Goal: Information Seeking & Learning: Learn about a topic

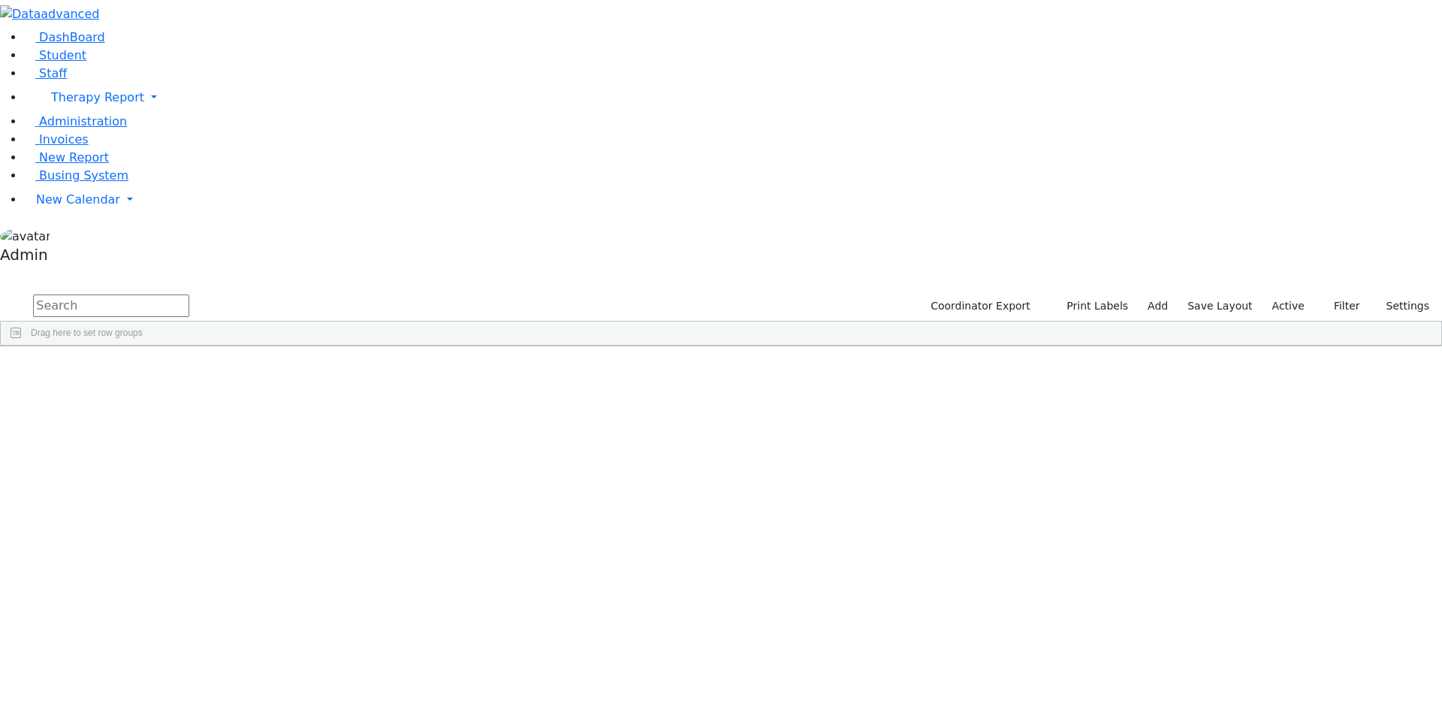
click at [189, 294] on input "text" at bounding box center [111, 305] width 156 height 23
type input "jacobo"
click at [247, 412] on div "[PERSON_NAME]" at bounding box center [185, 422] width 123 height 21
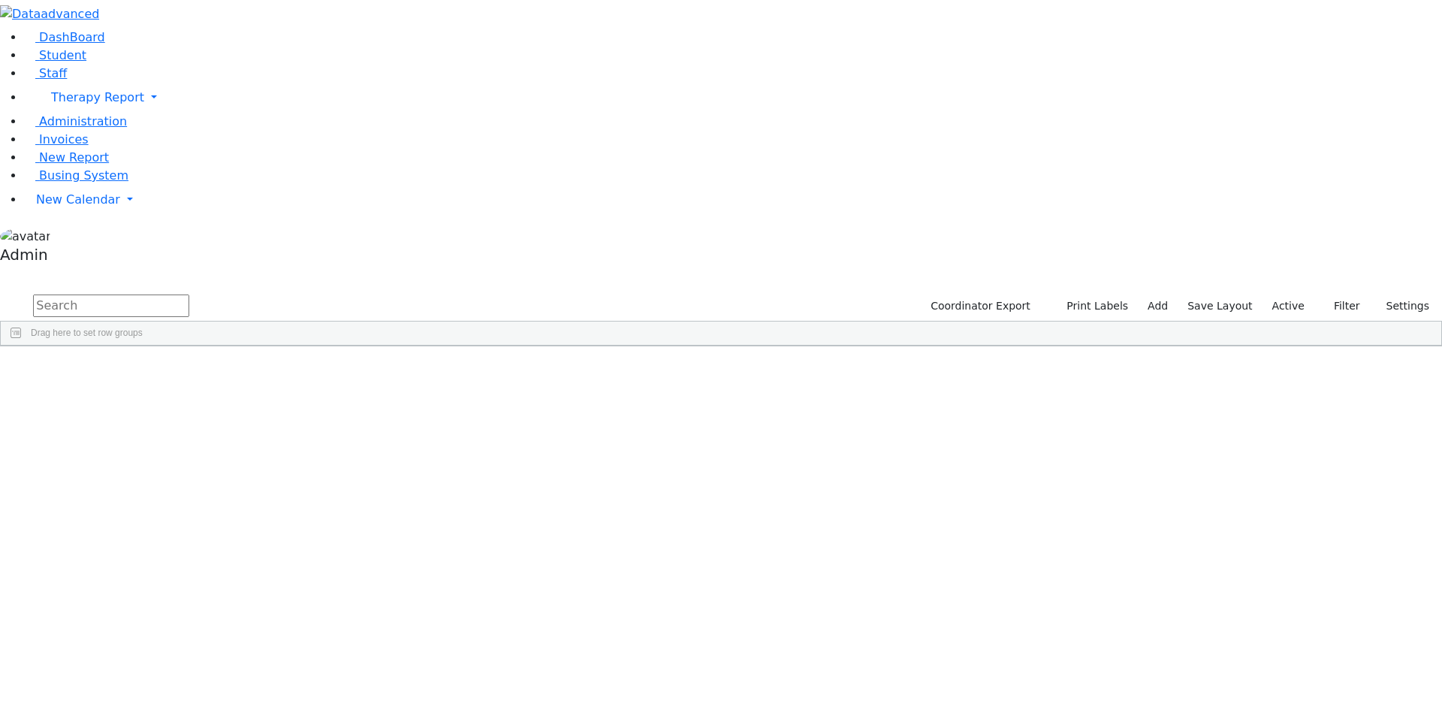
click at [189, 294] on input "text" at bounding box center [111, 305] width 156 height 23
type input "jacobo"
click at [44, 80] on span "Staff" at bounding box center [53, 73] width 28 height 14
click at [1314, 302] on icon "button" at bounding box center [1318, 306] width 8 height 8
click at [1275, 323] on link "Labels" at bounding box center [1295, 335] width 119 height 24
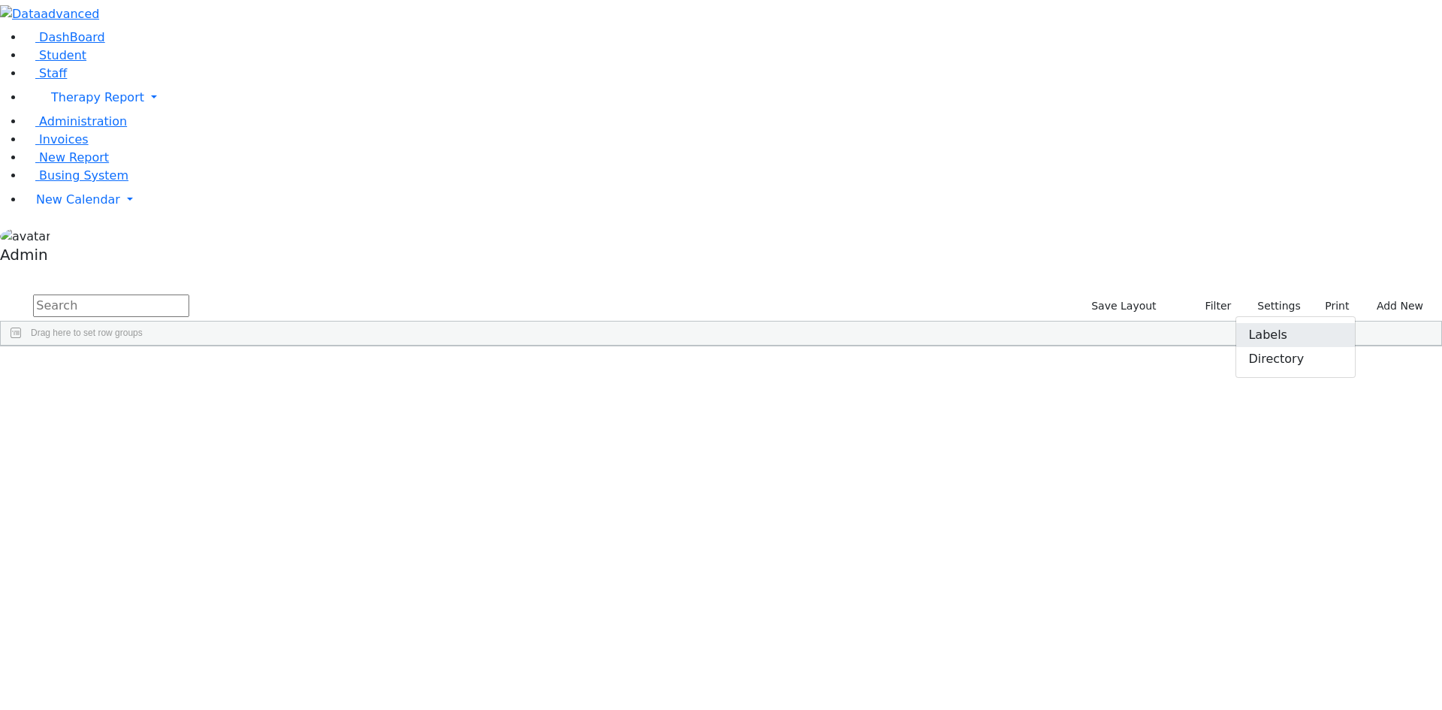
checkbox input "true"
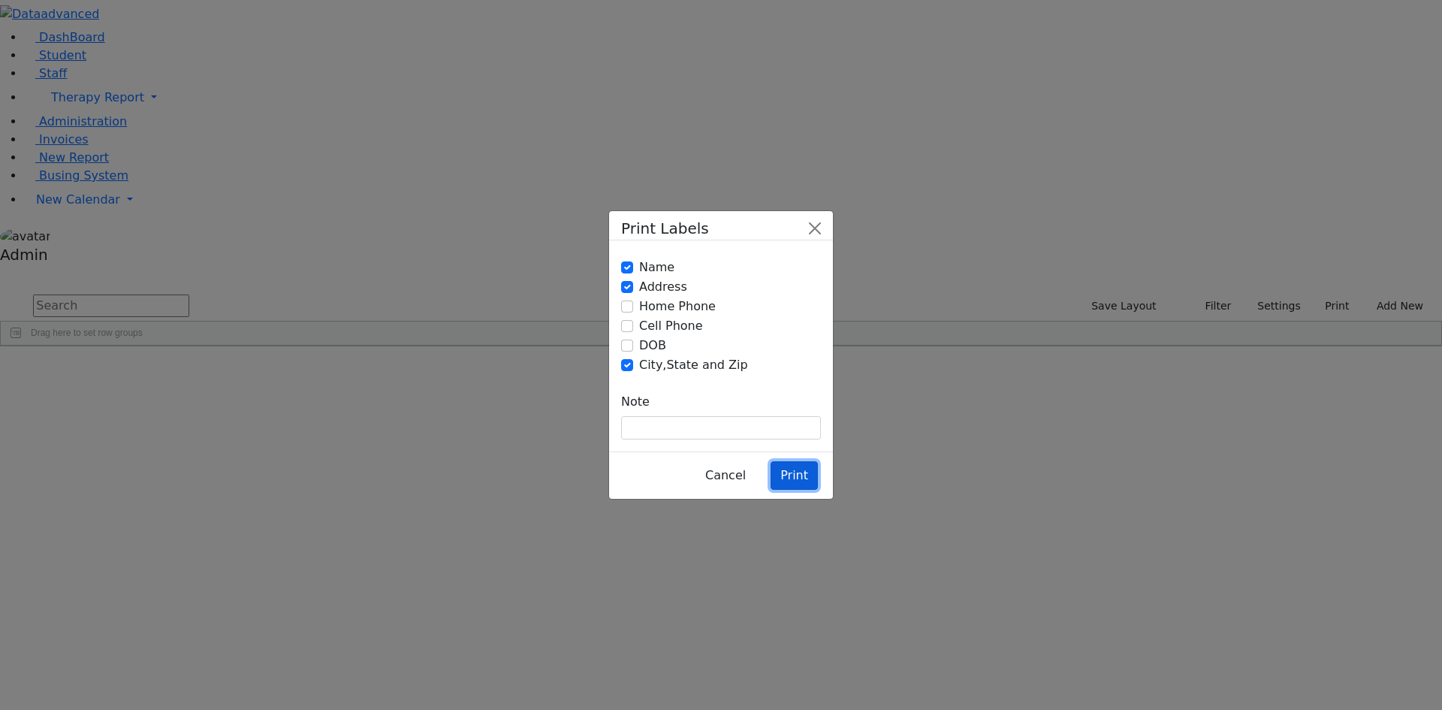
click at [795, 461] on button "Print" at bounding box center [794, 475] width 47 height 29
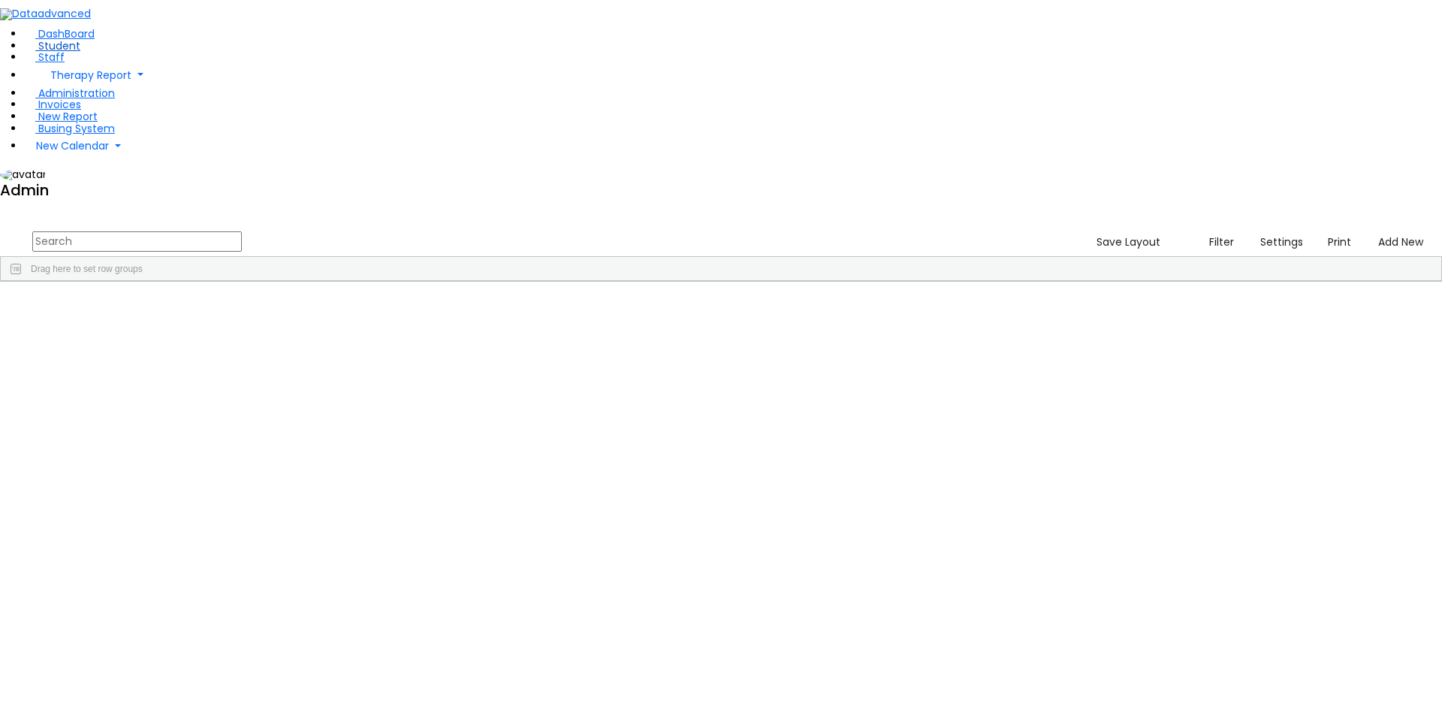
click at [80, 53] on link "Student" at bounding box center [52, 45] width 56 height 15
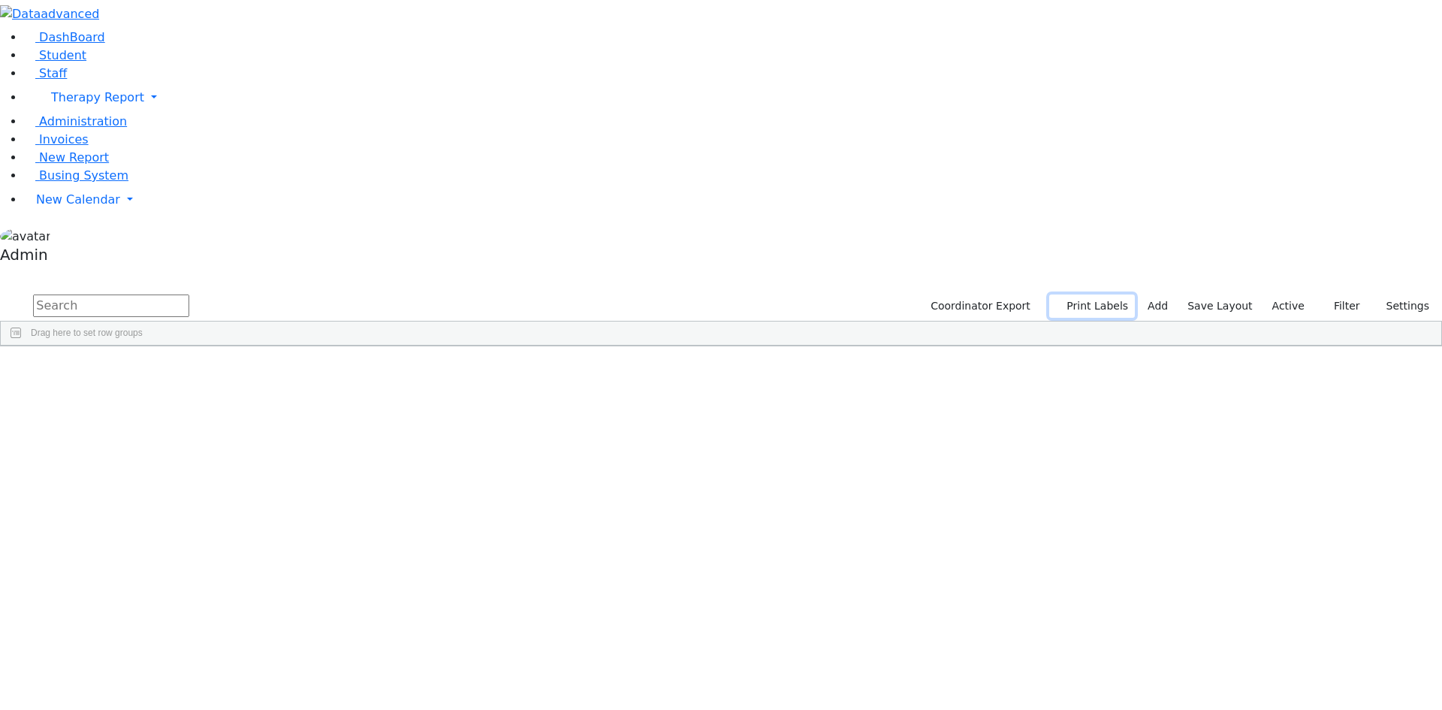
click at [1096, 294] on button "Print Labels" at bounding box center [1092, 305] width 86 height 23
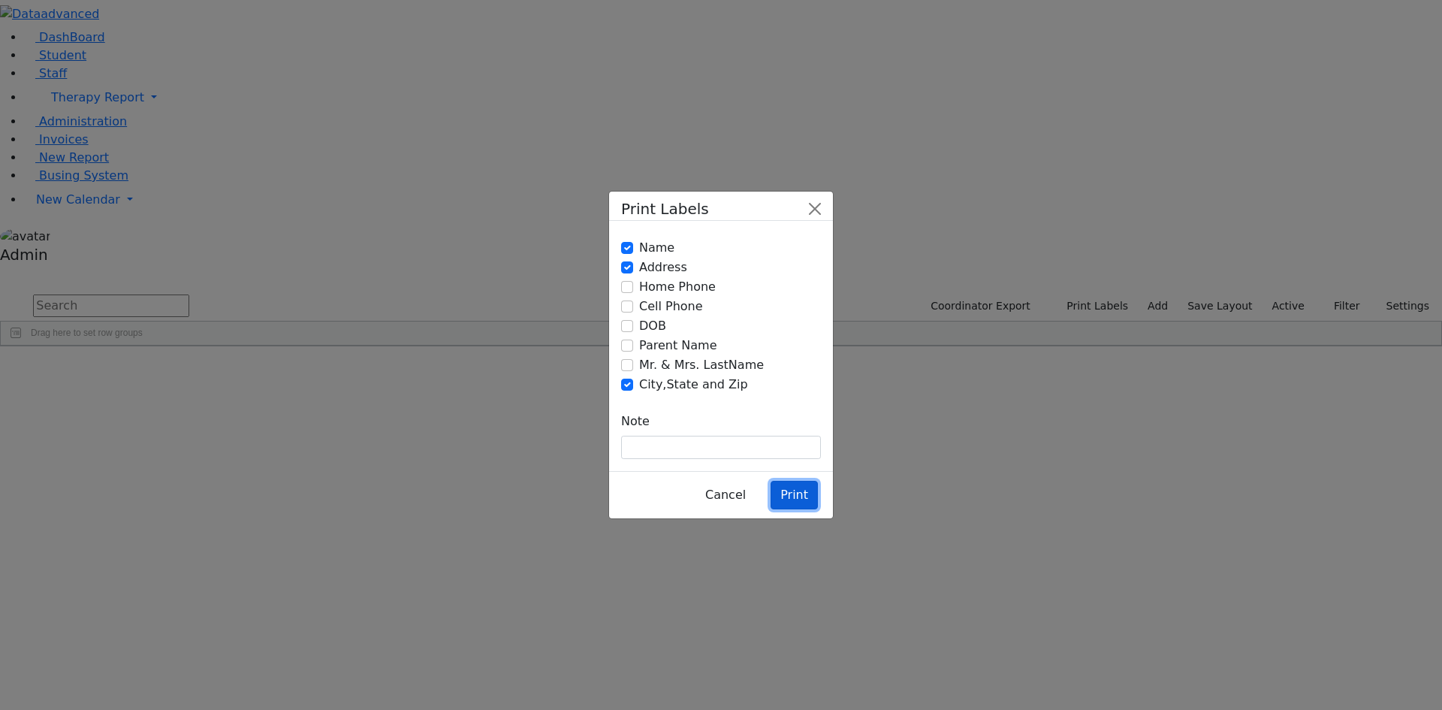
click at [805, 481] on button "Print" at bounding box center [794, 495] width 47 height 29
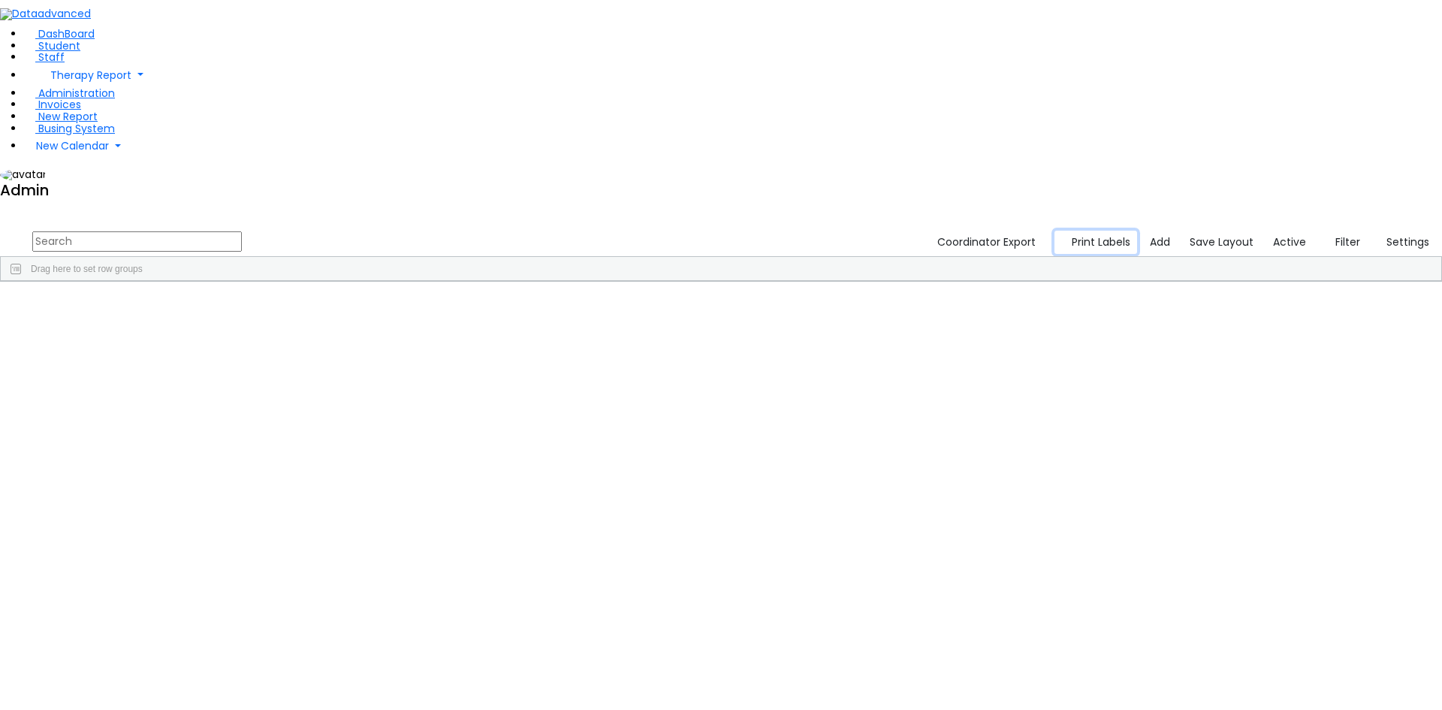
click at [1111, 231] on button "Print Labels" at bounding box center [1096, 242] width 83 height 23
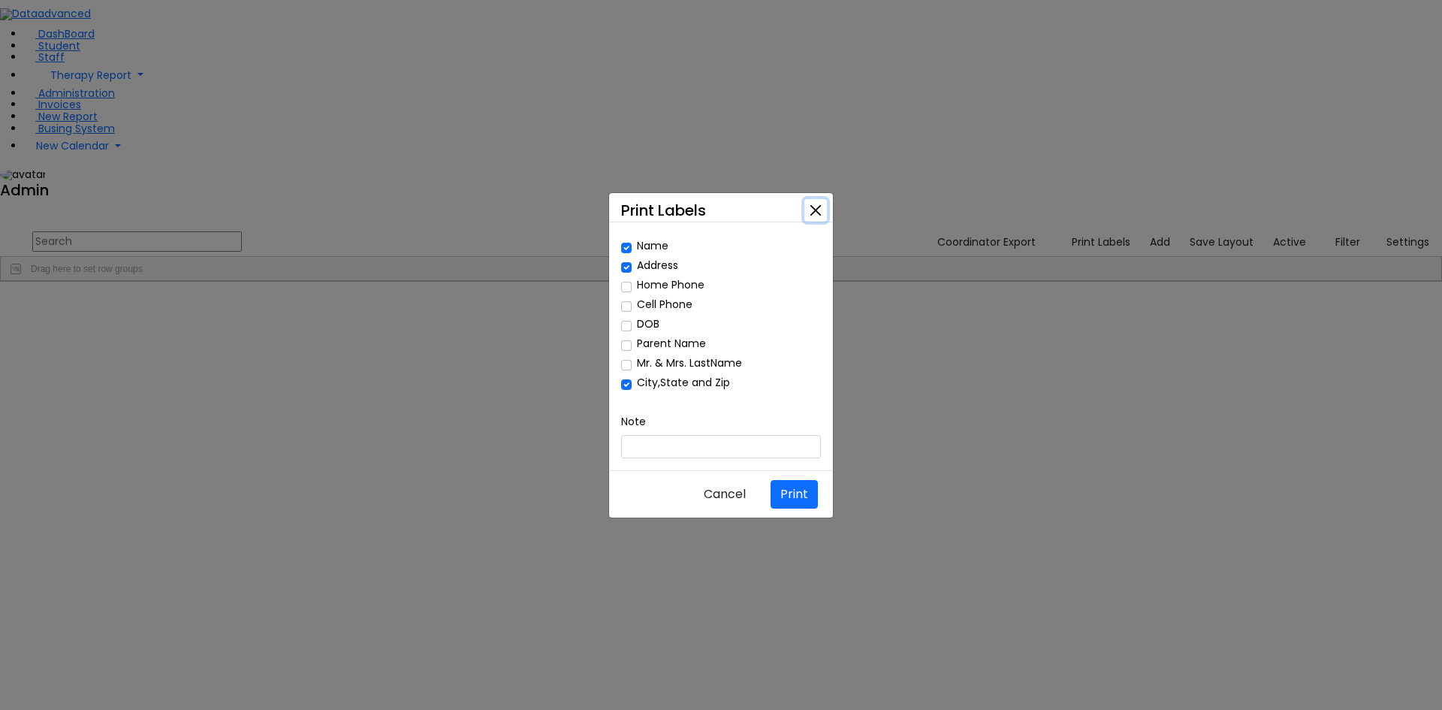
click at [816, 222] on button "Close" at bounding box center [815, 210] width 23 height 23
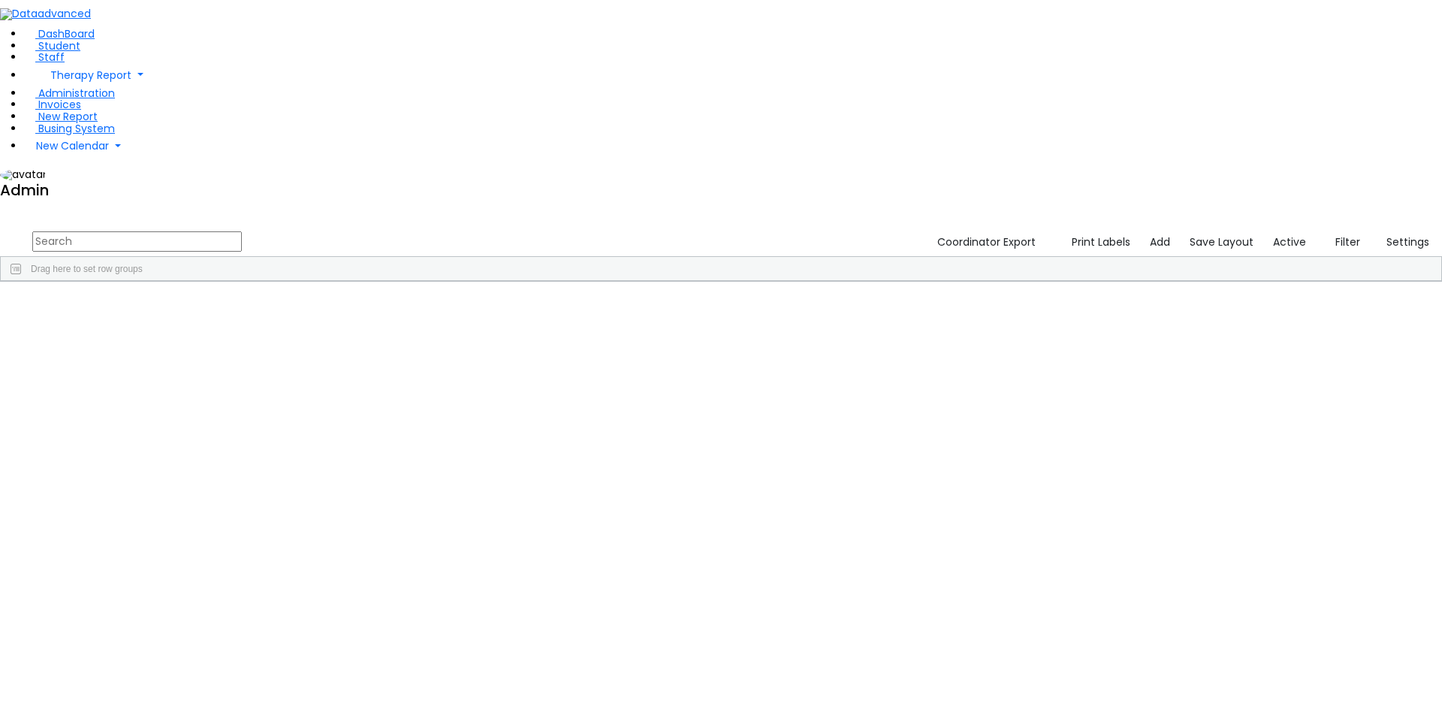
click at [608, 287] on span at bounding box center [602, 293] width 12 height 12
click at [652, 289] on span "filter" at bounding box center [646, 295] width 12 height 12
click at [661, 376] on div "(Select All)" at bounding box center [639, 381] width 43 height 11
click at [242, 231] on input "text" at bounding box center [137, 241] width 210 height 20
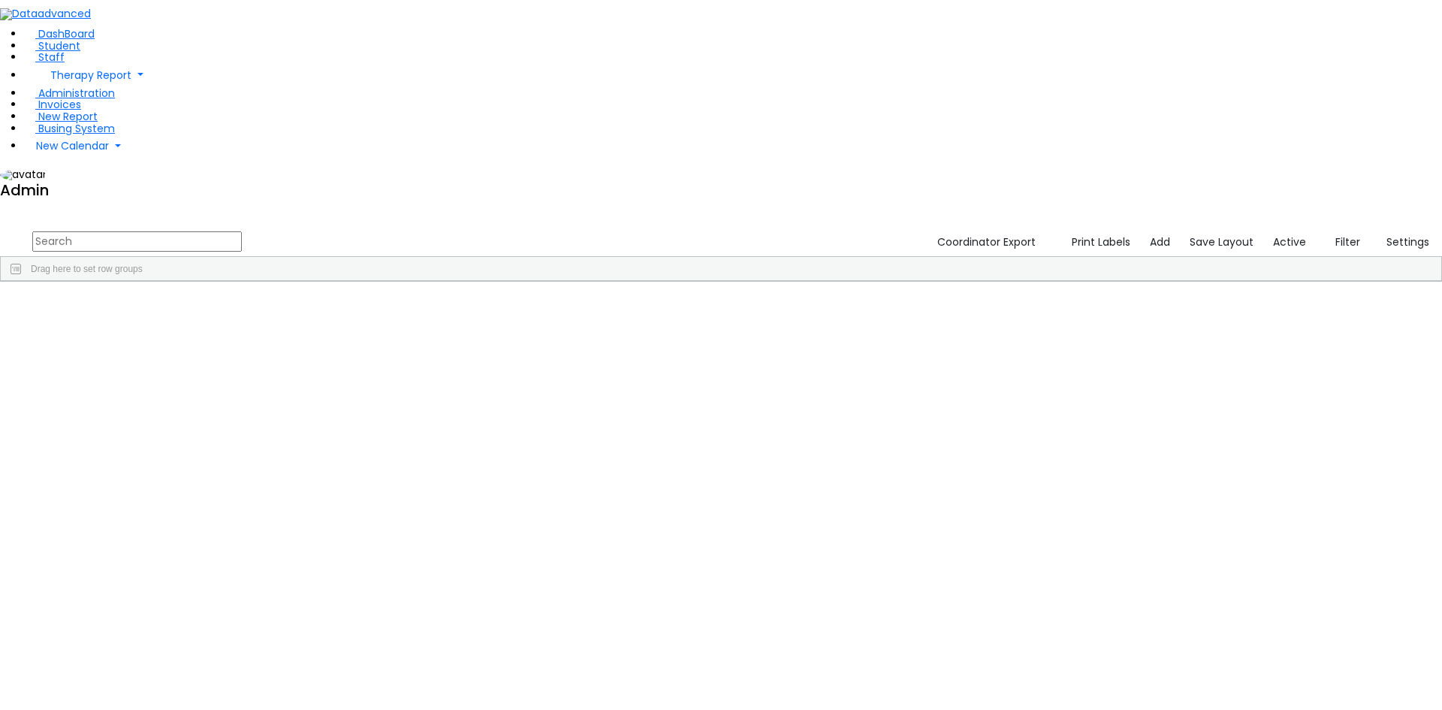
click at [977, 287] on span at bounding box center [971, 293] width 12 height 12
click at [1031, 376] on div "(Select All)" at bounding box center [1009, 381] width 43 height 11
click at [1093, 424] on div "High School Boys Division" at bounding box center [1040, 429] width 105 height 11
click at [1127, 257] on div "Drag here to set row groups" at bounding box center [721, 269] width 1441 height 24
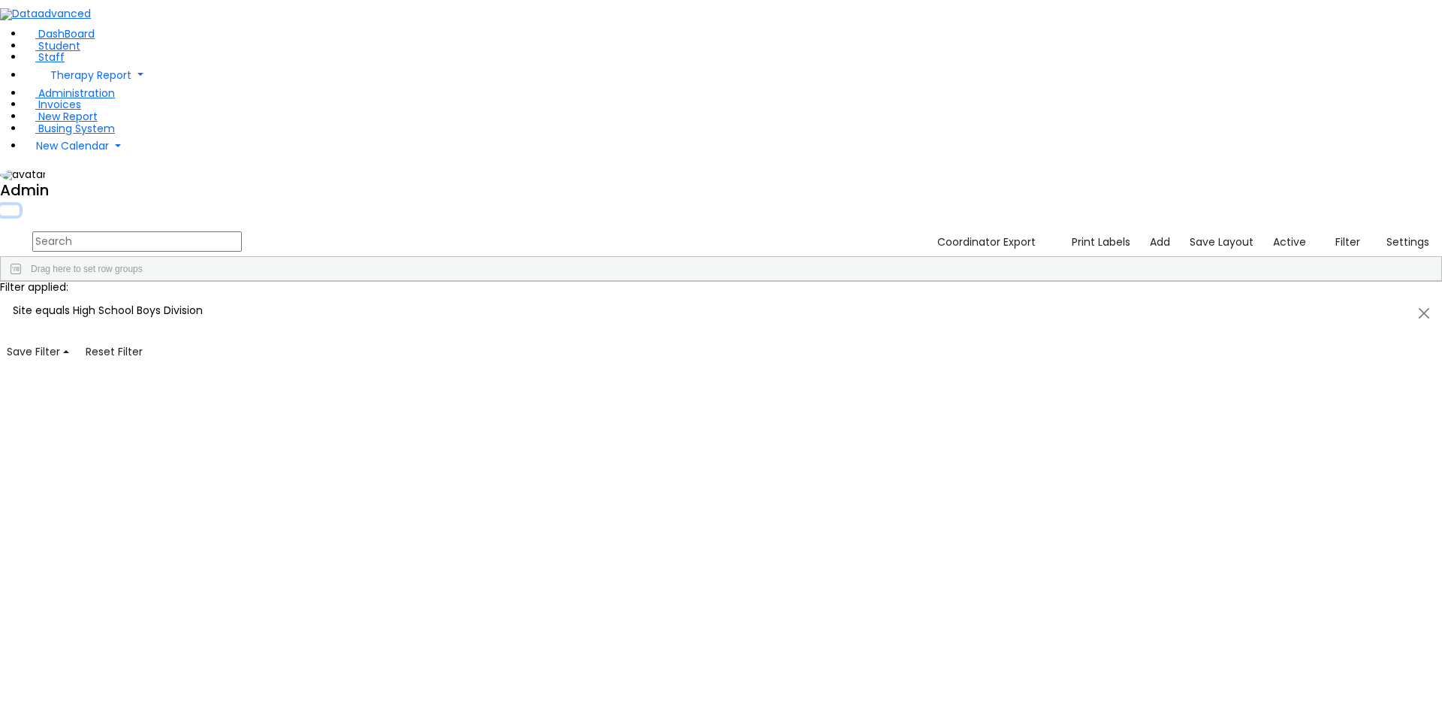
click at [20, 205] on button "button" at bounding box center [10, 210] width 20 height 11
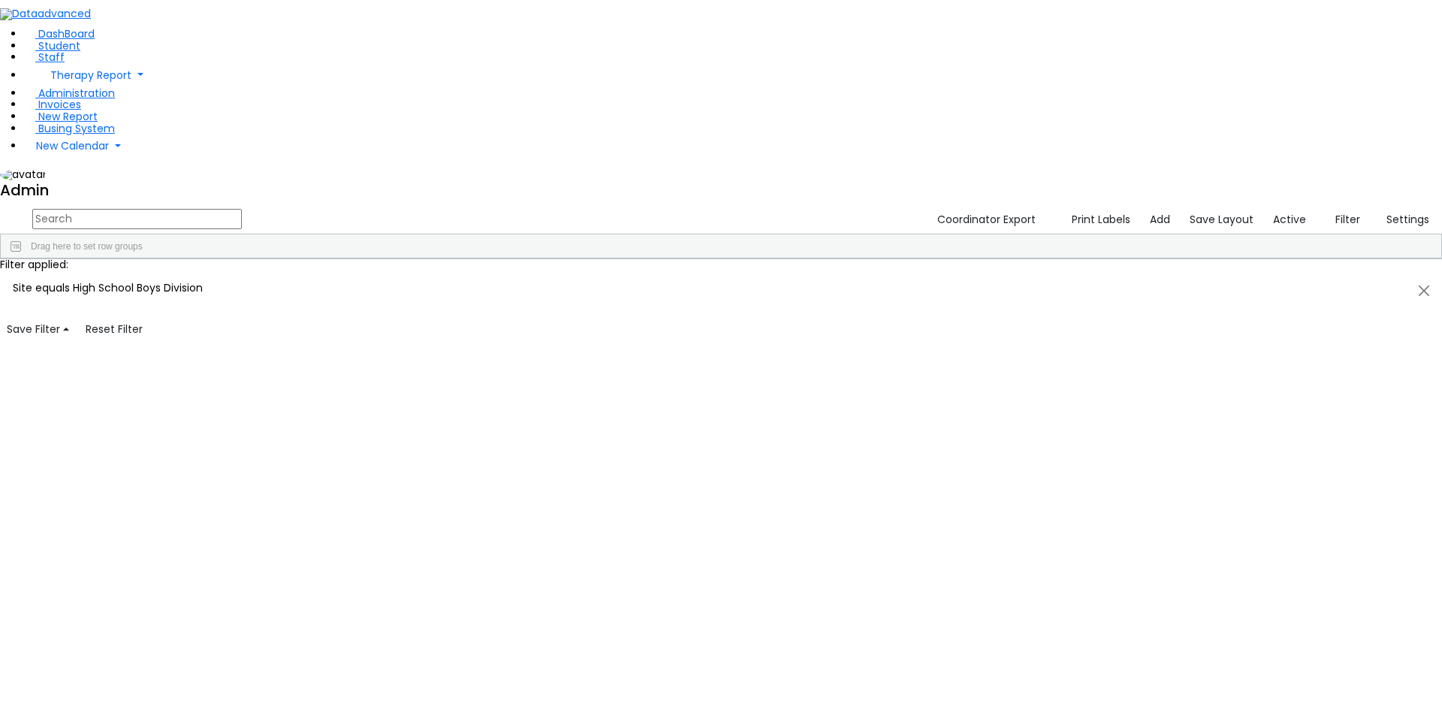
click at [0, 0] on button "button" at bounding box center [0, 0] width 0 height 0
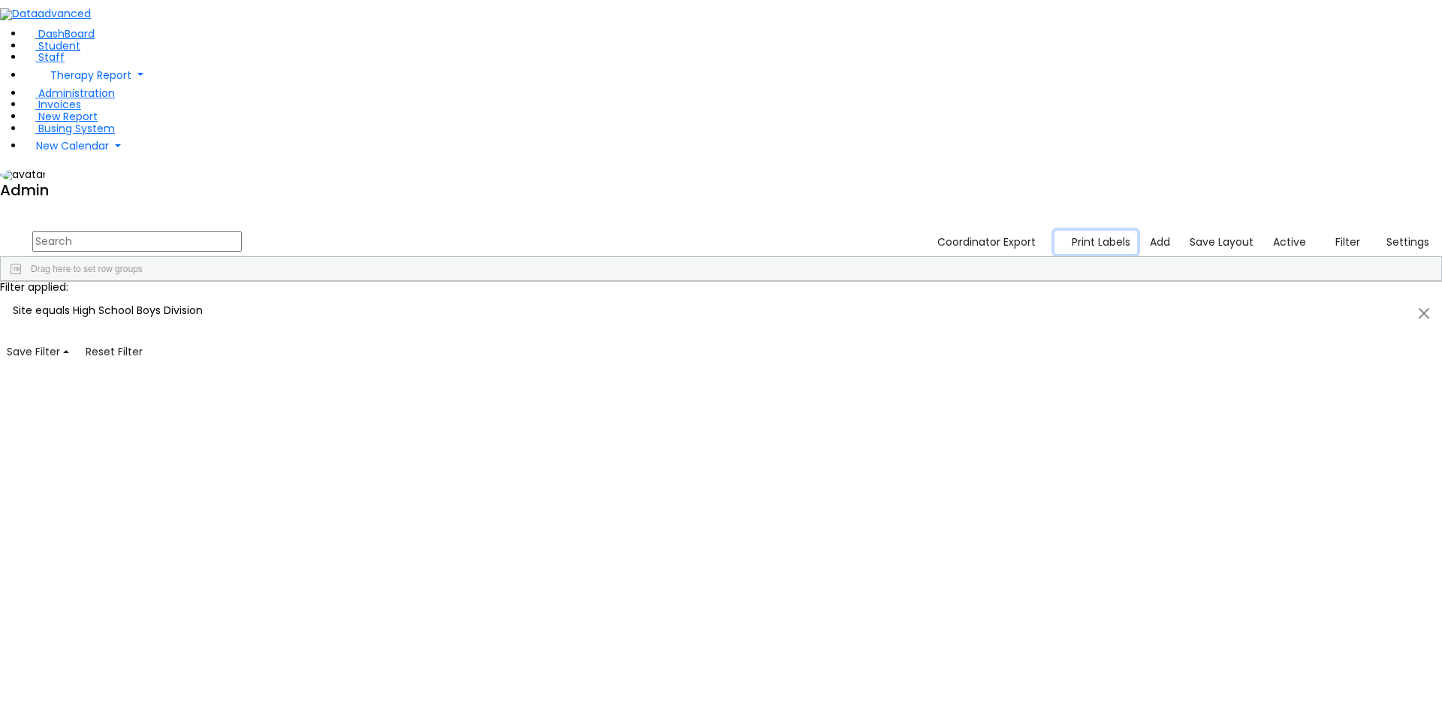
click at [1103, 231] on button "Print Labels" at bounding box center [1096, 242] width 83 height 23
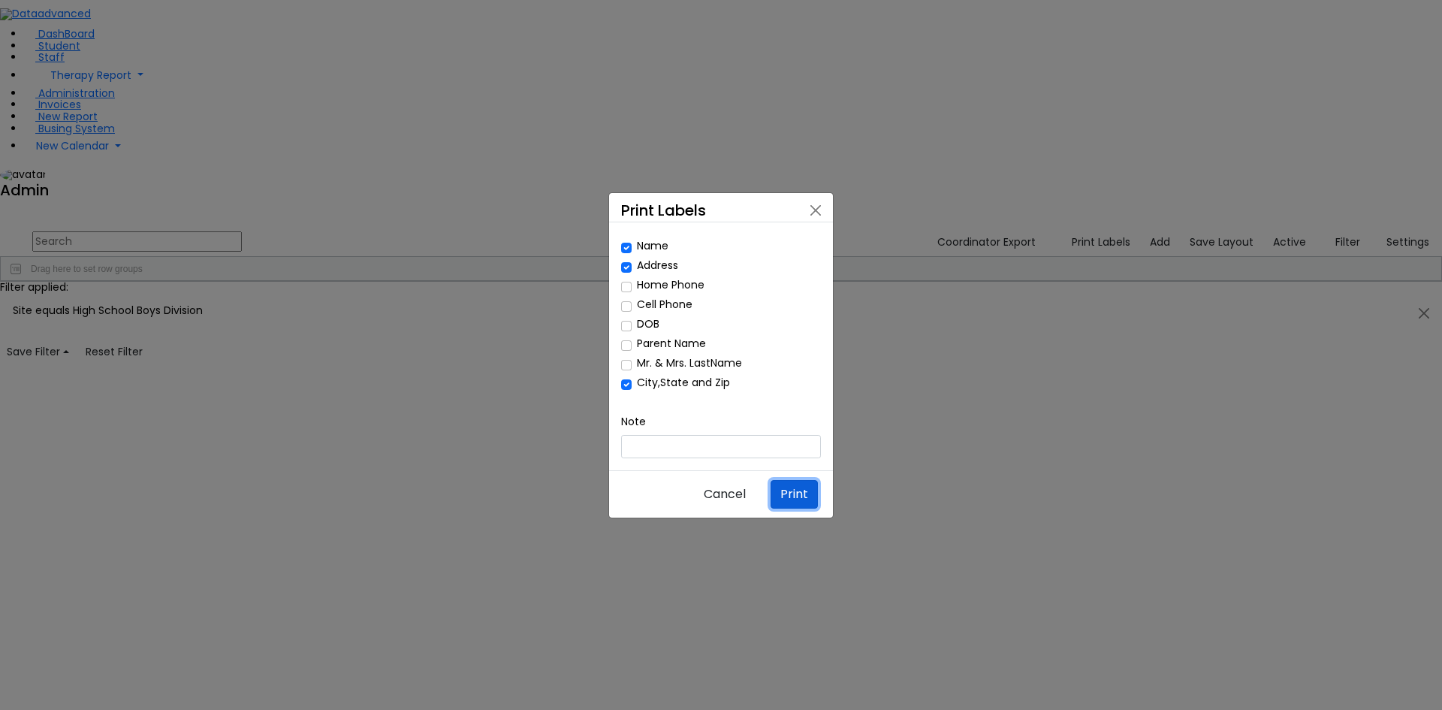
click at [795, 480] on button "Print" at bounding box center [794, 494] width 47 height 29
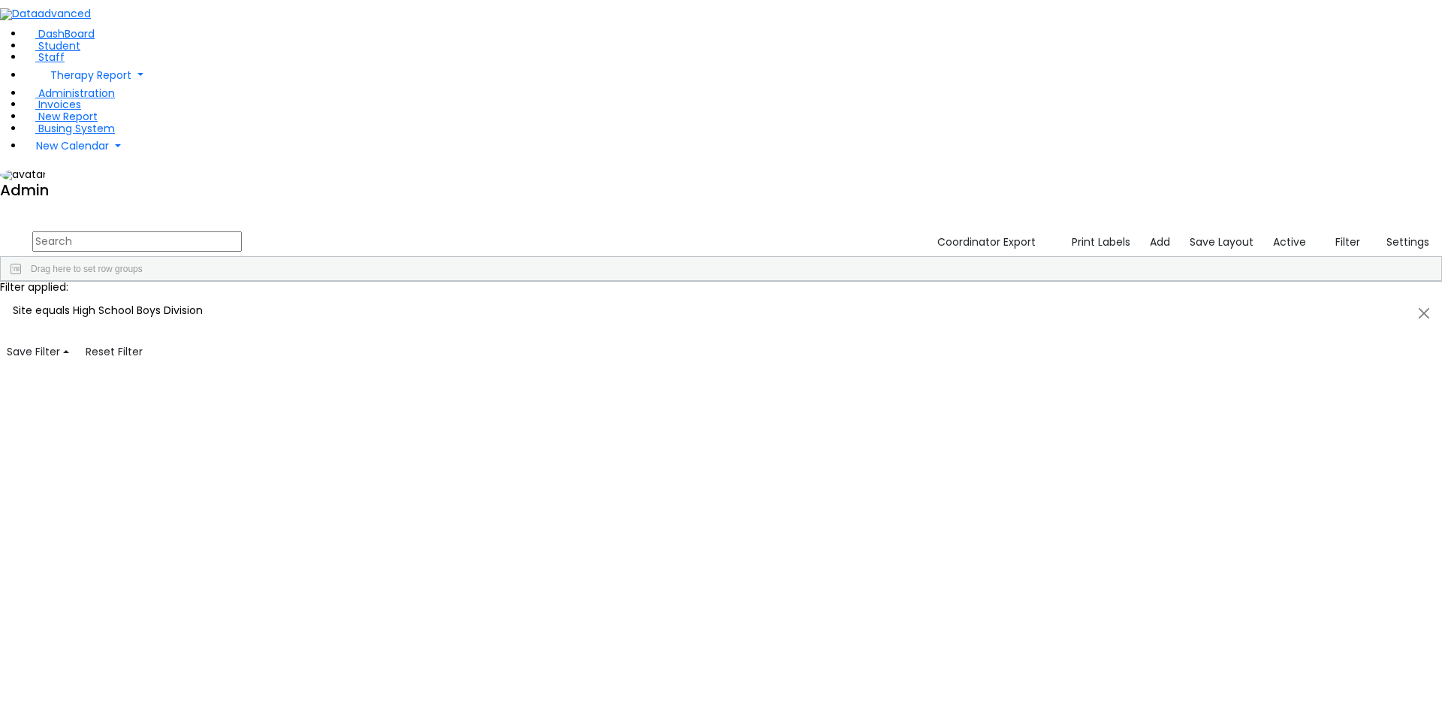
click at [242, 231] on input "text" at bounding box center [137, 241] width 210 height 20
type input "a"
type input "m"
type input "i"
click at [1283, 231] on label "Active" at bounding box center [1289, 242] width 47 height 23
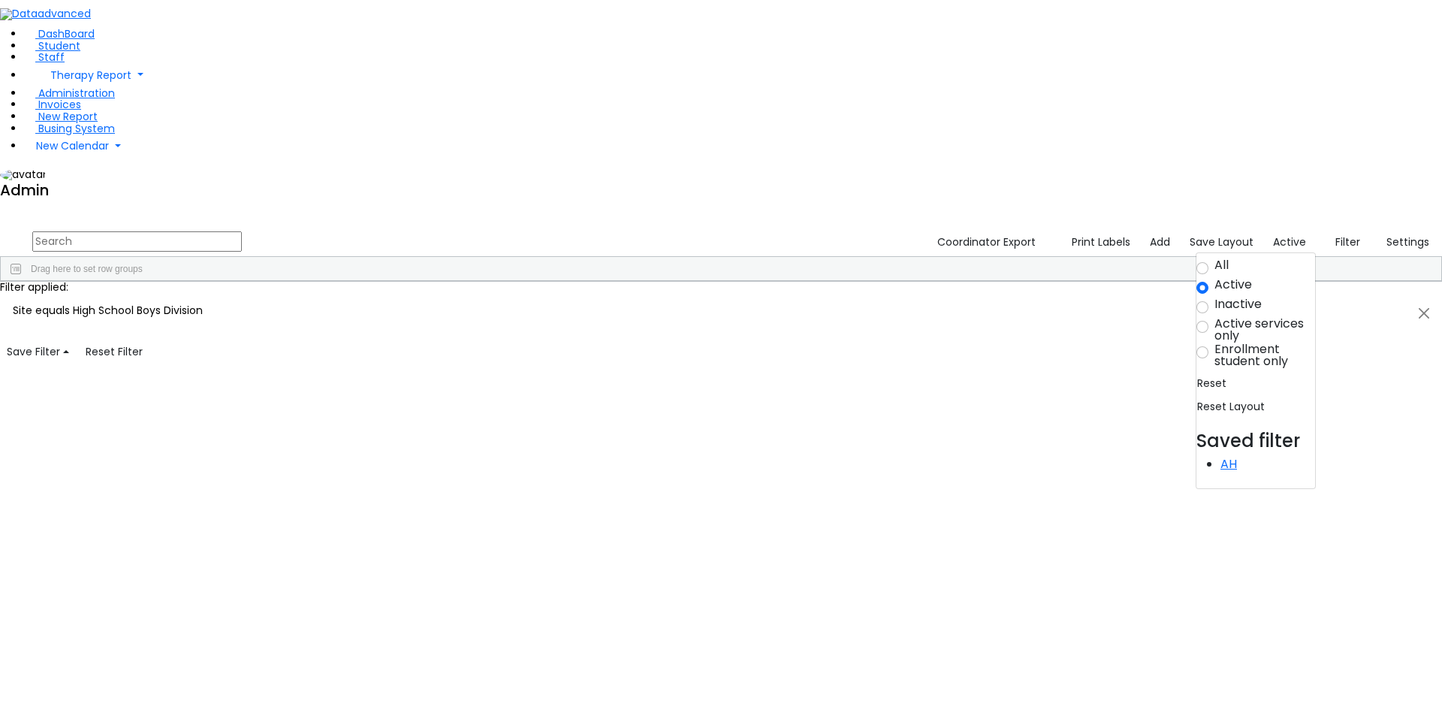
click at [1224, 259] on label "All" at bounding box center [1222, 266] width 14 height 15
click at [1209, 262] on input "All" at bounding box center [1203, 268] width 12 height 12
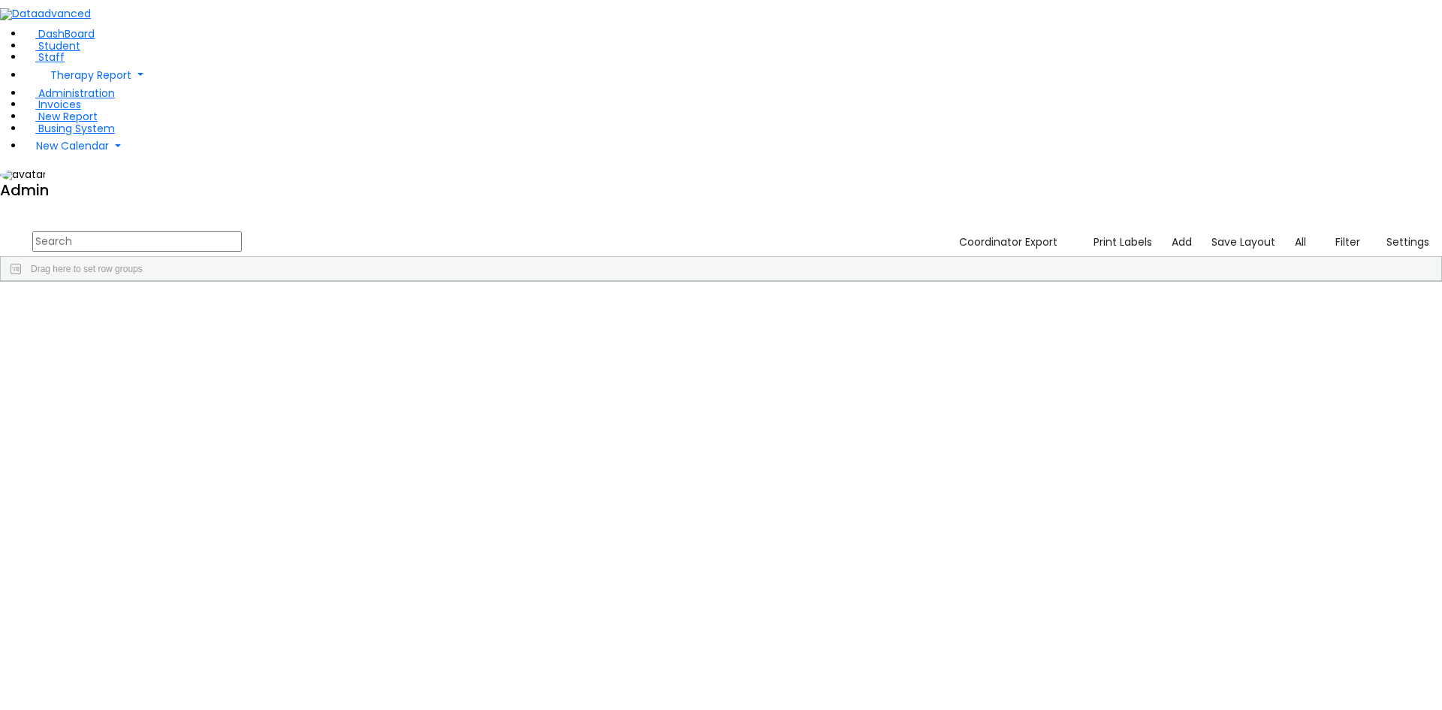
scroll to position [526, 0]
click at [242, 231] on input "text" at bounding box center [137, 241] width 210 height 20
type input "i"
click at [1296, 231] on label "All" at bounding box center [1300, 242] width 25 height 23
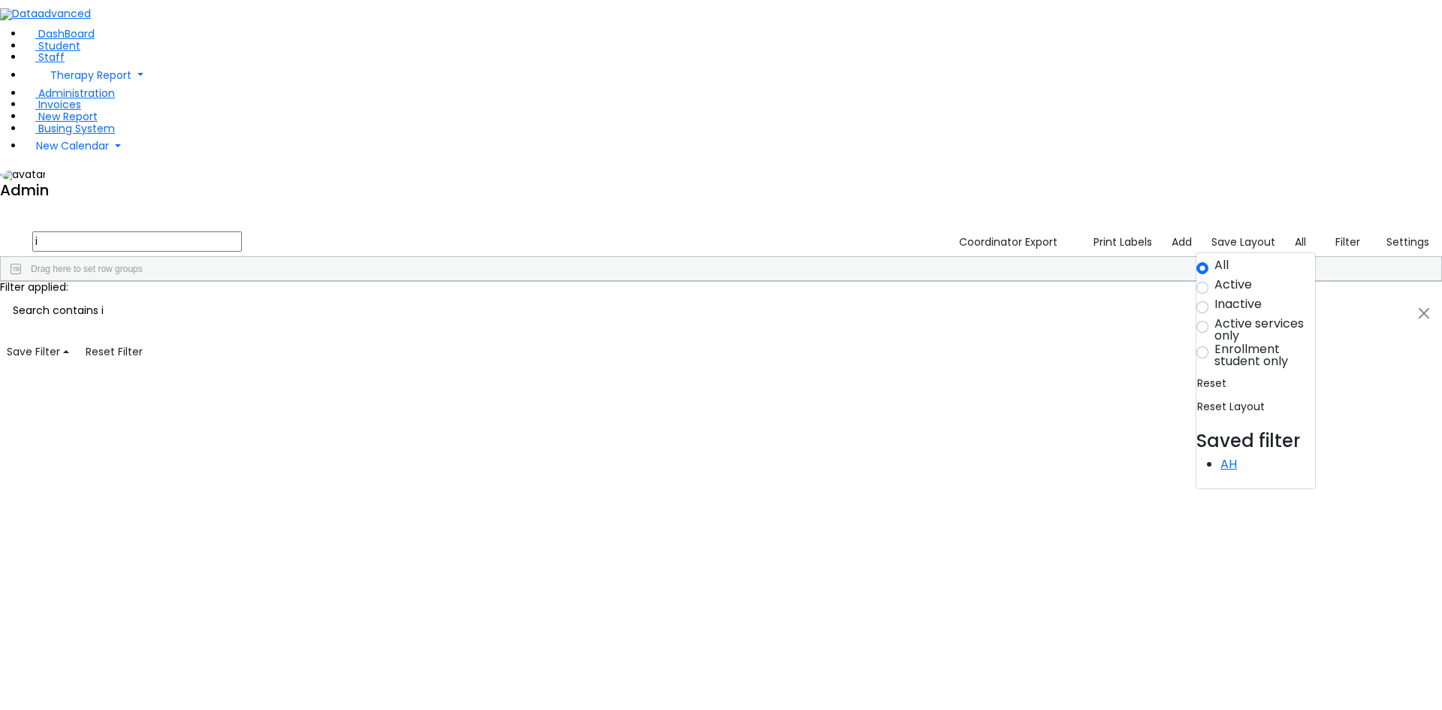
click at [1233, 279] on label "Active" at bounding box center [1234, 286] width 38 height 15
click at [1209, 282] on input "Active" at bounding box center [1203, 288] width 12 height 12
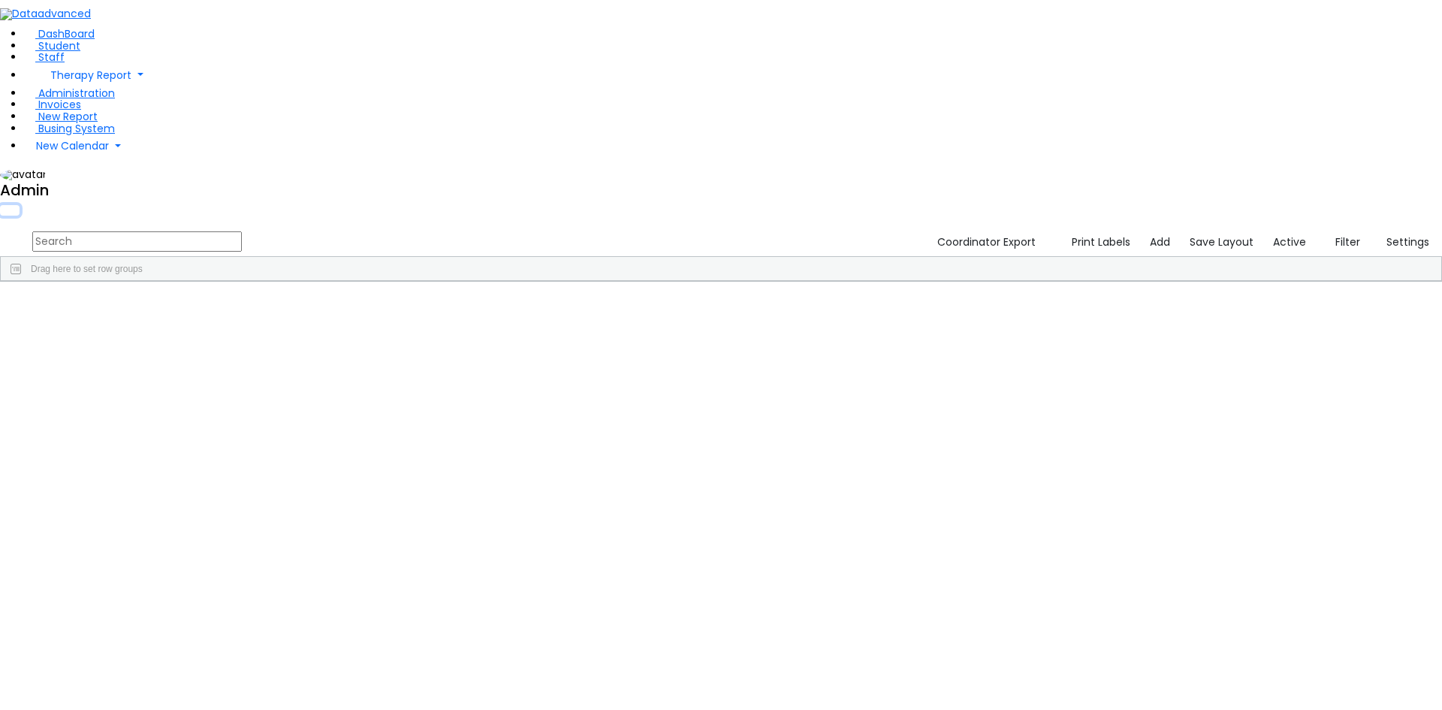
click at [20, 205] on button "button" at bounding box center [10, 210] width 20 height 11
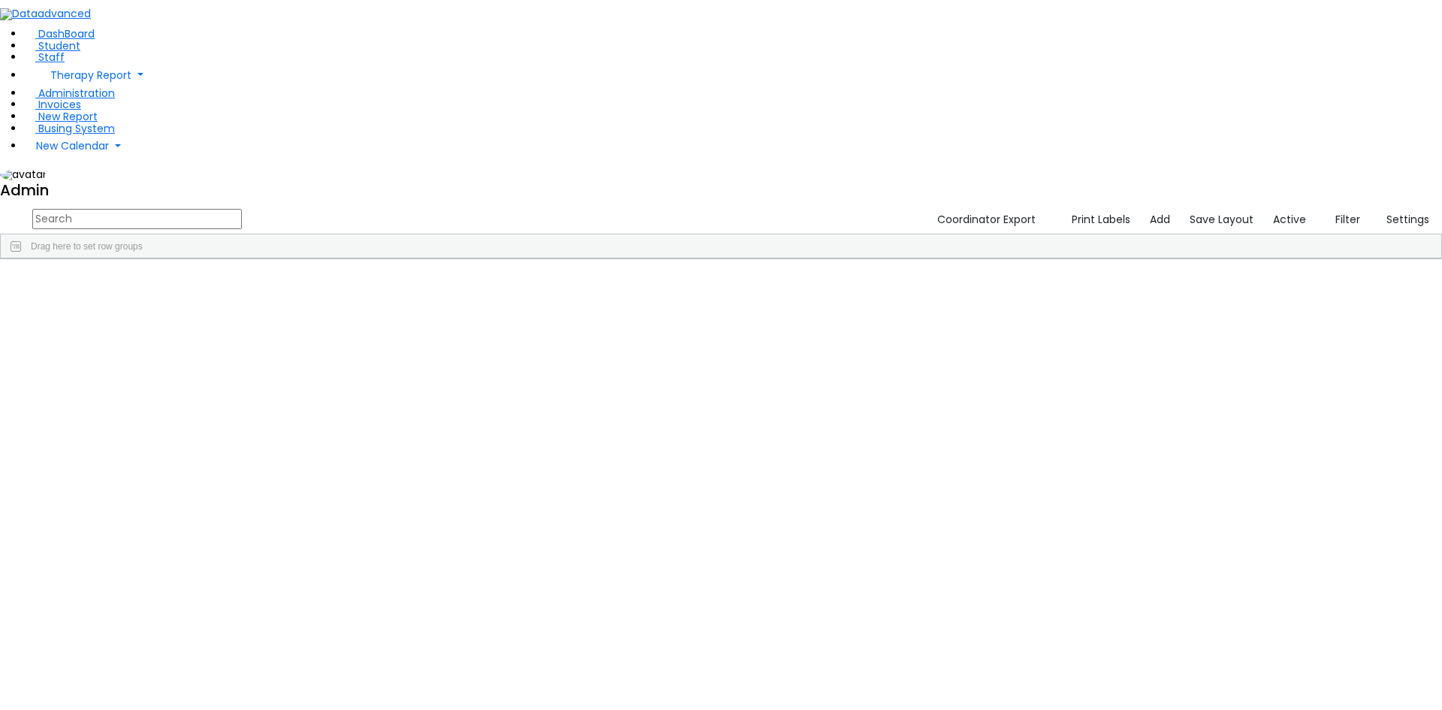
click at [0, 0] on button "button" at bounding box center [0, 0] width 0 height 0
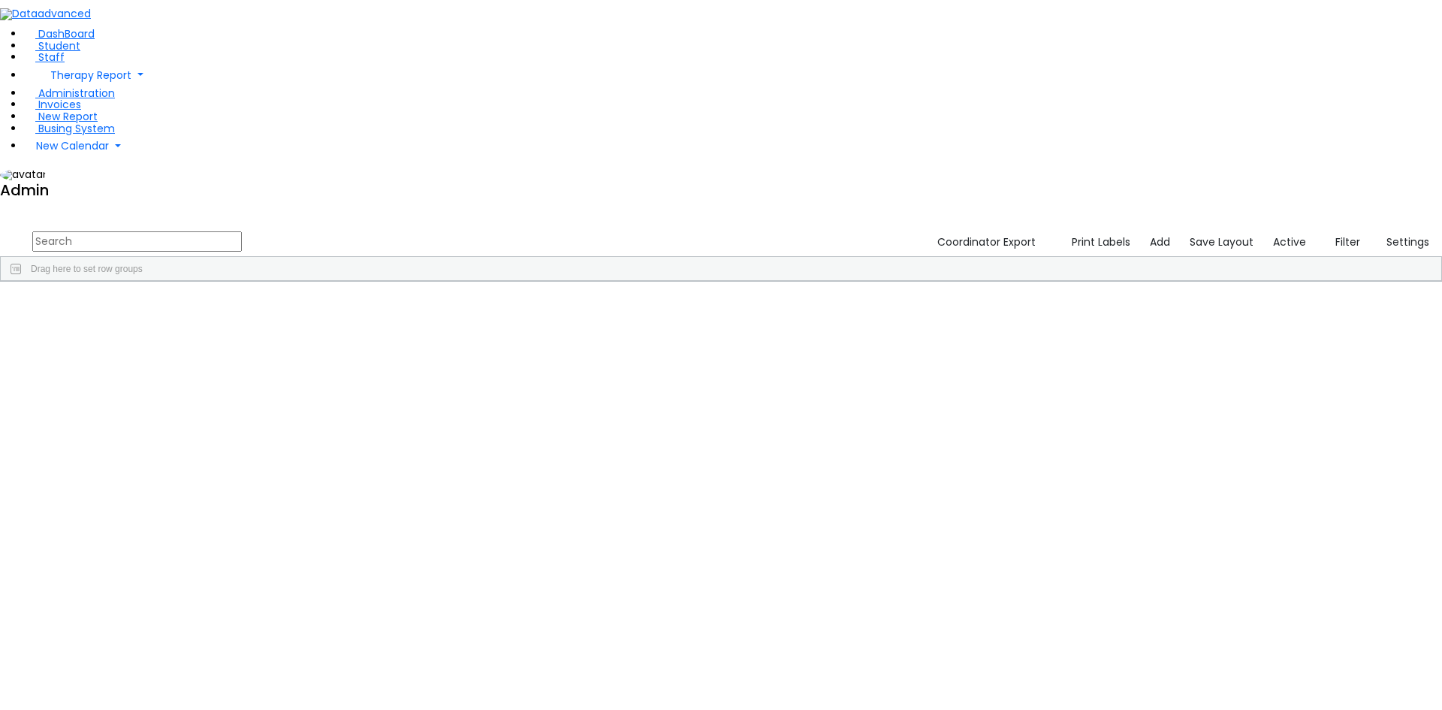
click at [242, 231] on input "text" at bounding box center [137, 241] width 210 height 20
type input "rutt"
click at [363, 306] on div "Ruttner Gitty 06/01/2022 Unknown The Preschool Itinerant Kiryas Joel UFSD (845)…" at bounding box center [620, 316] width 1239 height 21
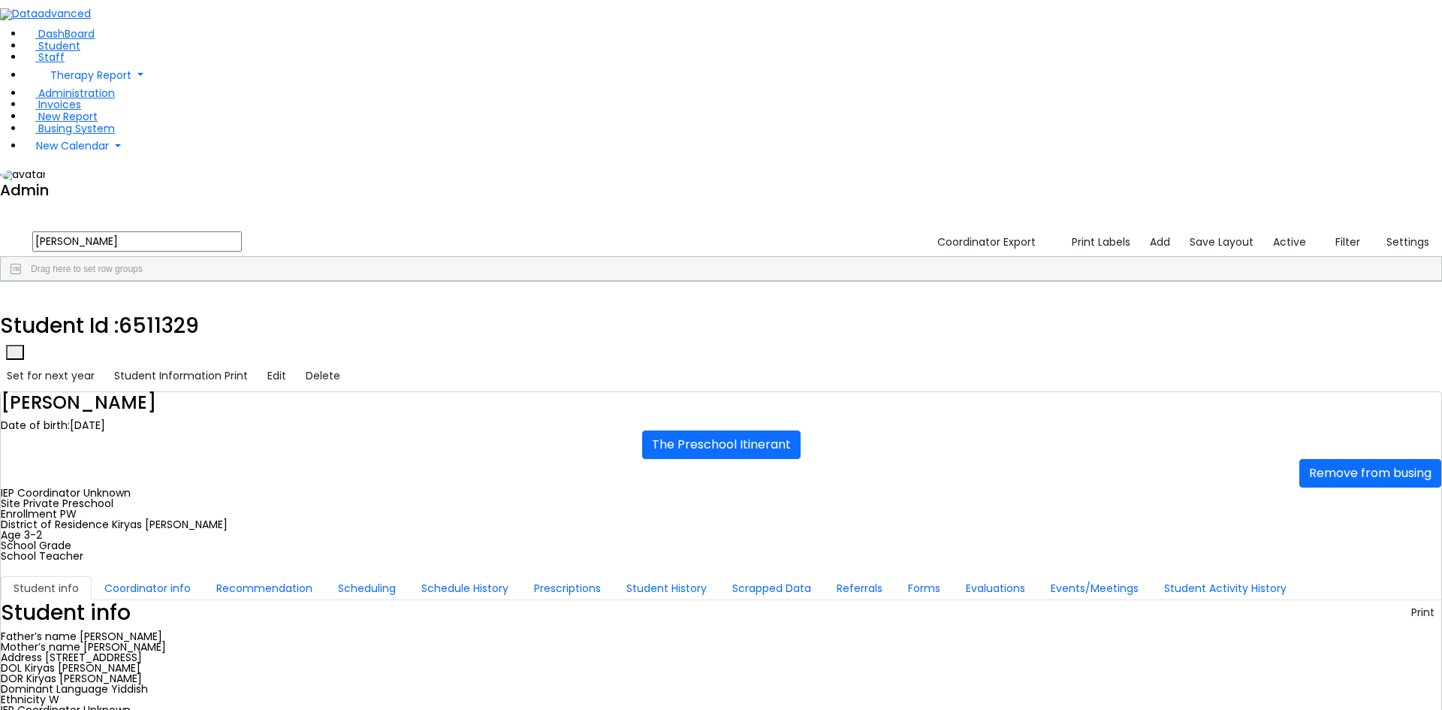
click at [242, 231] on input "rutt" at bounding box center [137, 241] width 210 height 20
click at [7, 294] on use "button" at bounding box center [7, 294] width 0 height 0
click at [242, 231] on input "rutt" at bounding box center [137, 241] width 210 height 20
type input "r"
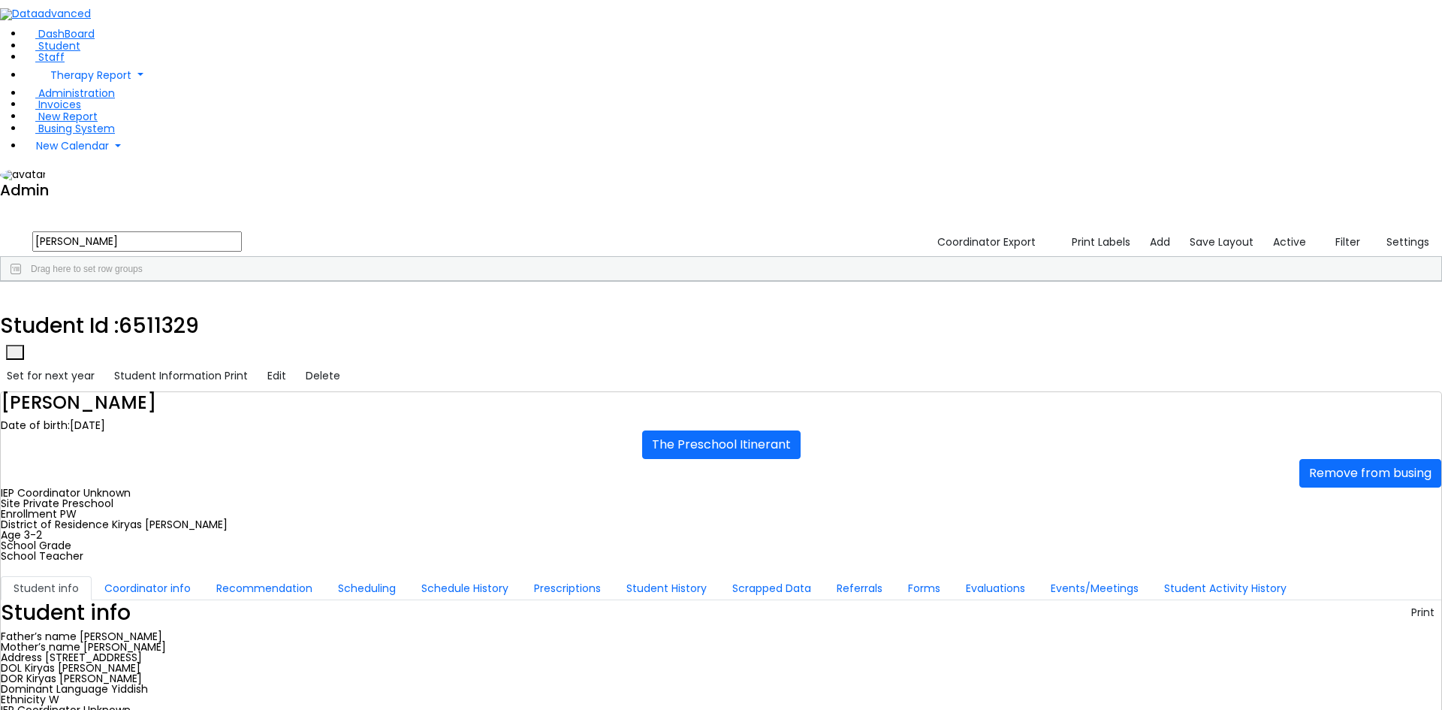
type input "jacob"
click at [248, 459] on div "[DEMOGRAPHIC_DATA]" at bounding box center [186, 469] width 124 height 21
click at [325, 576] on button "Recommendation" at bounding box center [265, 588] width 122 height 24
checkbox input "true"
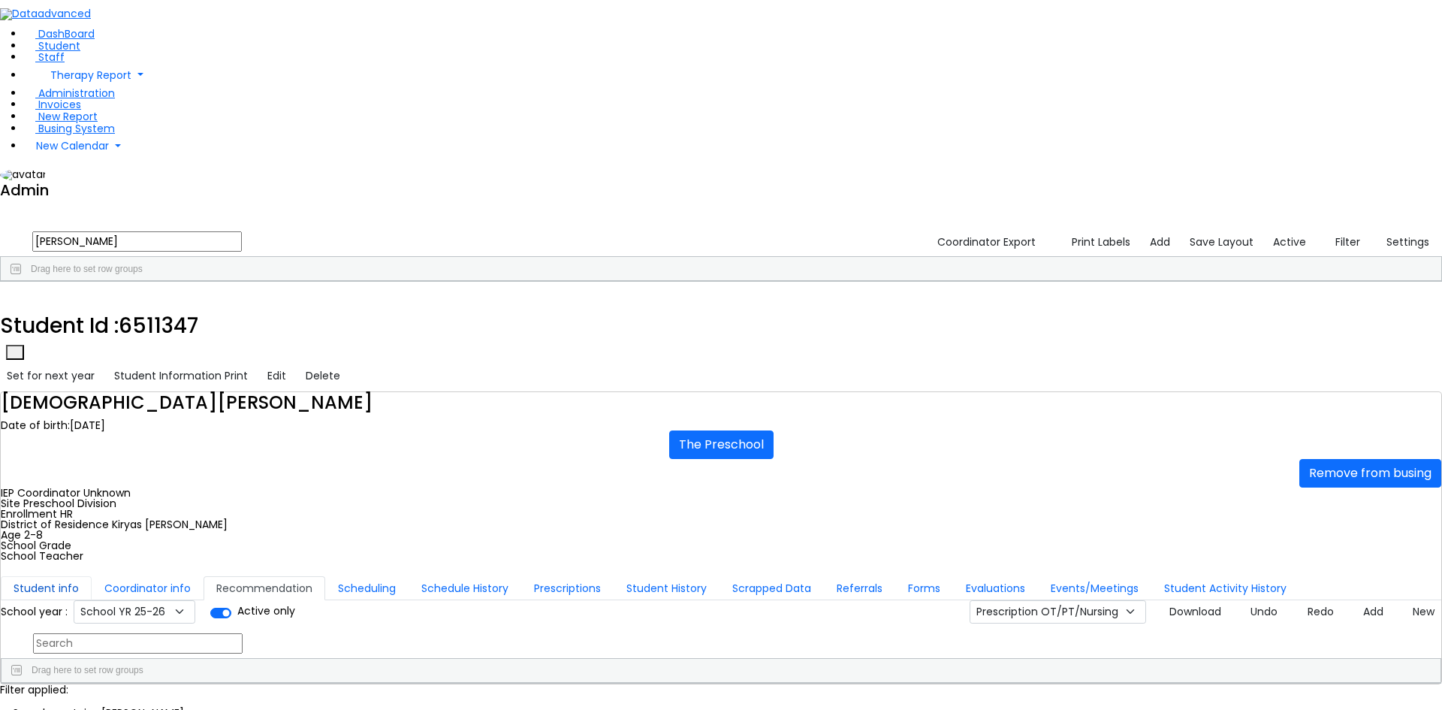
click at [92, 576] on button "Student info" at bounding box center [46, 588] width 91 height 24
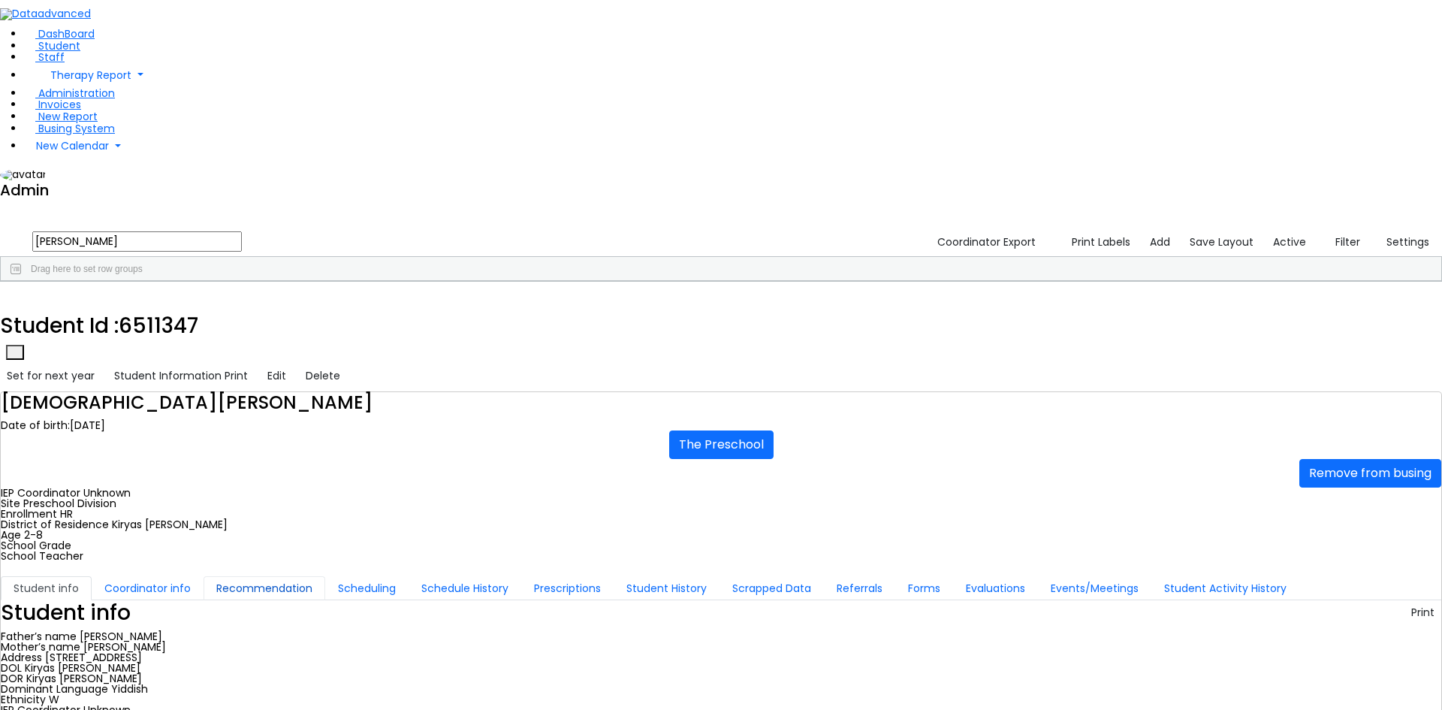
click at [325, 576] on button "Recommendation" at bounding box center [265, 588] width 122 height 24
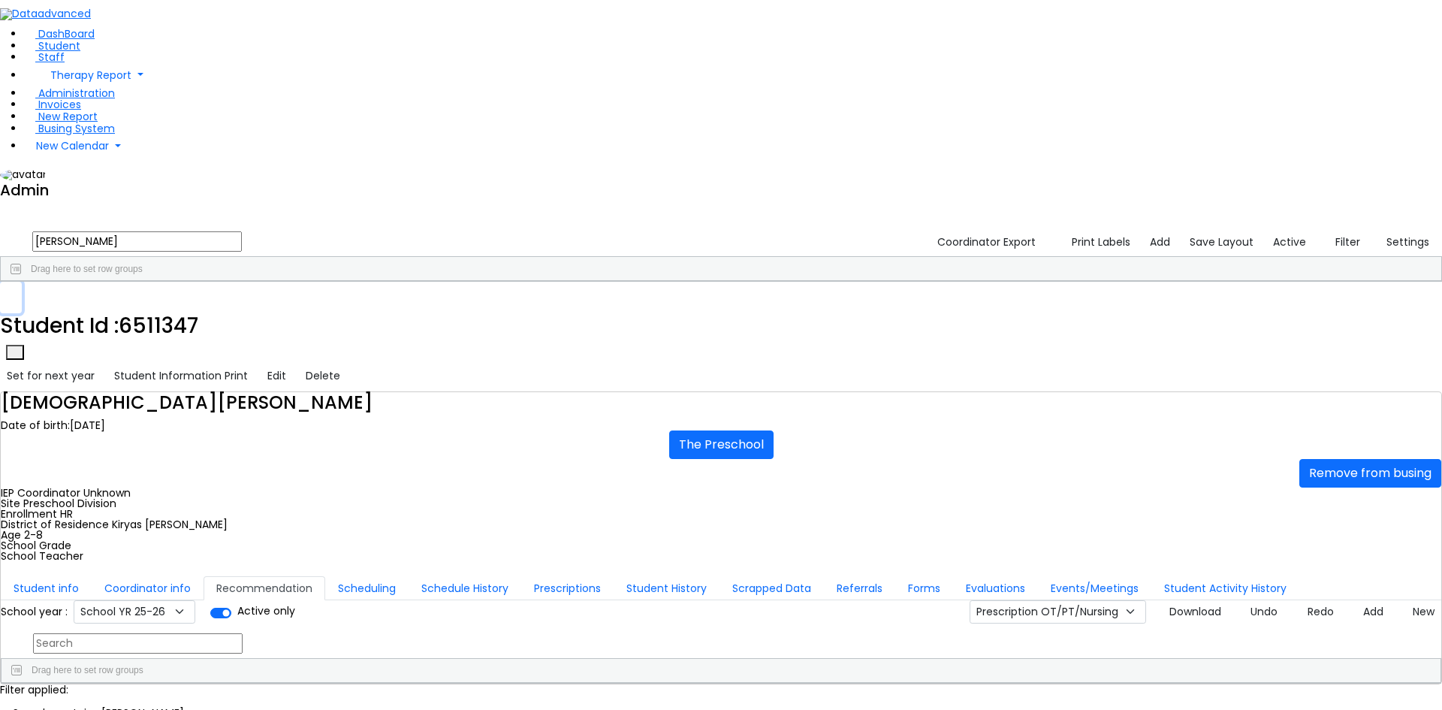
click at [15, 294] on icon "button" at bounding box center [11, 298] width 8 height 9
drag, startPoint x: 270, startPoint y: 56, endPoint x: 151, endPoint y: 56, distance: 119.4
click at [151, 56] on div "DashBoard Student Staff Therapy Report Student Old Calendar Report Admin" at bounding box center [721, 383] width 1442 height 766
click at [247, 348] on div "[PERSON_NAME]" at bounding box center [185, 358] width 123 height 21
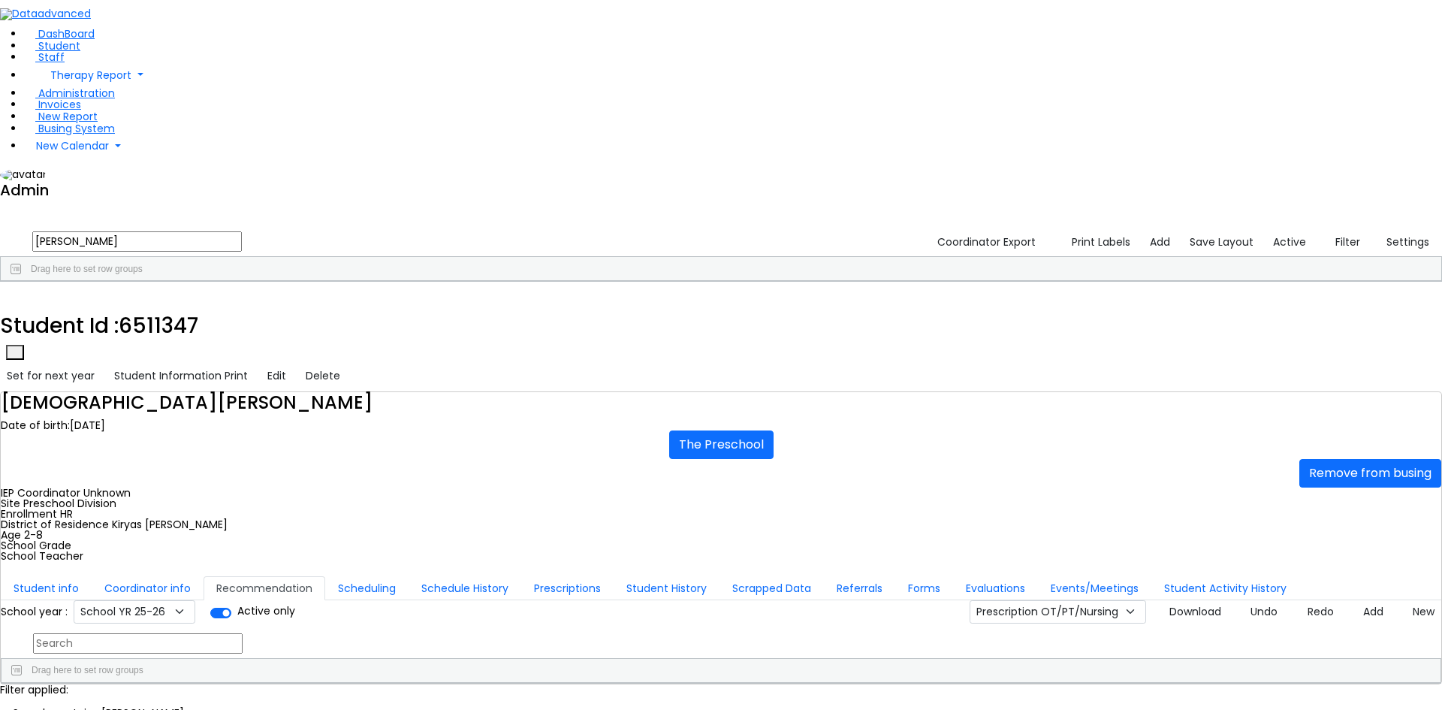
click at [247, 348] on div "[PERSON_NAME]" at bounding box center [185, 358] width 123 height 21
click at [347, 576] on button "Scheduling" at bounding box center [366, 588] width 83 height 24
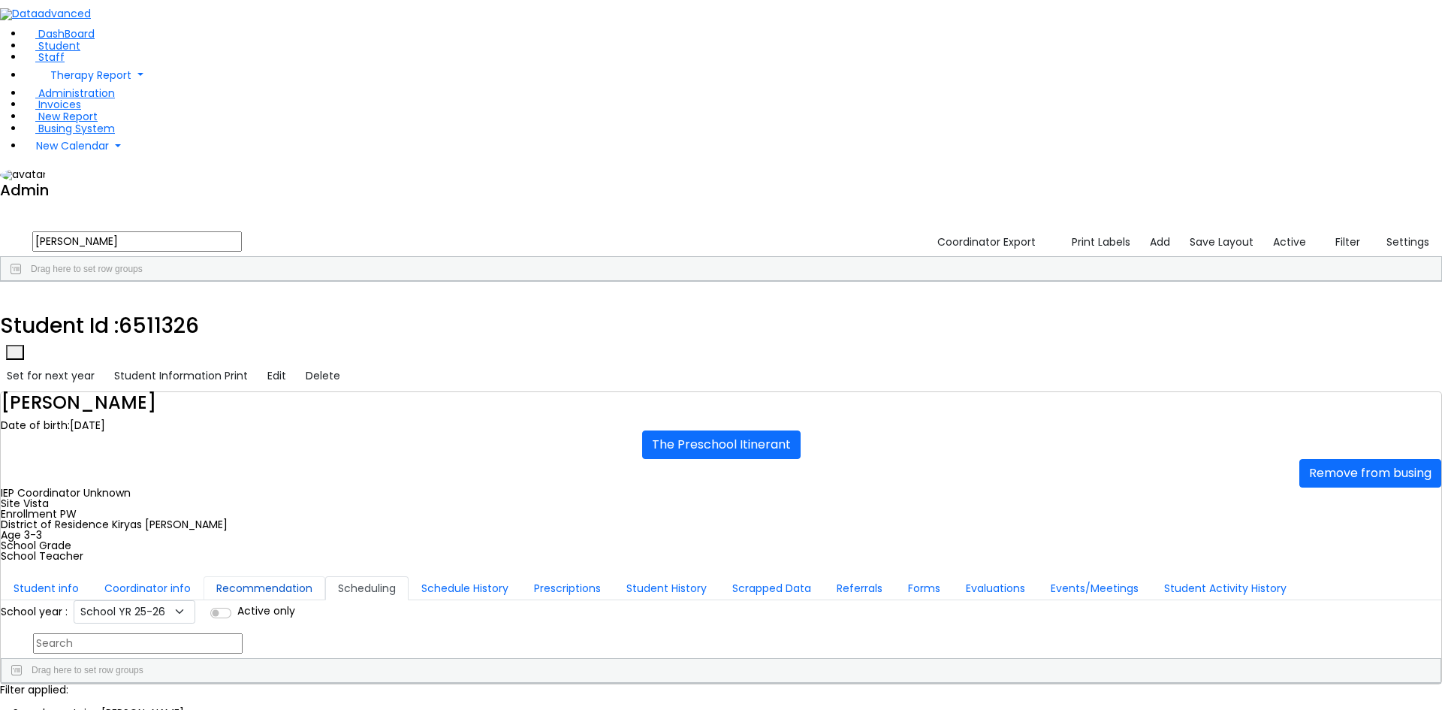
click at [325, 576] on button "Recommendation" at bounding box center [265, 588] width 122 height 24
click at [92, 576] on button "Student info" at bounding box center [46, 588] width 91 height 24
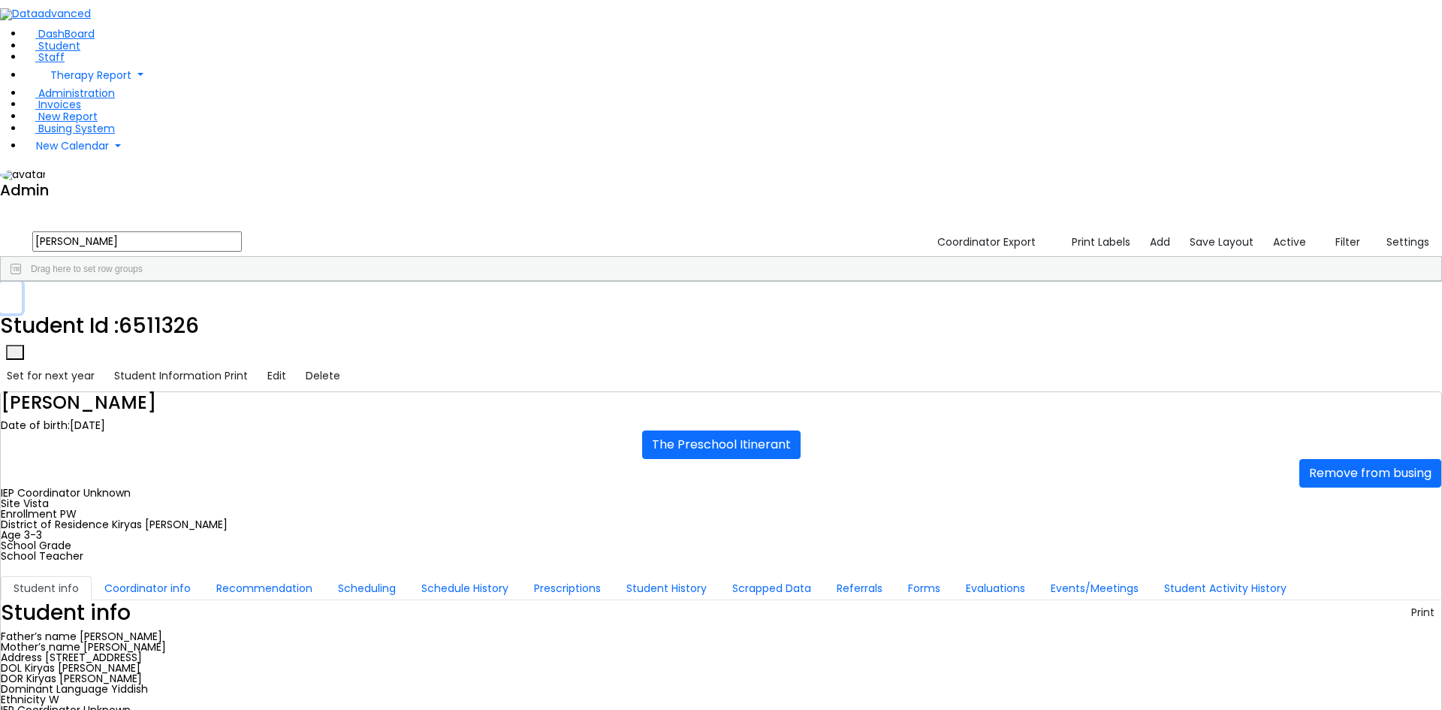
click at [15, 294] on icon "button" at bounding box center [11, 298] width 8 height 9
drag, startPoint x: 285, startPoint y: 59, endPoint x: 177, endPoint y: 66, distance: 108.4
click at [177, 228] on div "kohn Coordinator Export Print Labels Add Save Layout Active Filter All Active I…" at bounding box center [721, 255] width 1442 height 54
click at [242, 231] on input "kohn" at bounding box center [137, 241] width 210 height 20
type input "k"
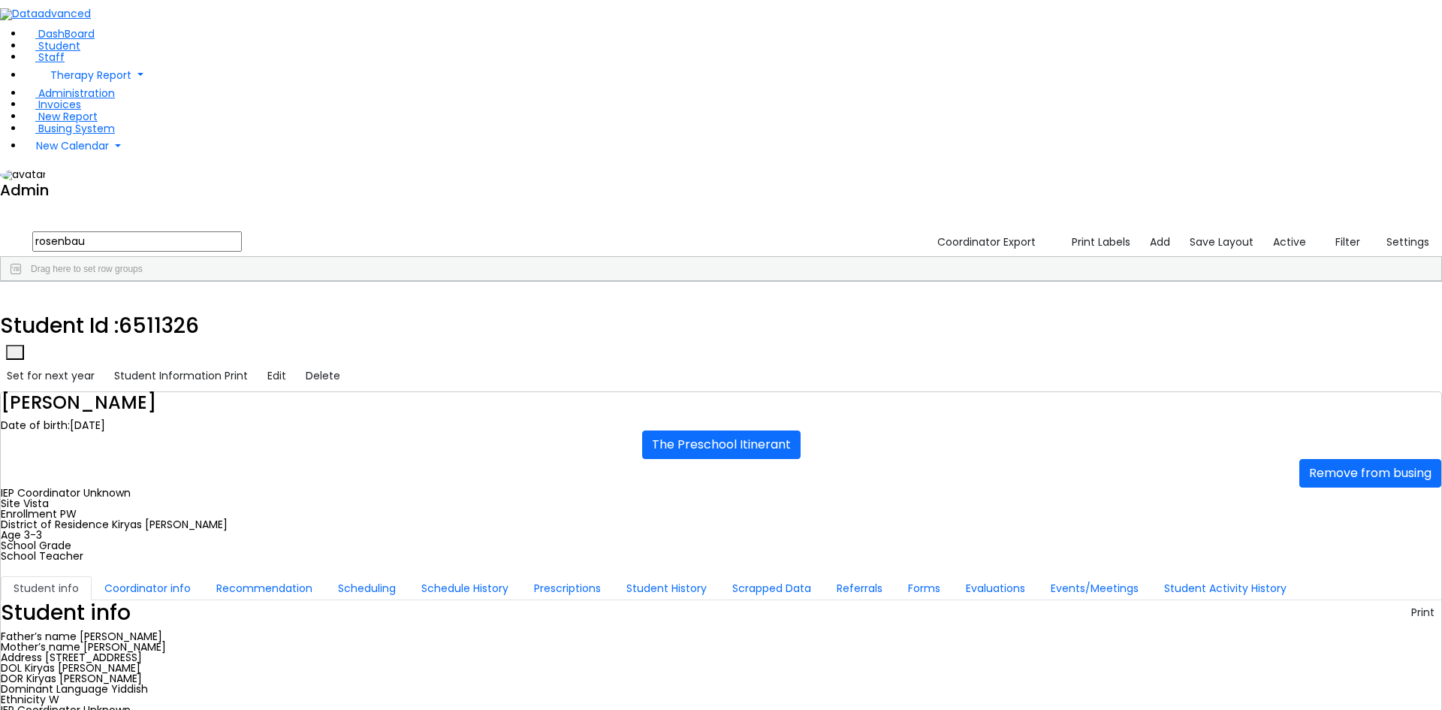
type input "rosenbau"
click at [246, 306] on div "[PERSON_NAME]" at bounding box center [184, 316] width 124 height 21
click at [357, 576] on button "Scheduling" at bounding box center [366, 588] width 83 height 24
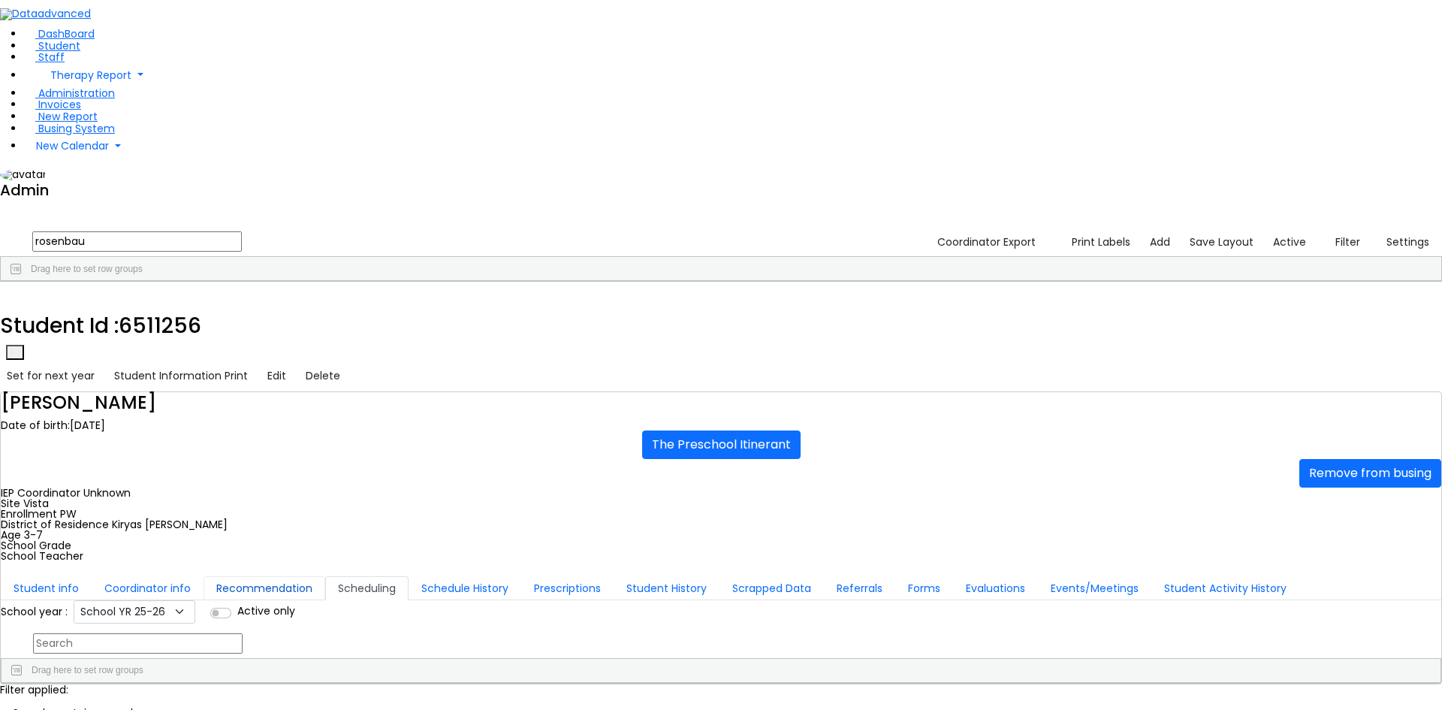
click at [325, 576] on button "Recommendation" at bounding box center [265, 588] width 122 height 24
checkbox input "true"
click at [92, 576] on button "Student info" at bounding box center [46, 588] width 91 height 24
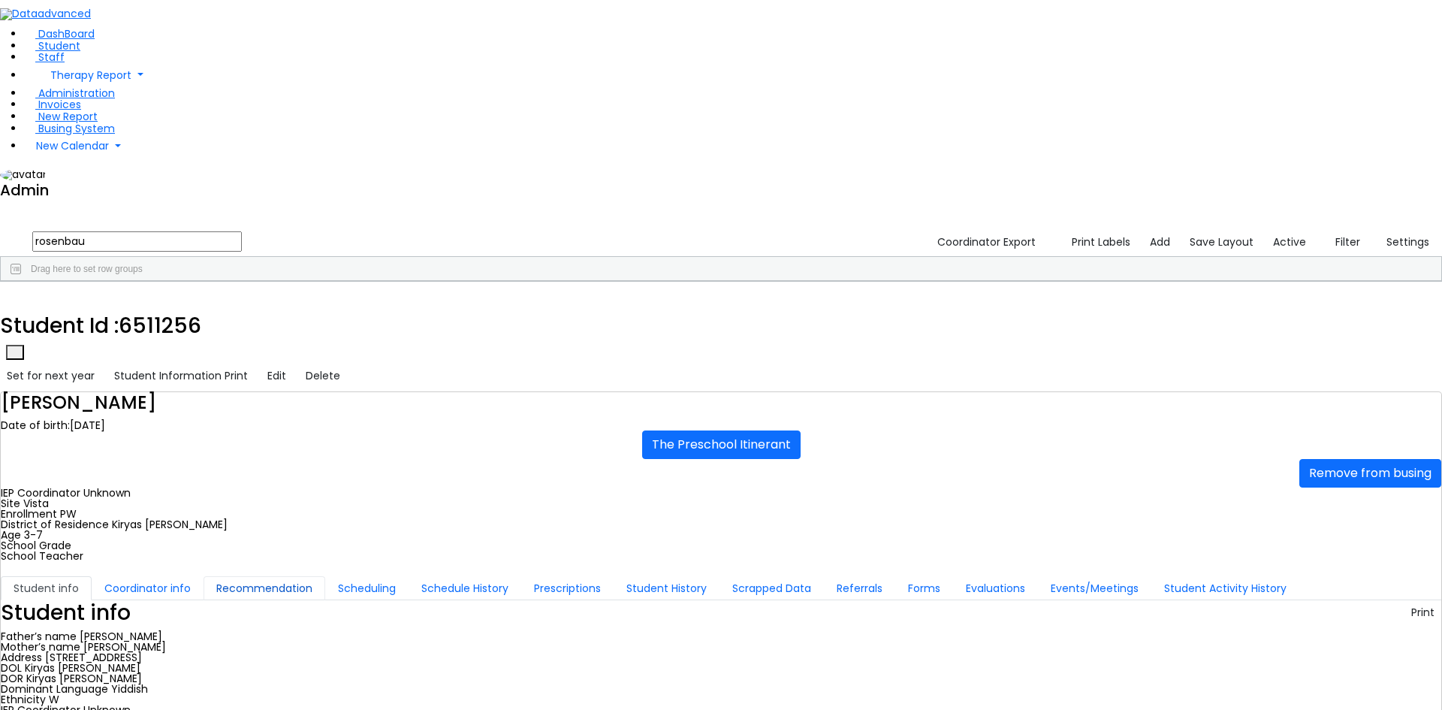
click at [325, 576] on button "Recommendation" at bounding box center [265, 588] width 122 height 24
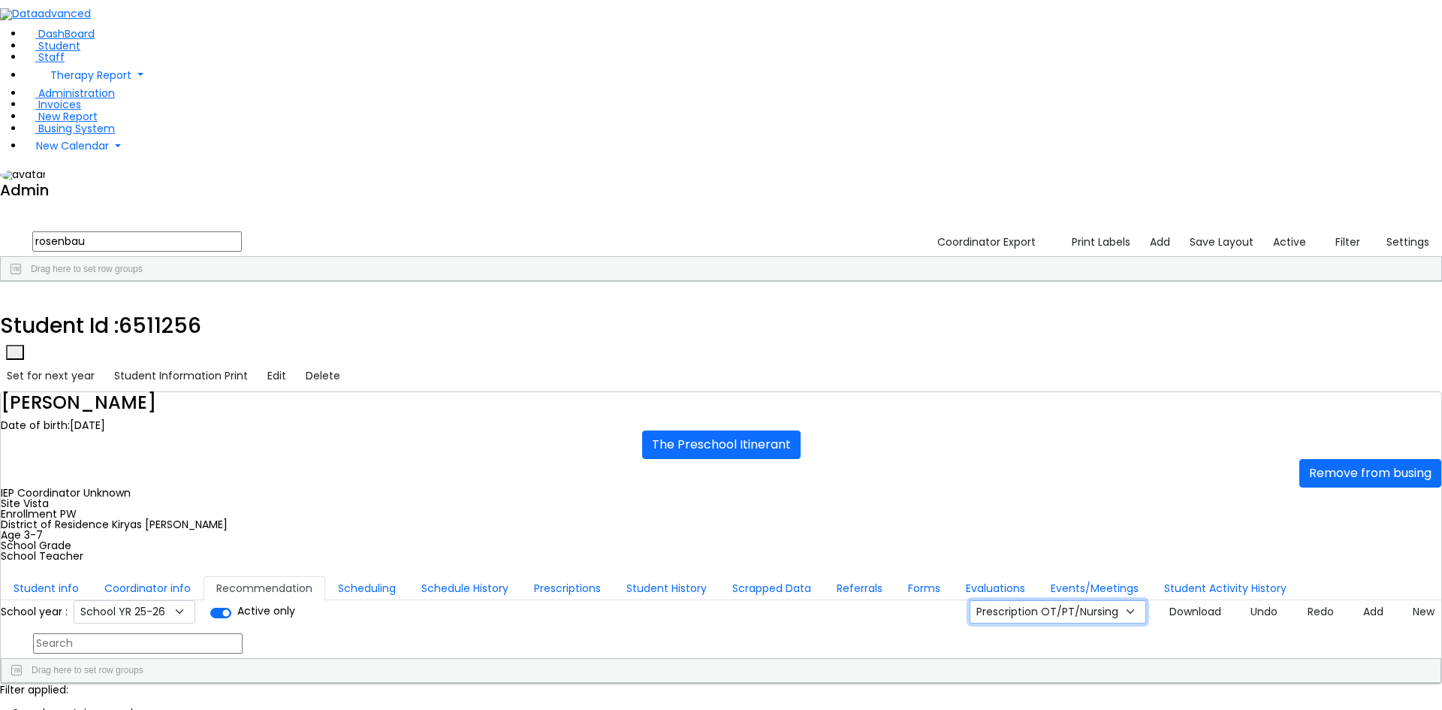
click at [1060, 600] on select "Prescription OT/PT/Nursing CPSE OT-PT Presscription Prescription2" at bounding box center [1058, 611] width 177 height 23
select select "CPSE OT-PT Presscription"
click at [986, 600] on select "Prescription OT/PT/Nursing CPSE OT-PT Presscription Prescription2" at bounding box center [1058, 611] width 177 height 23
click at [1172, 600] on button "Download" at bounding box center [1190, 611] width 76 height 23
click at [15, 294] on icon "button" at bounding box center [11, 298] width 8 height 9
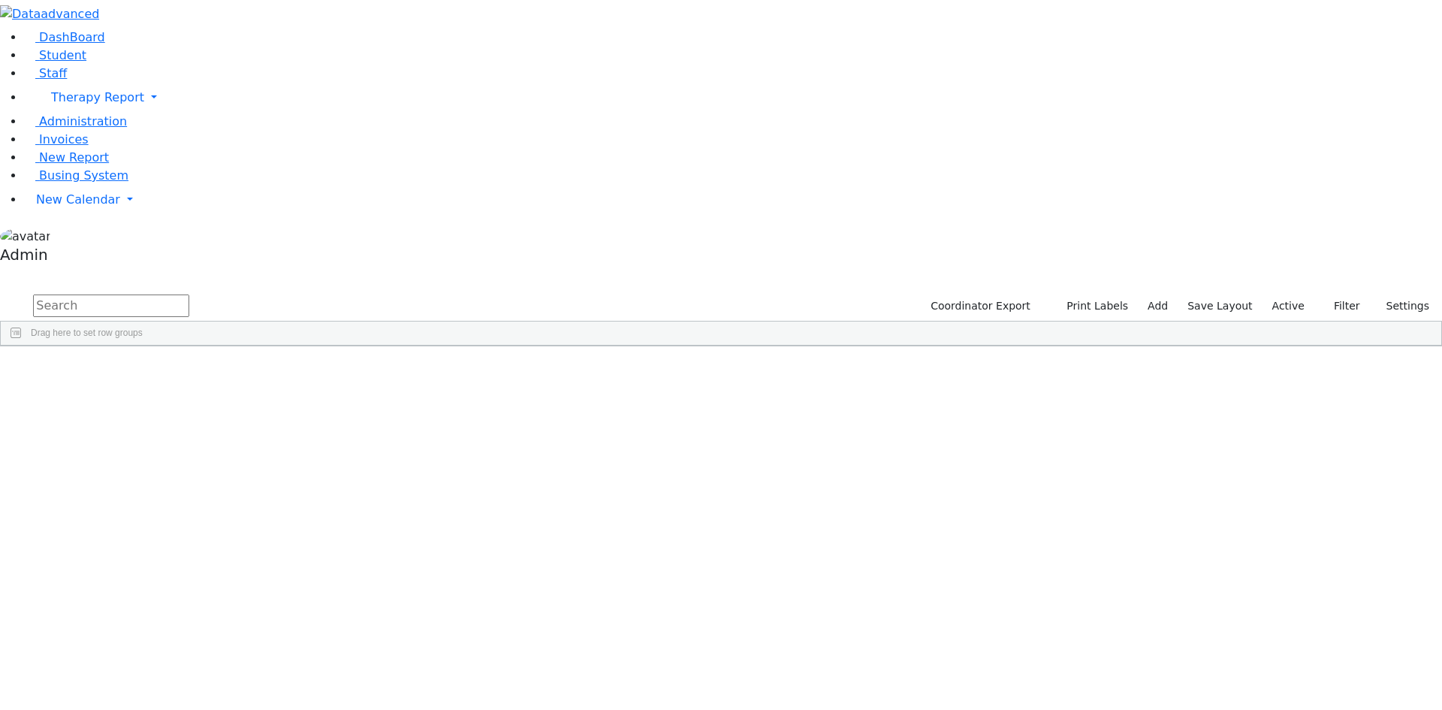
click at [859, 321] on div "Drag here to set row groups" at bounding box center [721, 333] width 1441 height 24
click at [1098, 294] on button "Print Labels" at bounding box center [1092, 305] width 86 height 23
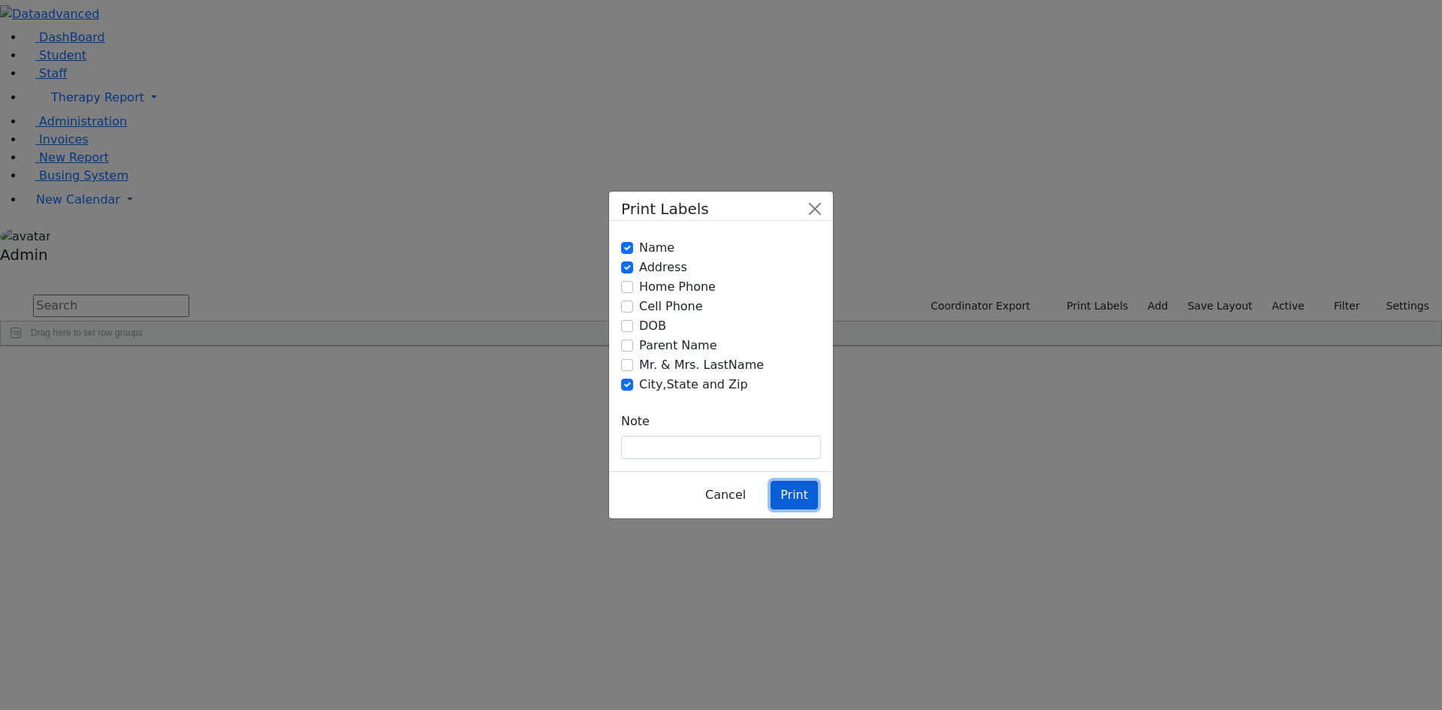
click at [795, 481] on button "Print" at bounding box center [794, 495] width 47 height 29
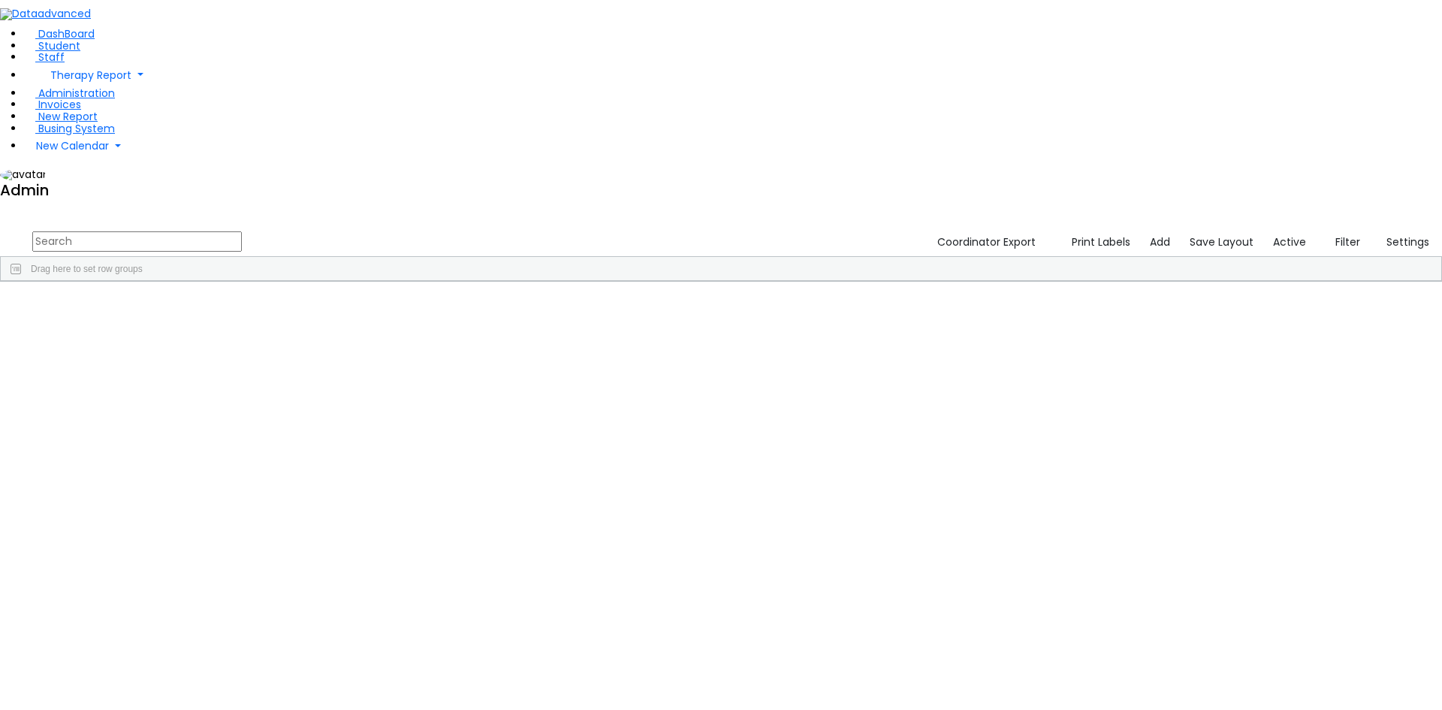
click at [401, 586] on span "Print" at bounding box center [349, 596] width 103 height 21
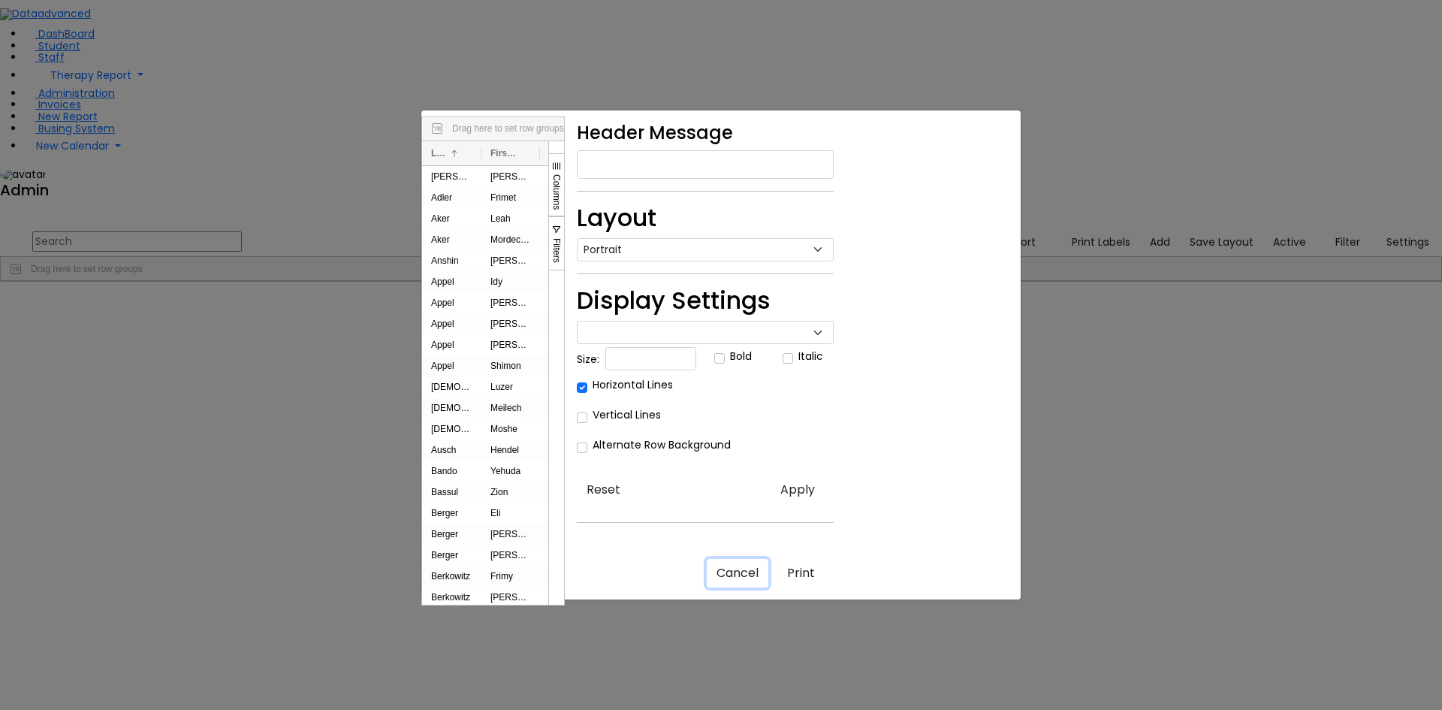
click at [768, 587] on button "Cancel" at bounding box center [738, 573] width 62 height 29
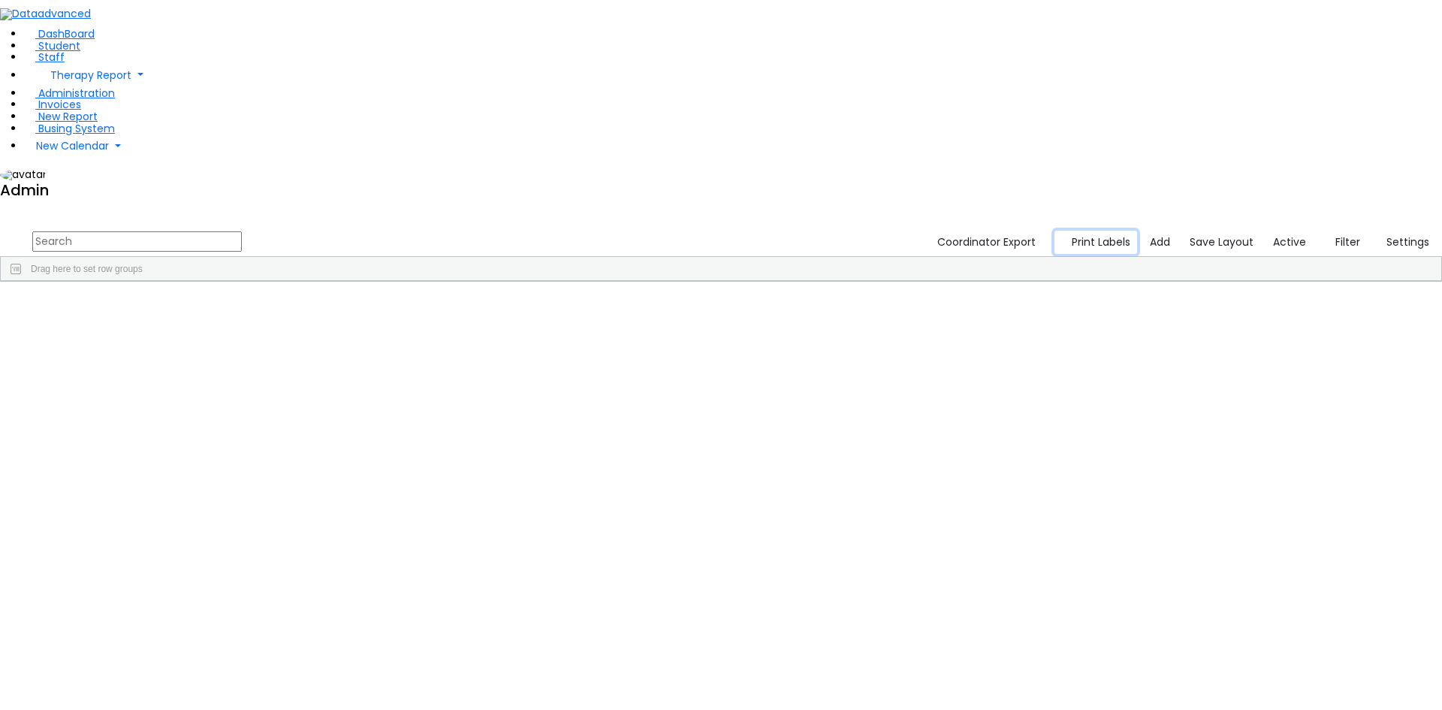
click at [1094, 231] on button "Print Labels" at bounding box center [1096, 242] width 83 height 23
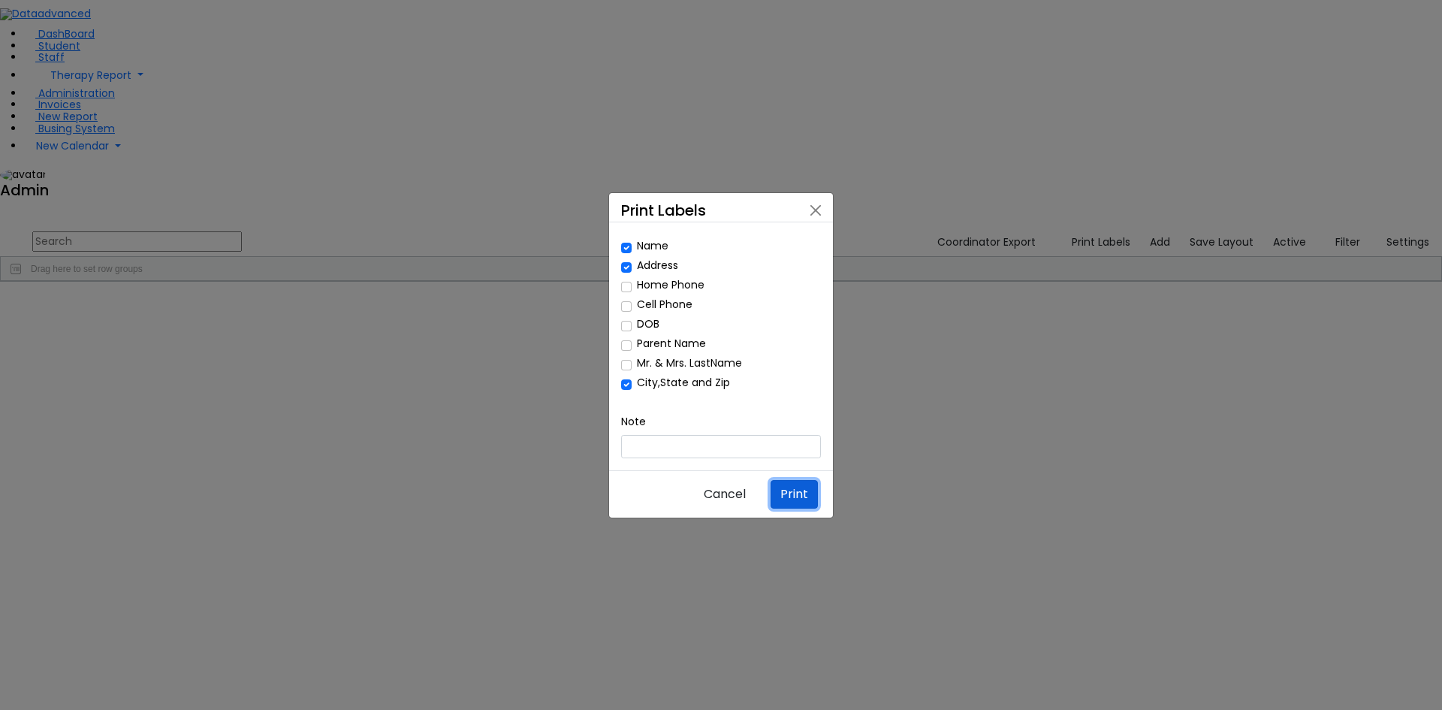
click at [801, 480] on button "Print" at bounding box center [794, 494] width 47 height 29
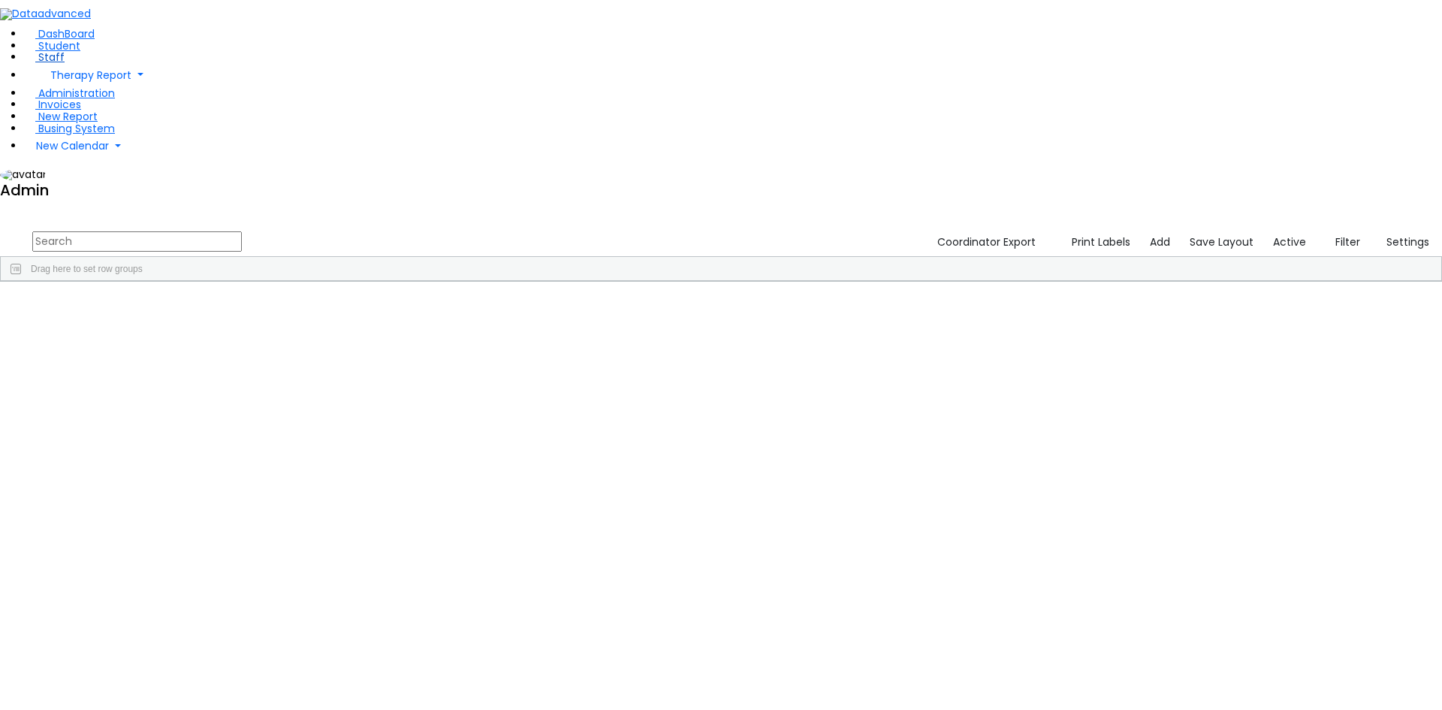
click at [42, 65] on span "Staff" at bounding box center [51, 57] width 26 height 15
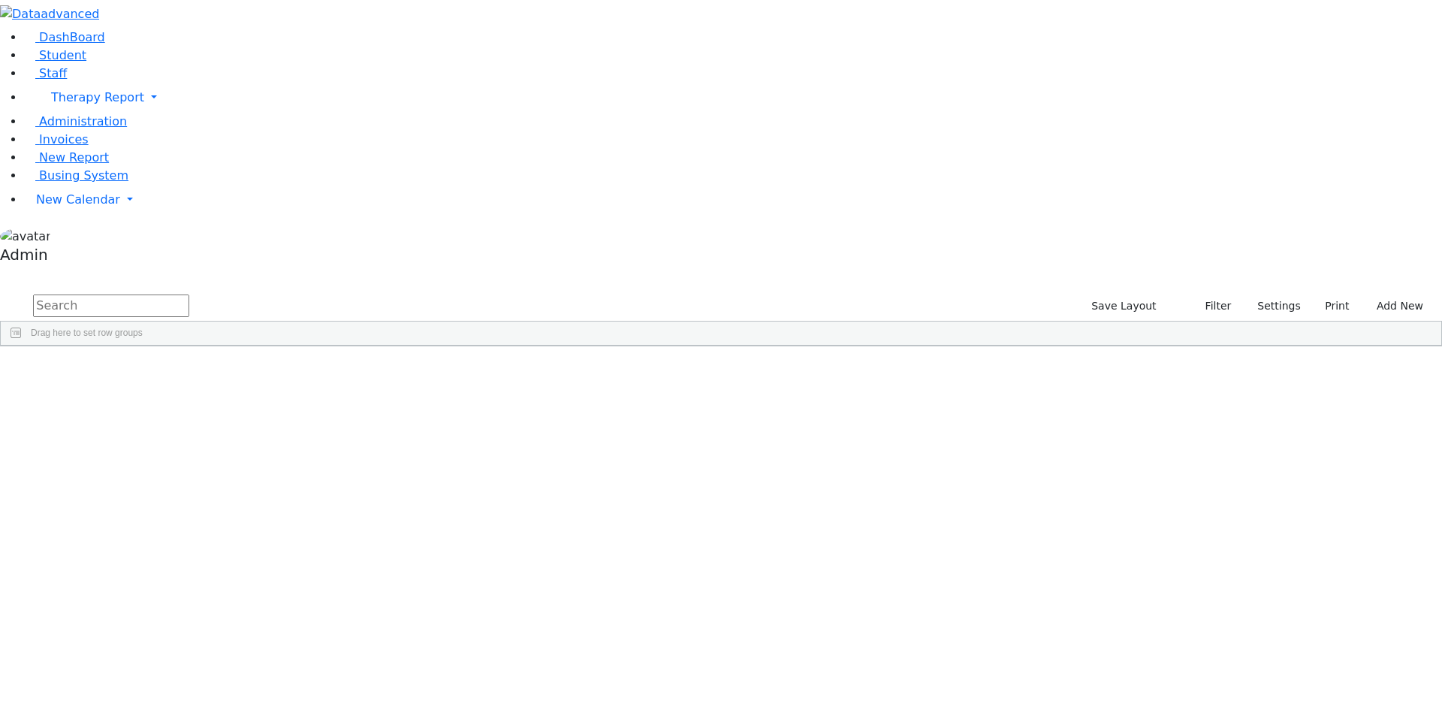
click at [189, 294] on input "text" at bounding box center [111, 305] width 156 height 23
type input "z"
drag, startPoint x: 286, startPoint y: 71, endPoint x: 155, endPoint y: 65, distance: 130.8
click at [155, 65] on div "DashBoard Student Staff Therapy Report Student Old Calendar Report Admin" at bounding box center [721, 221] width 1442 height 443
drag, startPoint x: 257, startPoint y: 69, endPoint x: 161, endPoint y: 60, distance: 95.8
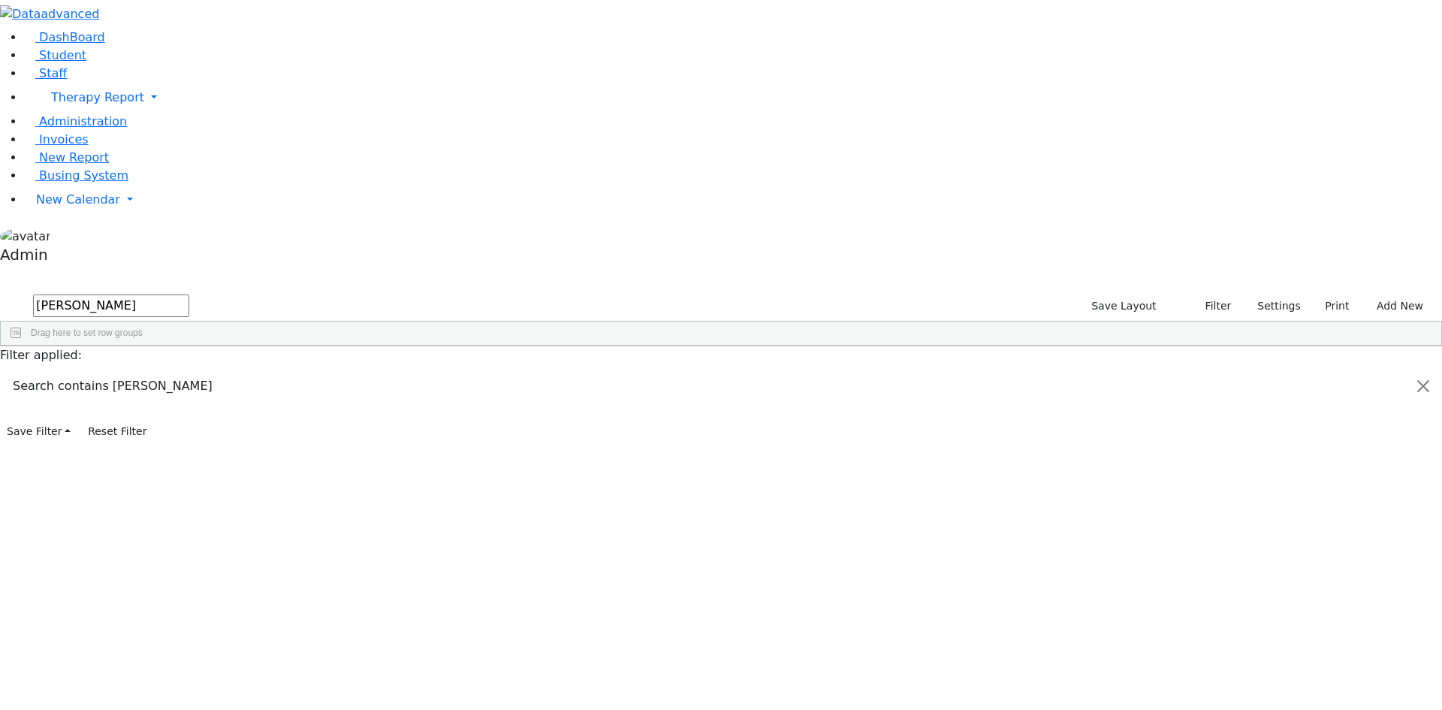
click at [161, 60] on div "DashBoard Student Staff Therapy Report Student Old Calendar Report Admin" at bounding box center [721, 221] width 1442 height 443
type input "[PERSON_NAME]"
click at [189, 294] on input "text" at bounding box center [111, 305] width 156 height 23
type input "[PERSON_NAME]"
click at [1186, 294] on button "Filter" at bounding box center [1212, 305] width 53 height 23
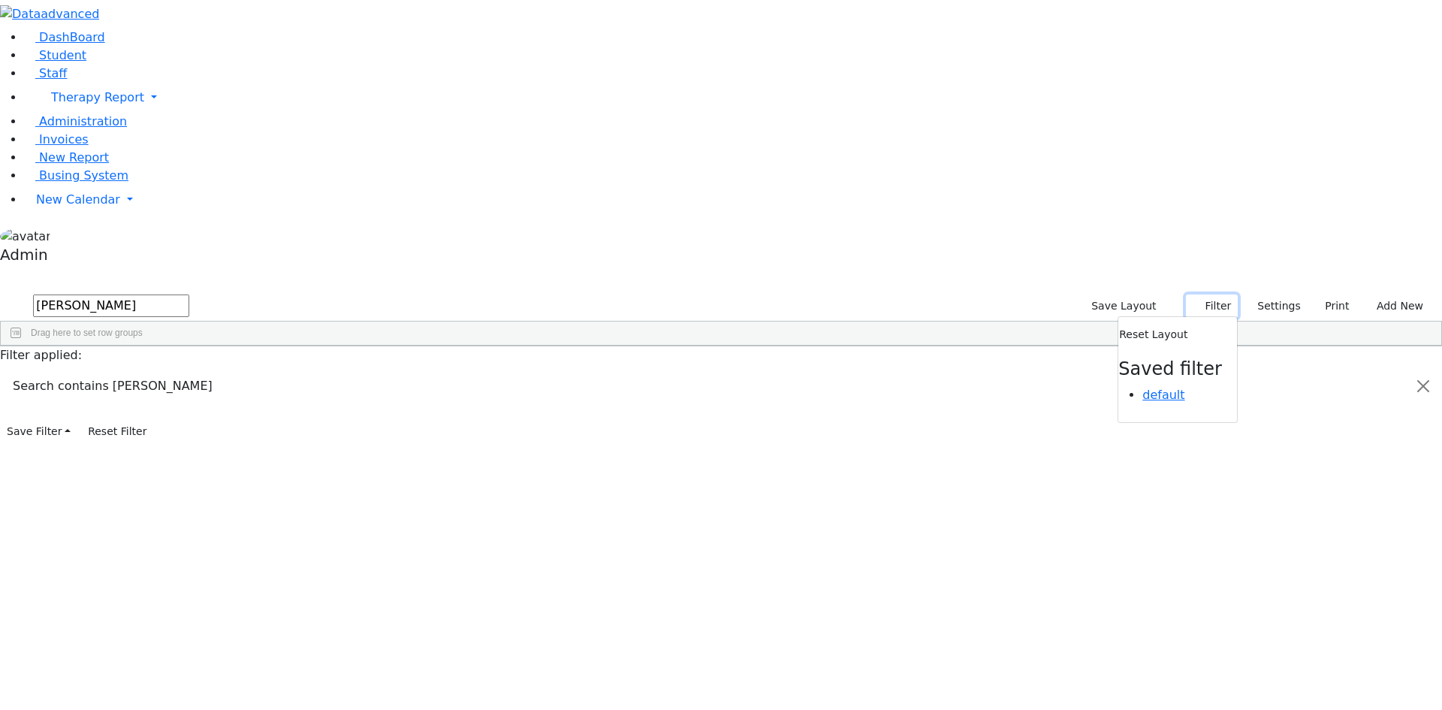
click at [1186, 294] on button "Filter" at bounding box center [1212, 305] width 53 height 23
click at [39, 62] on span "Student" at bounding box center [62, 55] width 47 height 14
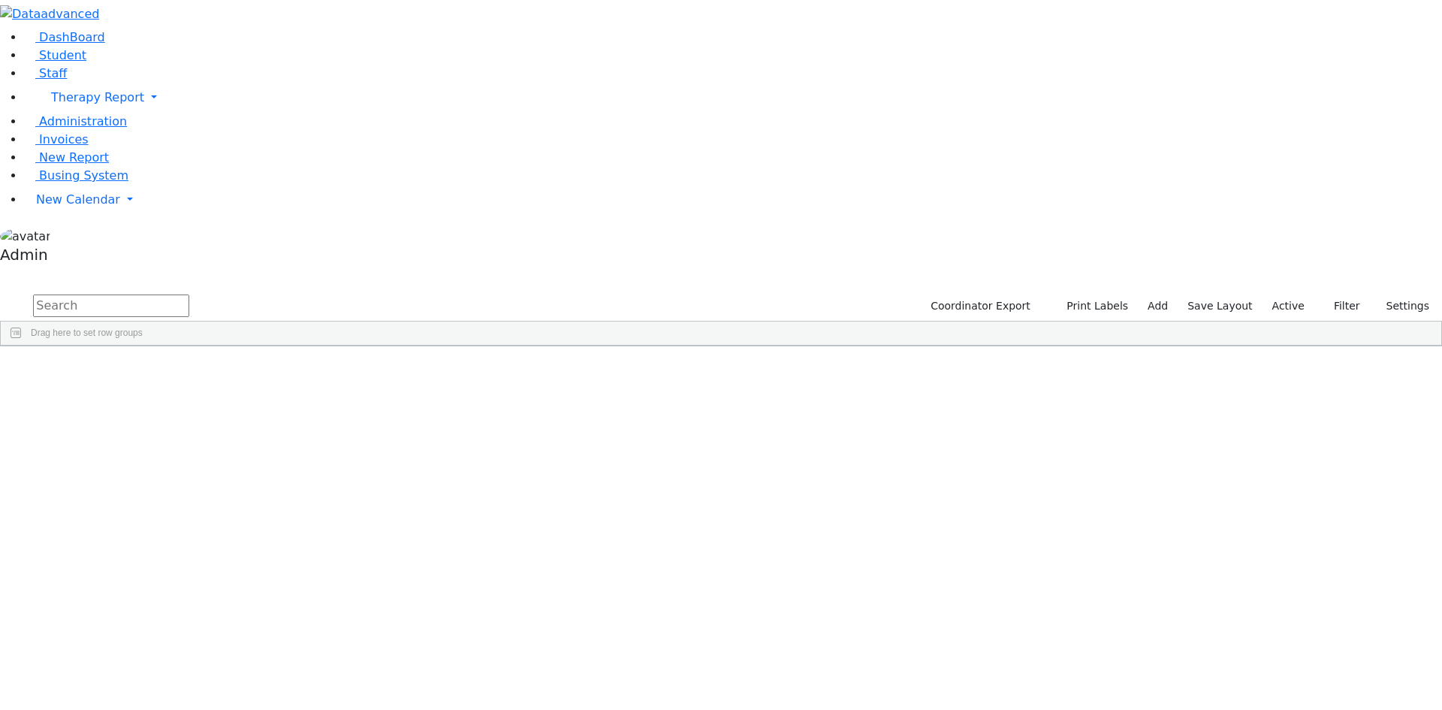
click at [189, 294] on input "text" at bounding box center [111, 305] width 156 height 23
type input "[PERSON_NAME]"
click at [247, 370] on div "[PERSON_NAME]" at bounding box center [185, 380] width 123 height 21
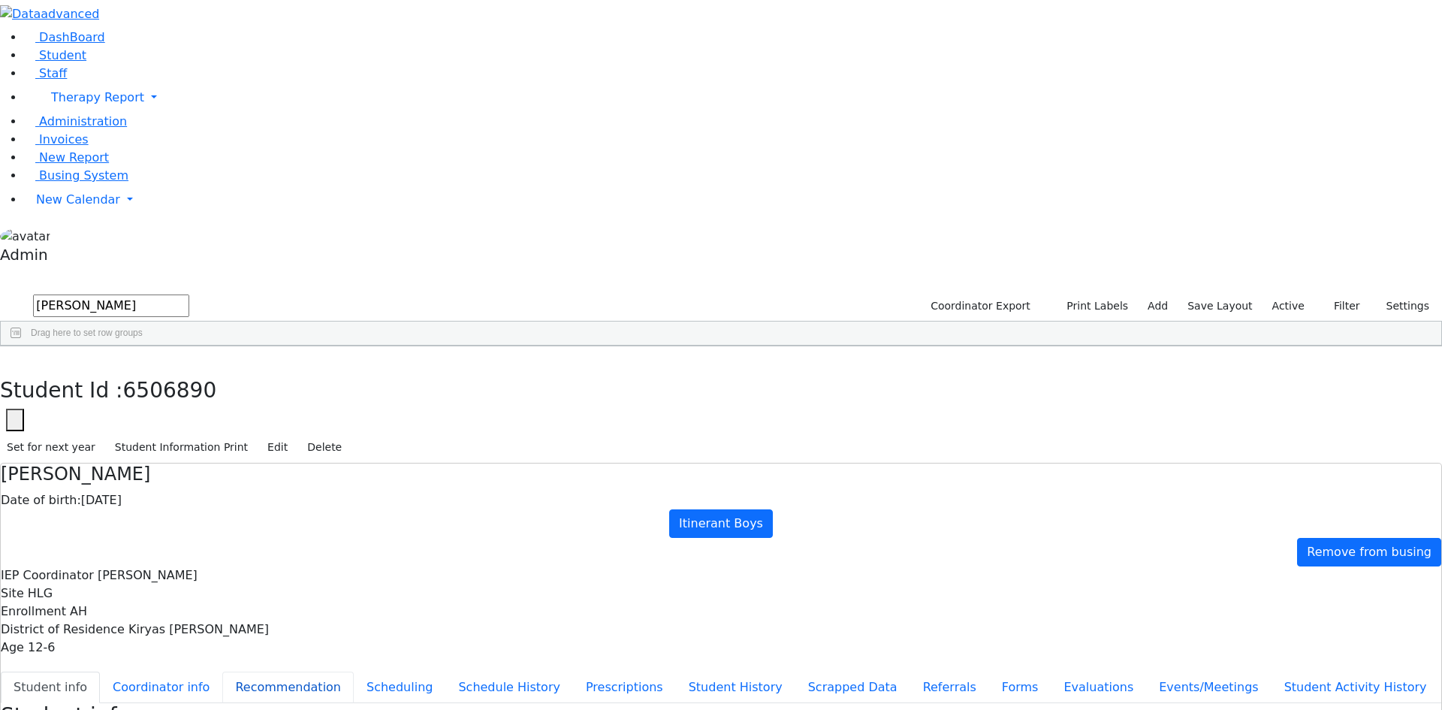
click at [354, 672] on button "Recommendation" at bounding box center [287, 688] width 131 height 32
checkbox input "true"
click at [207, 703] on select "Select School YR Summer YR 25 School YR 25-26 Summer YR 25 School YR 24-25 Summ…" at bounding box center [146, 714] width 122 height 23
select select "211"
click at [207, 703] on select "Select School YR Summer YR 25 School YR 25-26 Summer YR 25 School YR 24-25 Summ…" at bounding box center [146, 714] width 122 height 23
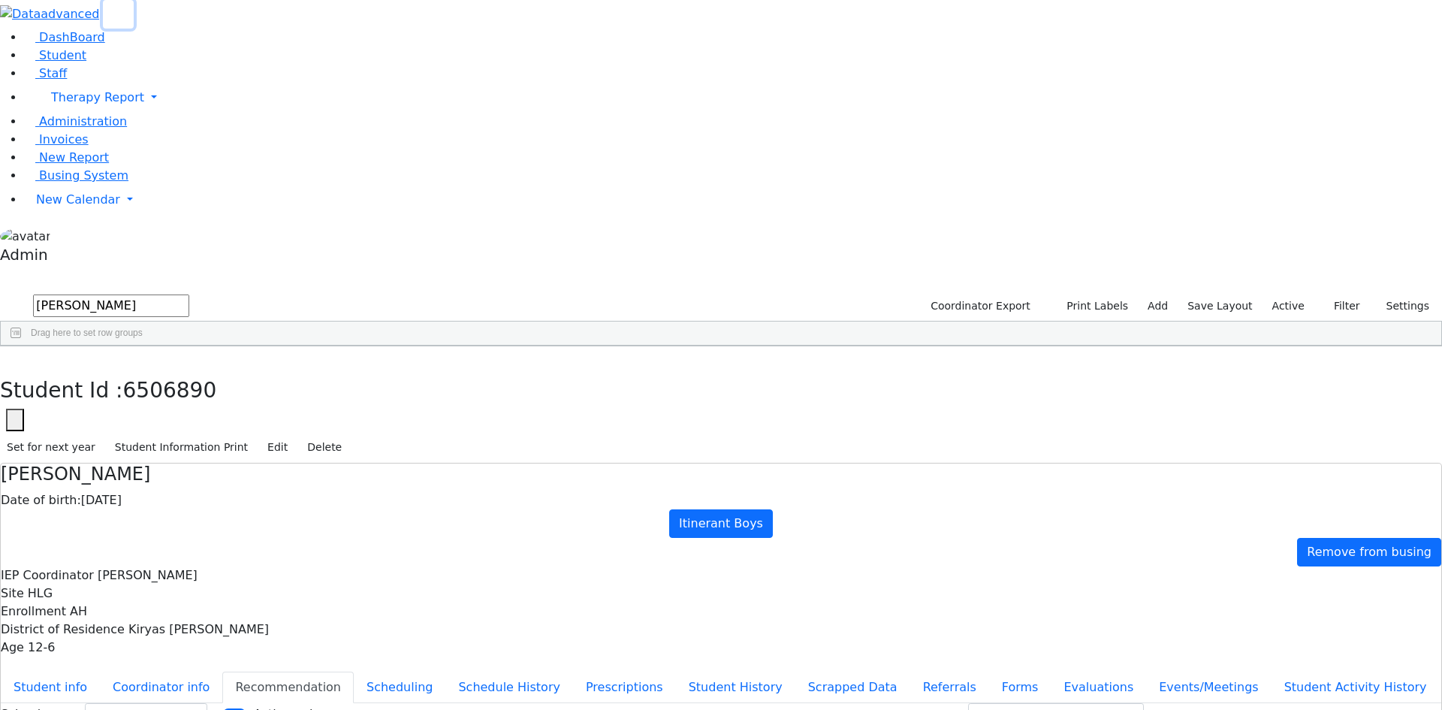
click at [124, 20] on icon "button" at bounding box center [118, 14] width 11 height 11
drag, startPoint x: 166, startPoint y: 64, endPoint x: 23, endPoint y: 59, distance: 143.5
click at [23, 59] on div "DashBoard Student Staff Therapy Report Student Old Calendar Report Admin" at bounding box center [721, 442] width 1442 height 884
type input "[PERSON_NAME]"
click at [137, 391] on div "Blum" at bounding box center [69, 401] width 137 height 21
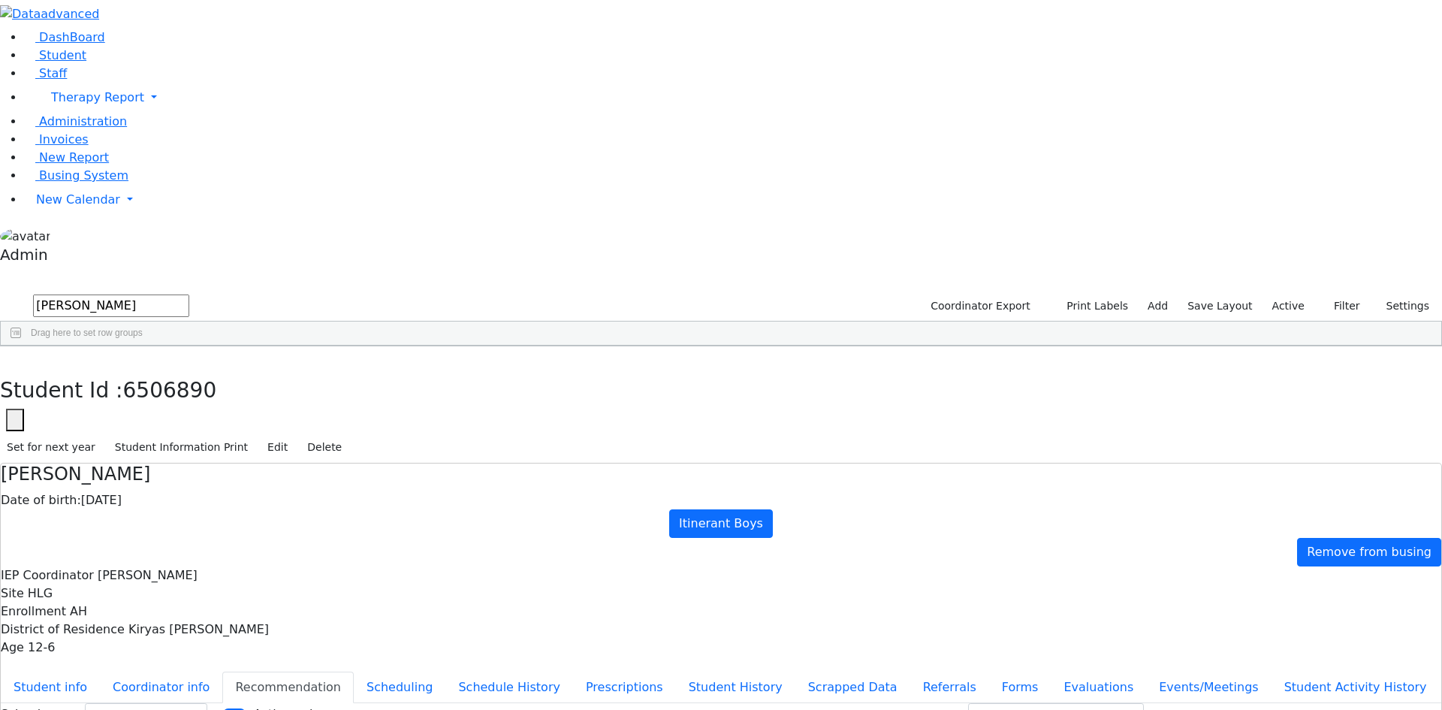
click at [137, 391] on div "Blum" at bounding box center [69, 401] width 137 height 21
select select "211"
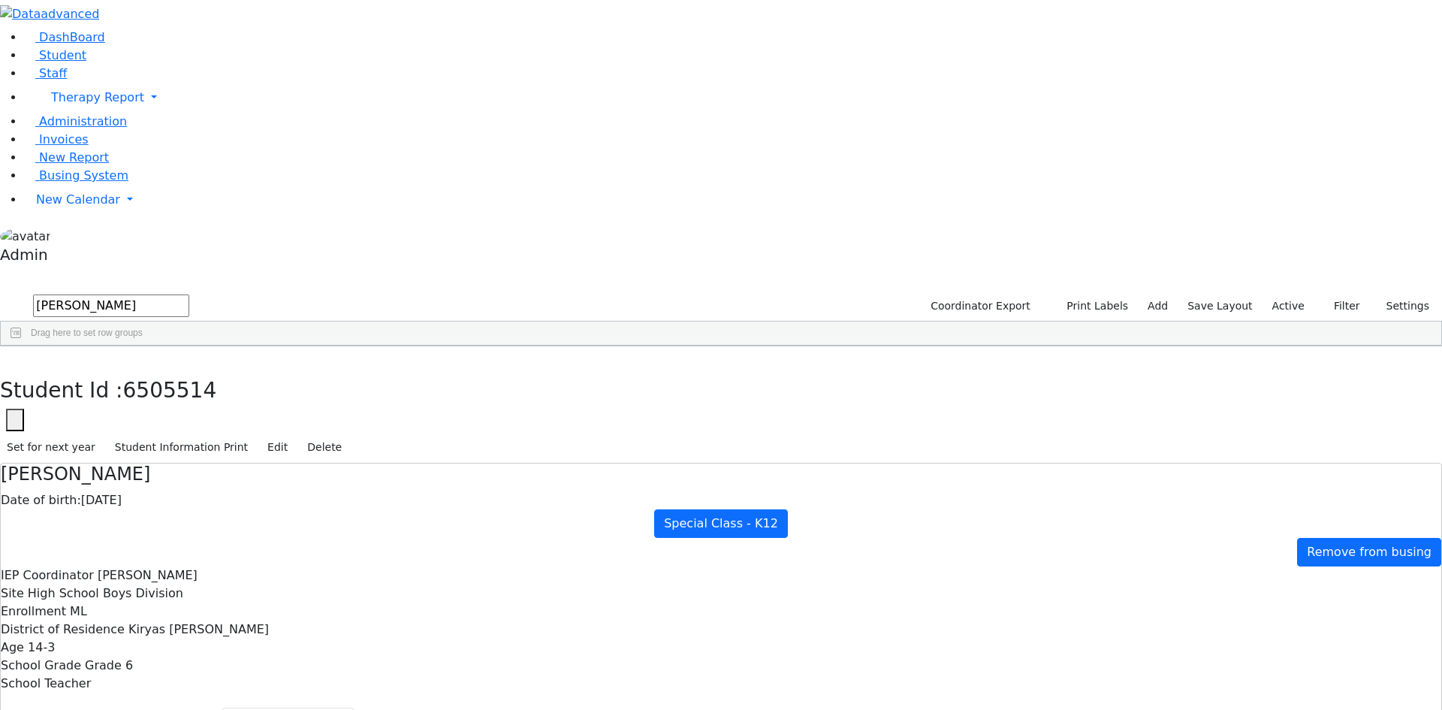
drag, startPoint x: 125, startPoint y: 66, endPoint x: 41, endPoint y: 62, distance: 84.2
click at [41, 62] on div "DashBoard Student Staff Therapy Report Student Old Calendar Report Admin" at bounding box center [721, 460] width 1442 height 920
type input "[PERSON_NAME]"
click at [97, 370] on div "[PERSON_NAME]" at bounding box center [69, 380] width 137 height 21
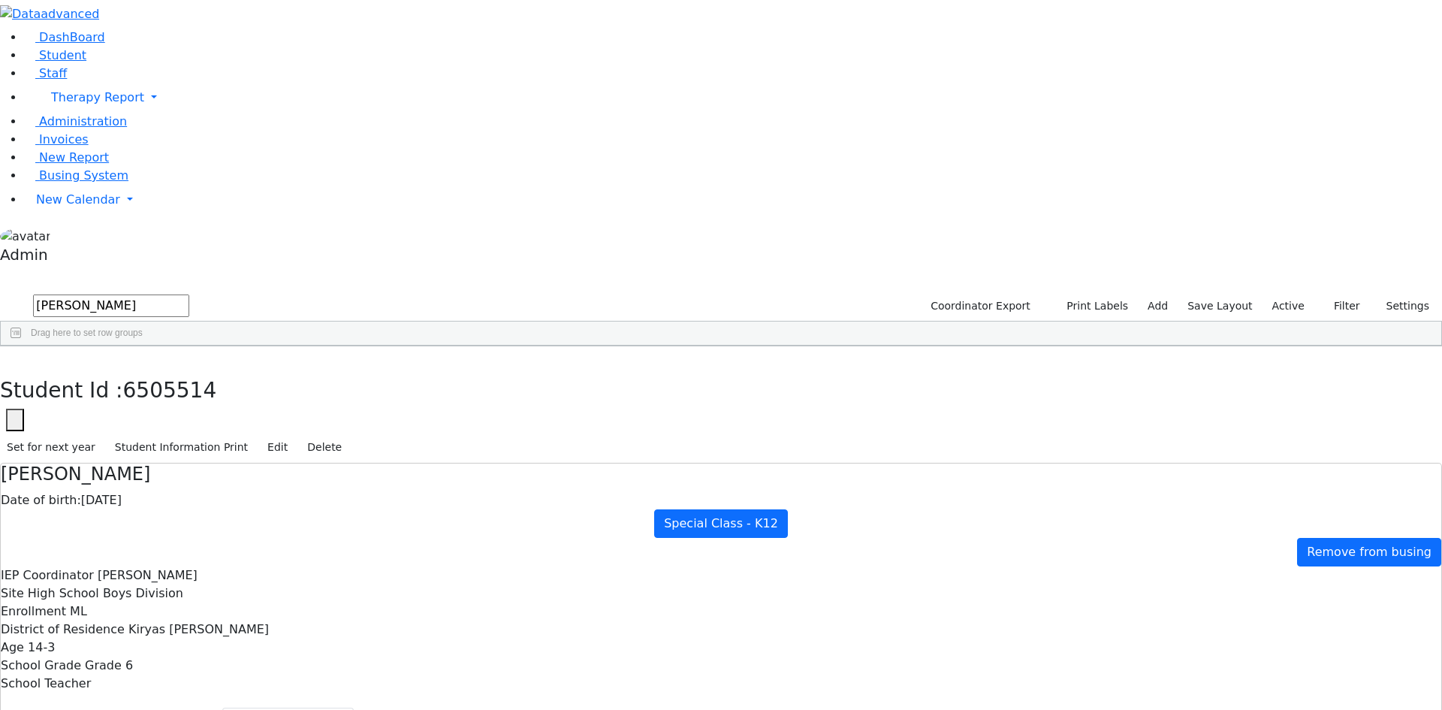
select select "211"
drag, startPoint x: 141, startPoint y: 56, endPoint x: 32, endPoint y: 57, distance: 108.9
click at [32, 57] on div "DashBoard Student Staff Therapy Report Student Old Calendar Report Admin" at bounding box center [721, 460] width 1442 height 920
type input "deut"
click at [137, 370] on div "Deutsch" at bounding box center [69, 380] width 137 height 21
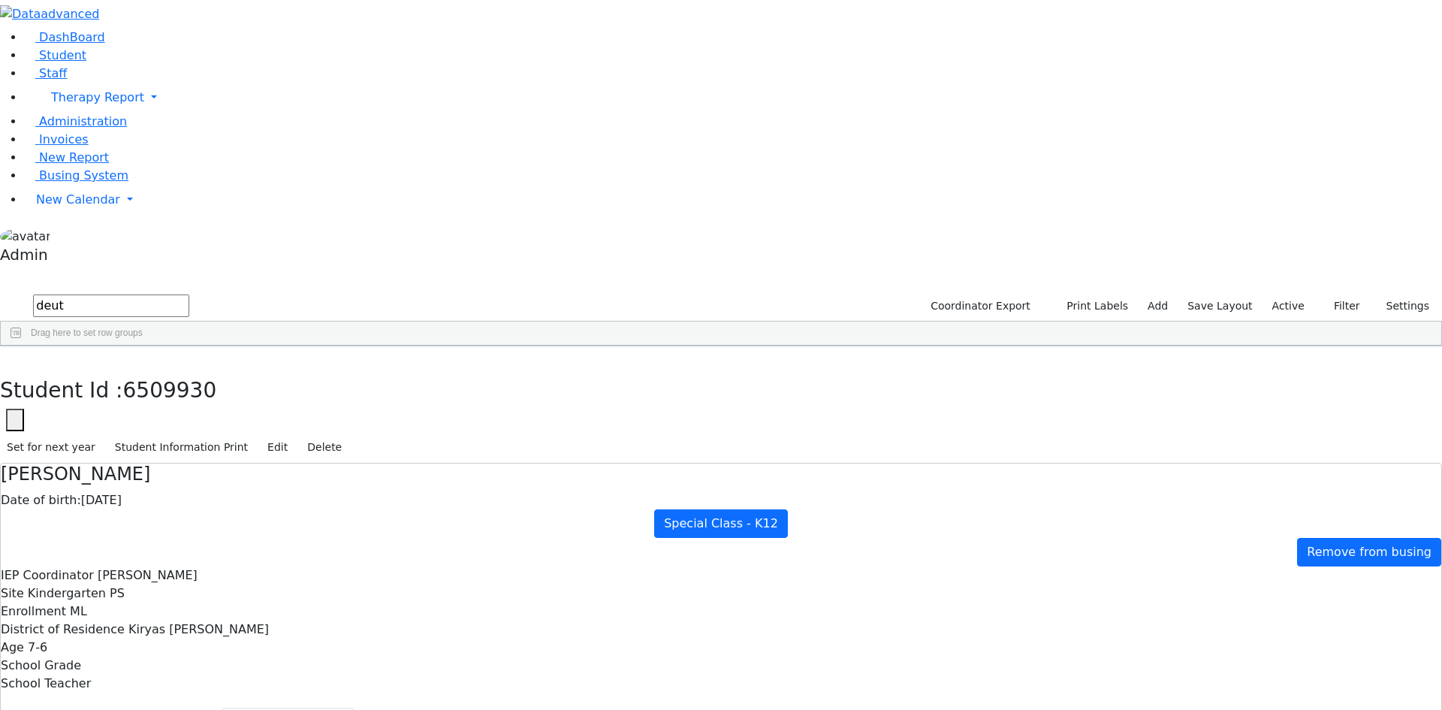
click at [137, 370] on div "Deutsch" at bounding box center [69, 380] width 137 height 21
select select "211"
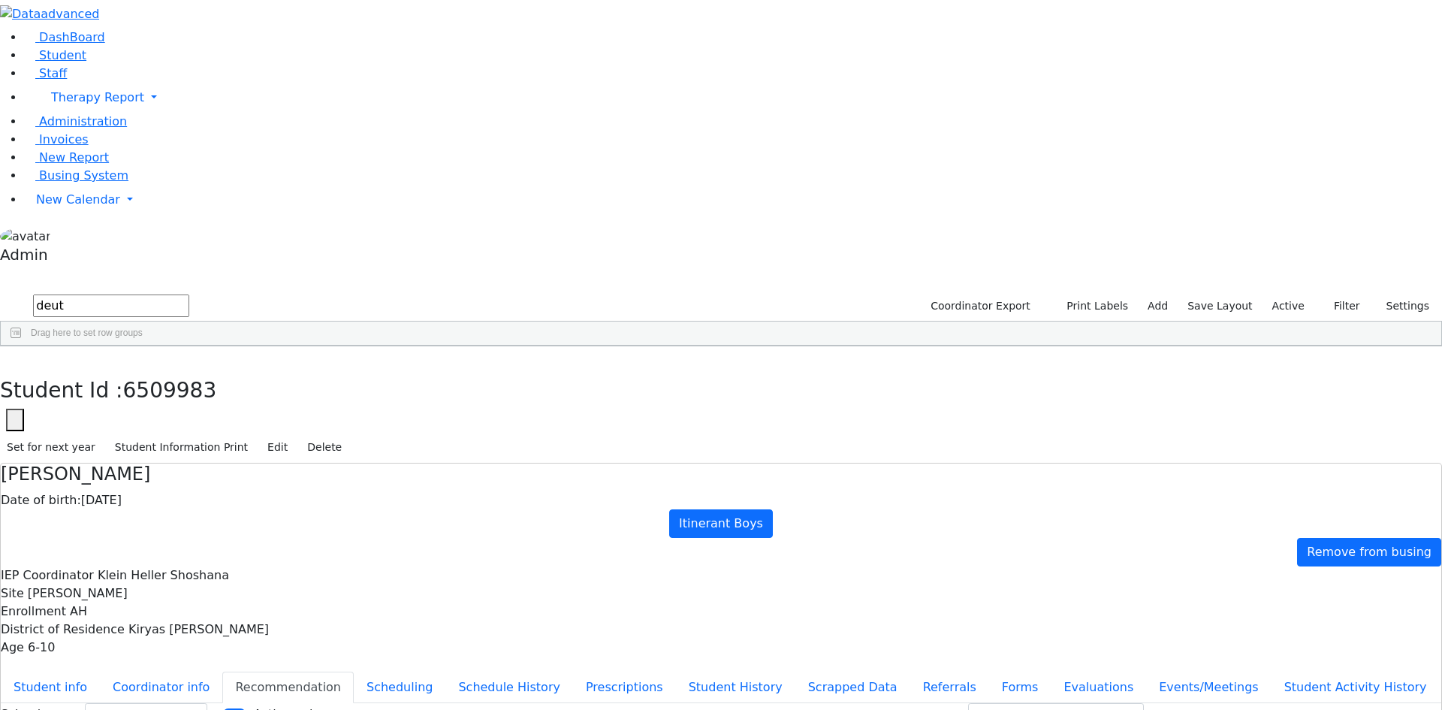
click at [162, 294] on input "deut" at bounding box center [111, 305] width 156 height 23
drag, startPoint x: 158, startPoint y: 60, endPoint x: 36, endPoint y: 59, distance: 121.7
click at [36, 59] on div "DashBoard Student Staff Therapy Report Student Old Calendar Report Admin" at bounding box center [721, 442] width 1442 height 884
type input "eks"
click at [137, 391] on div "Ekstein" at bounding box center [69, 401] width 137 height 21
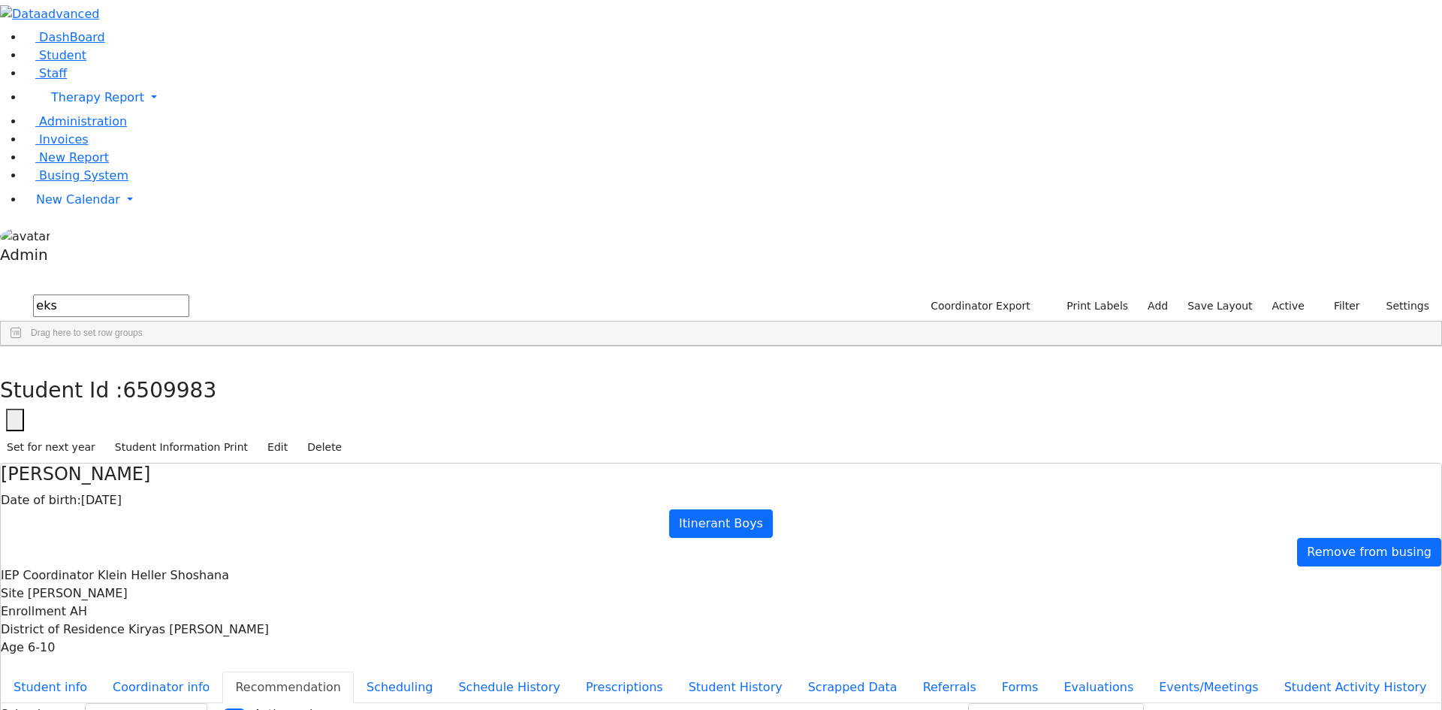
click at [137, 391] on div "Ekstein" at bounding box center [69, 401] width 137 height 21
select select "211"
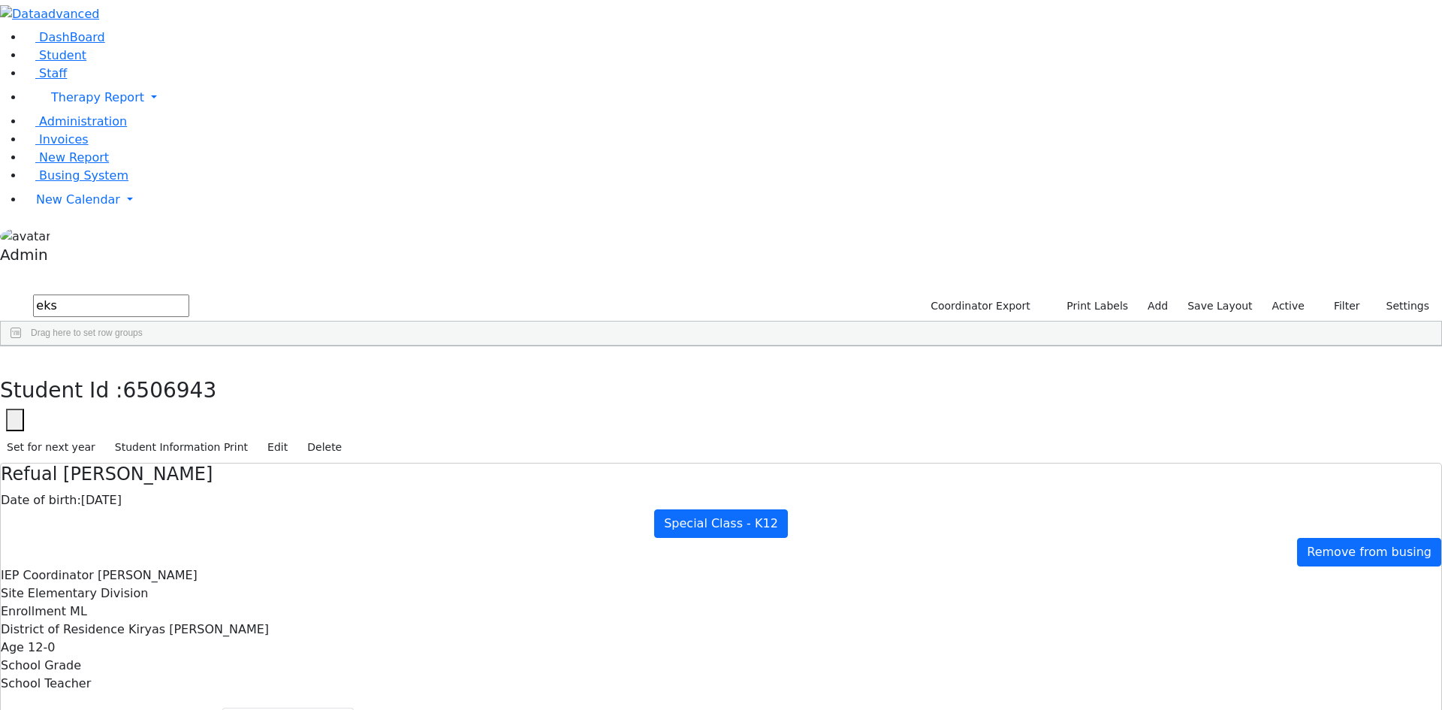
click at [137, 433] on div "Ekstein" at bounding box center [69, 443] width 137 height 21
select select "209"
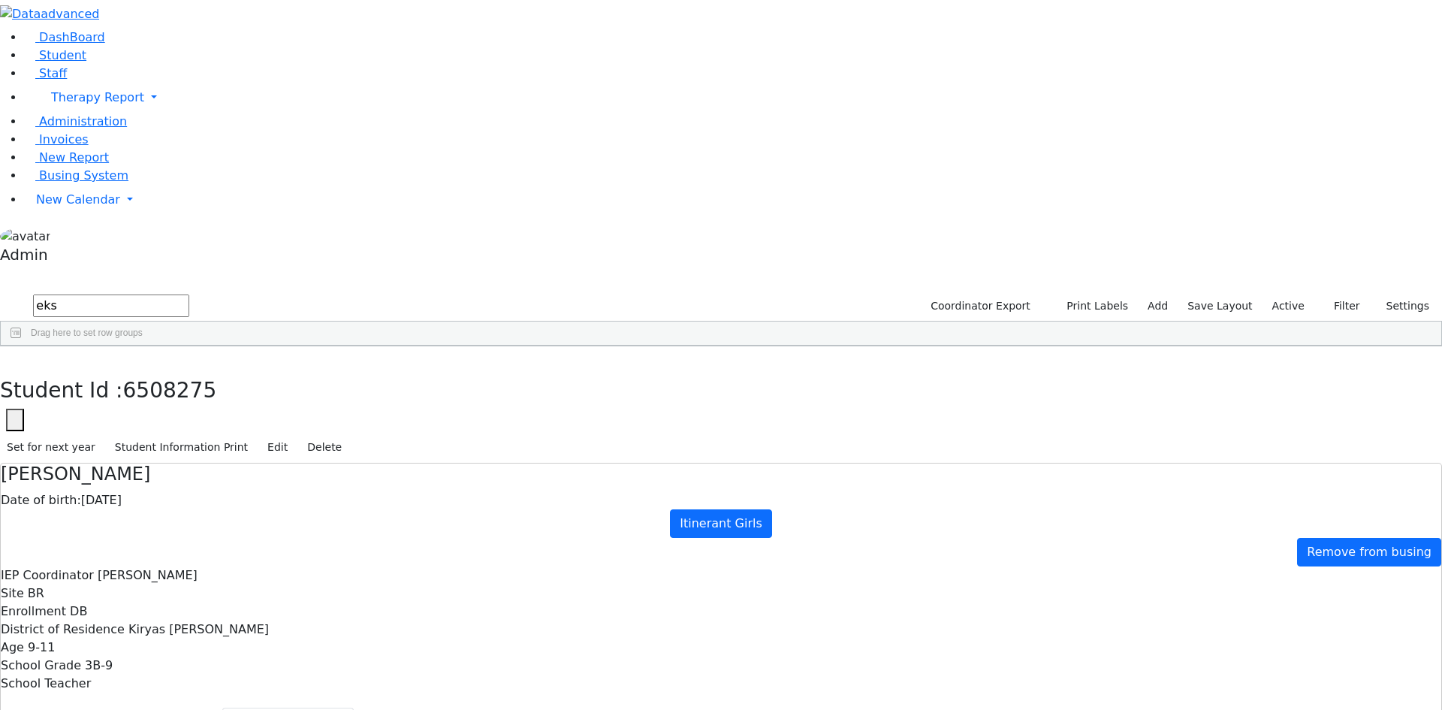
click at [137, 391] on div "Ekstein" at bounding box center [69, 401] width 137 height 21
select select "209"
click at [137, 433] on div "Ekstein" at bounding box center [69, 443] width 137 height 21
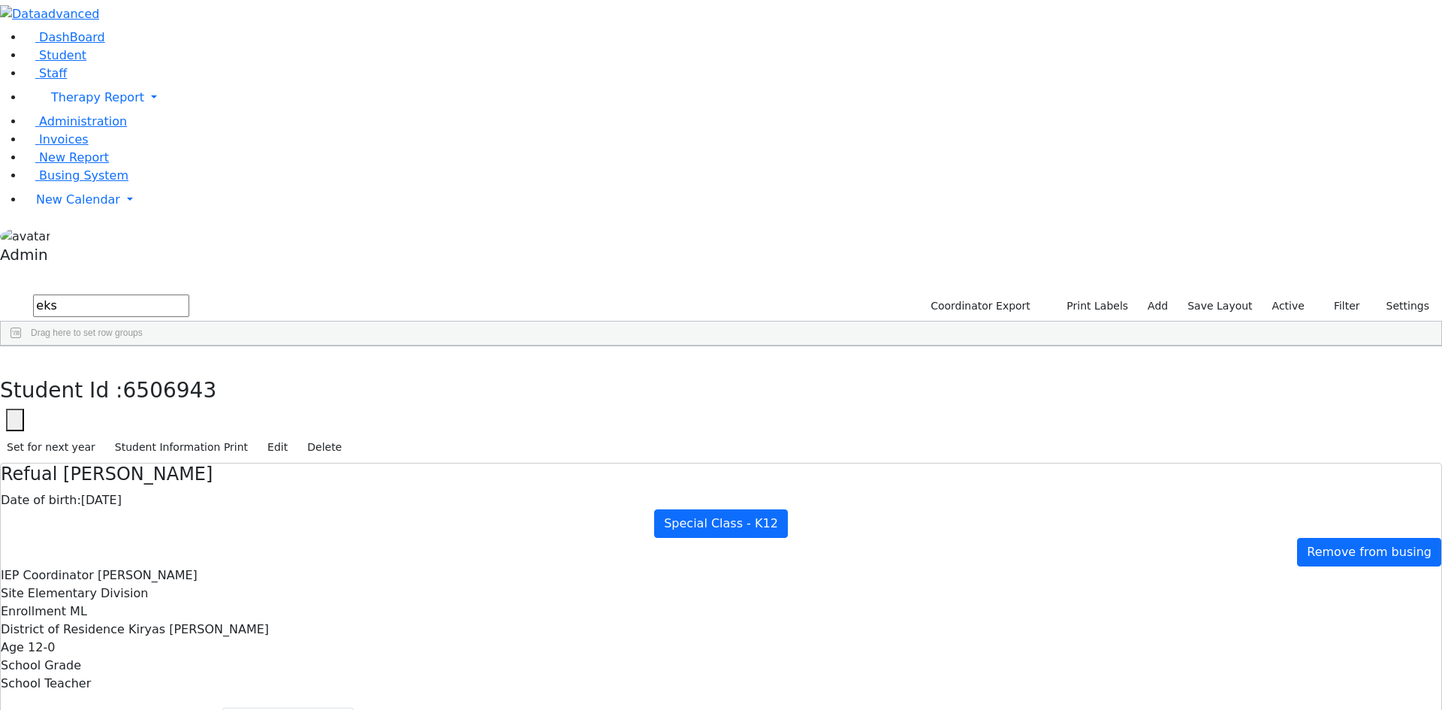
select select "209"
drag, startPoint x: 116, startPoint y: 64, endPoint x: 46, endPoint y: 58, distance: 70.9
click at [46, 58] on div "DashBoard Student Staff Therapy Report Student Old Calendar Report Admin" at bounding box center [721, 460] width 1442 height 920
type input "falko"
click at [137, 391] on div "[PERSON_NAME]" at bounding box center [69, 401] width 137 height 21
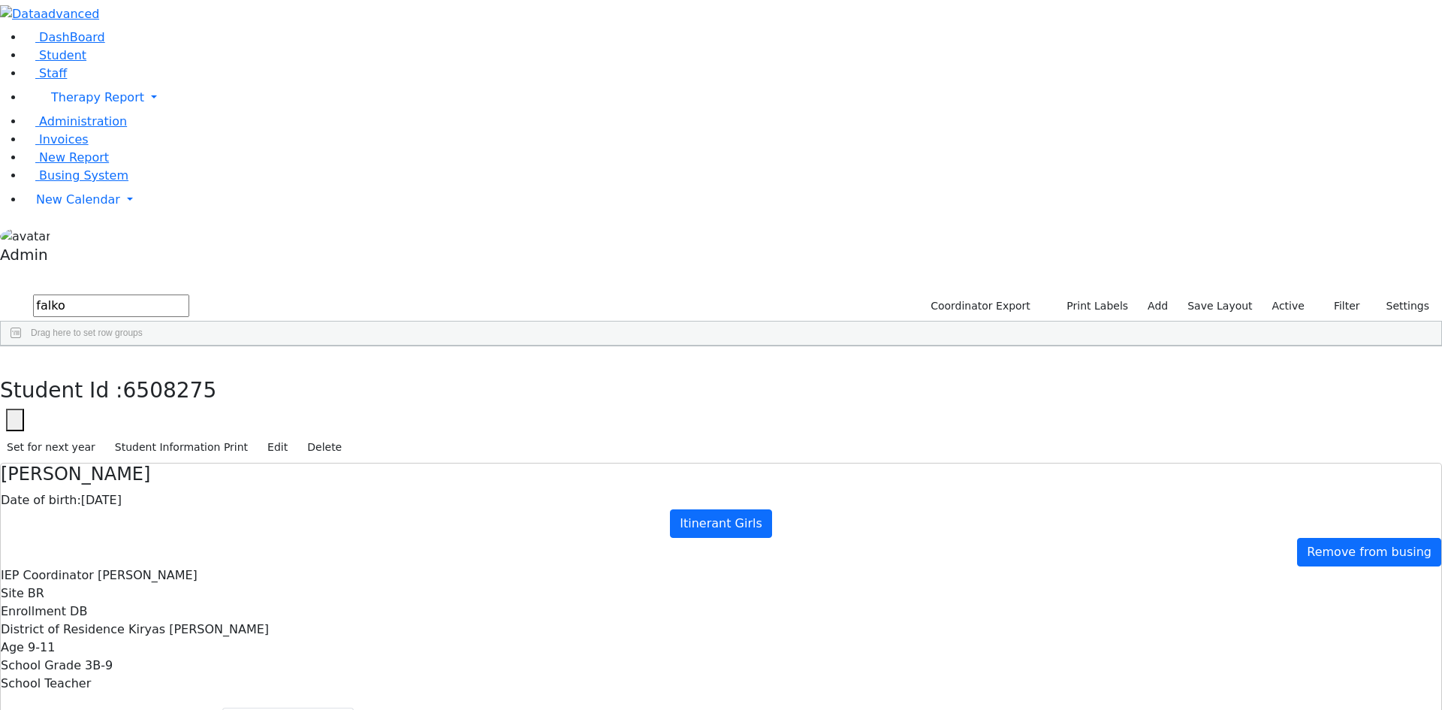
click at [137, 391] on div "[PERSON_NAME]" at bounding box center [69, 401] width 137 height 21
select select "209"
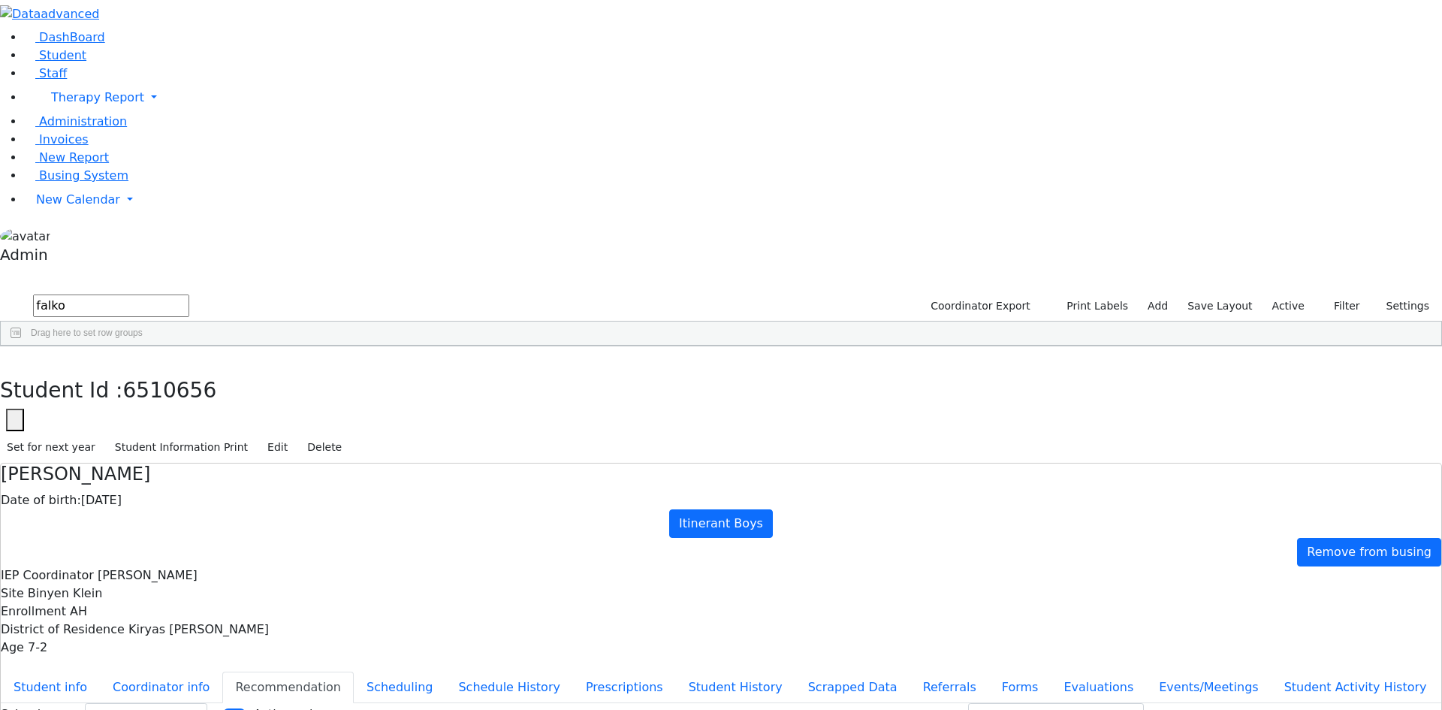
click at [122, 294] on input "falko" at bounding box center [111, 305] width 156 height 23
type input "farka"
click at [137, 412] on div "Farkas" at bounding box center [69, 422] width 137 height 21
select select "209"
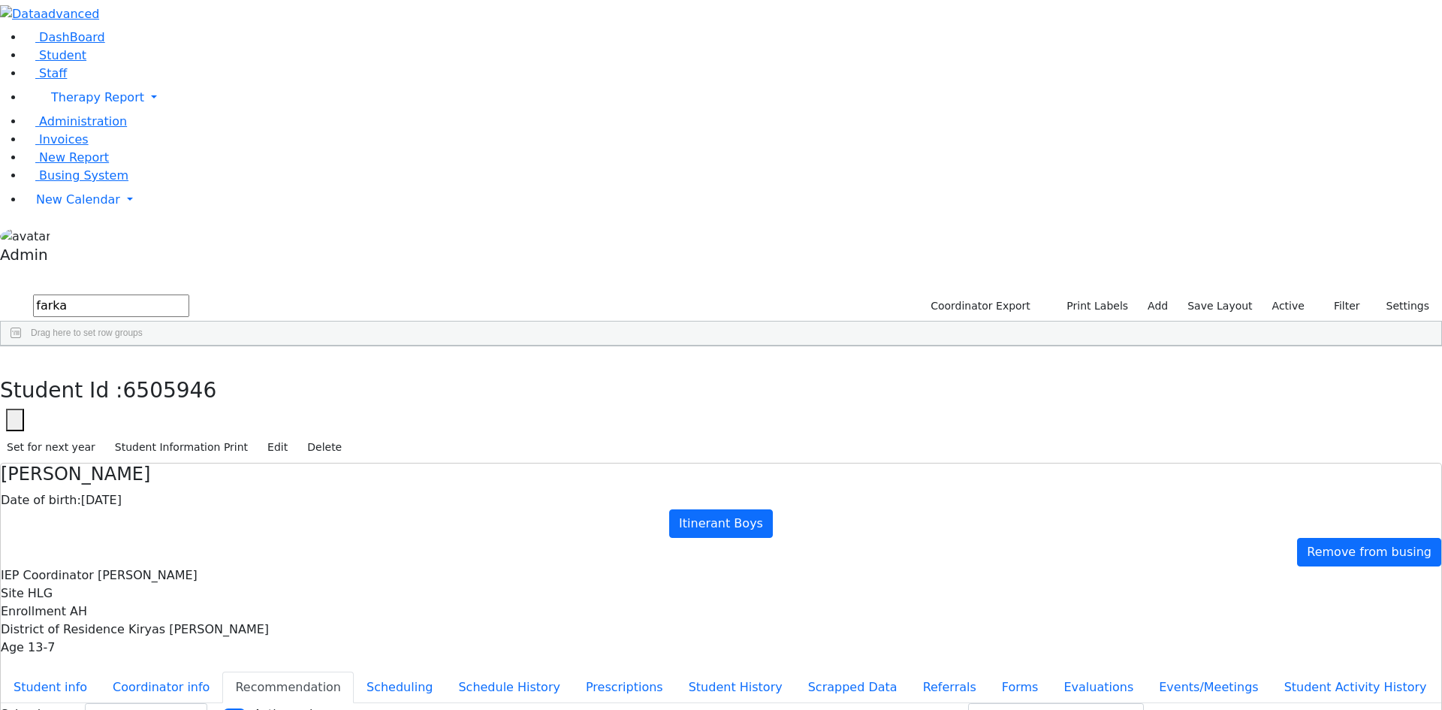
click at [137, 294] on input "farka" at bounding box center [111, 305] width 156 height 23
drag, startPoint x: 166, startPoint y: 63, endPoint x: 20, endPoint y: 56, distance: 146.6
click at [20, 56] on div "DashBoard Student Staff Therapy Report Student Old Calendar Report Admin" at bounding box center [721, 442] width 1442 height 884
type input "[PERSON_NAME]"
click at [121, 412] on div "Feldman" at bounding box center [69, 422] width 137 height 21
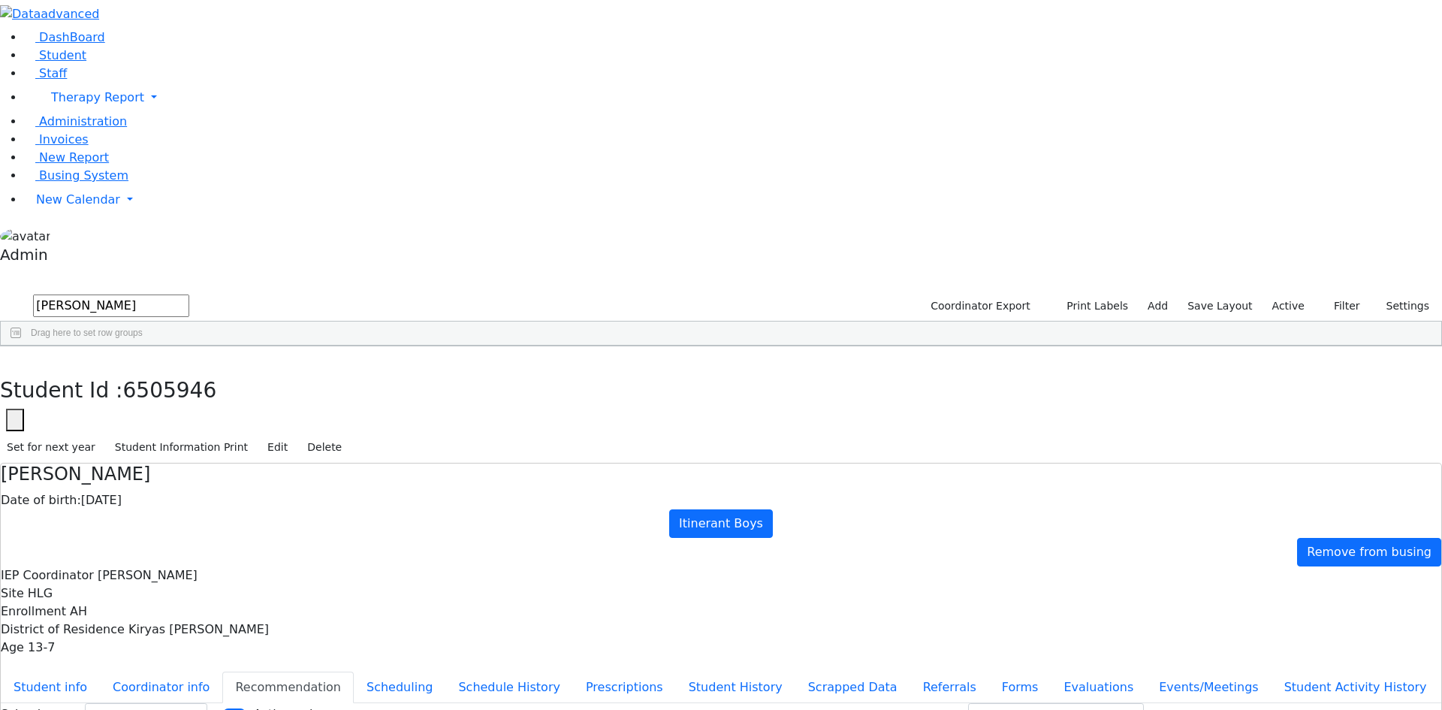
click at [121, 412] on div "Feldman" at bounding box center [69, 422] width 137 height 21
select select "209"
click at [130, 391] on div "Feldman" at bounding box center [69, 401] width 137 height 21
select select "209"
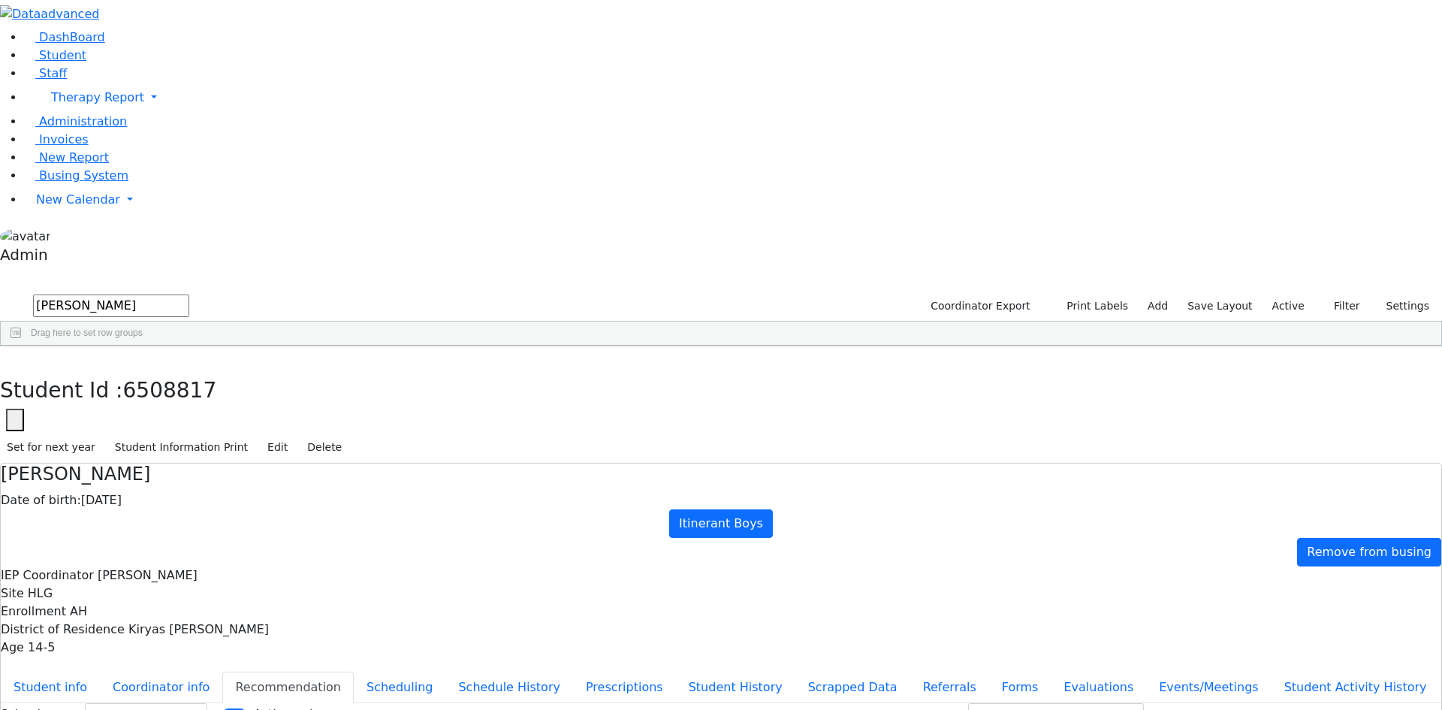
click at [131, 370] on div "Feldman" at bounding box center [69, 380] width 137 height 21
select select "209"
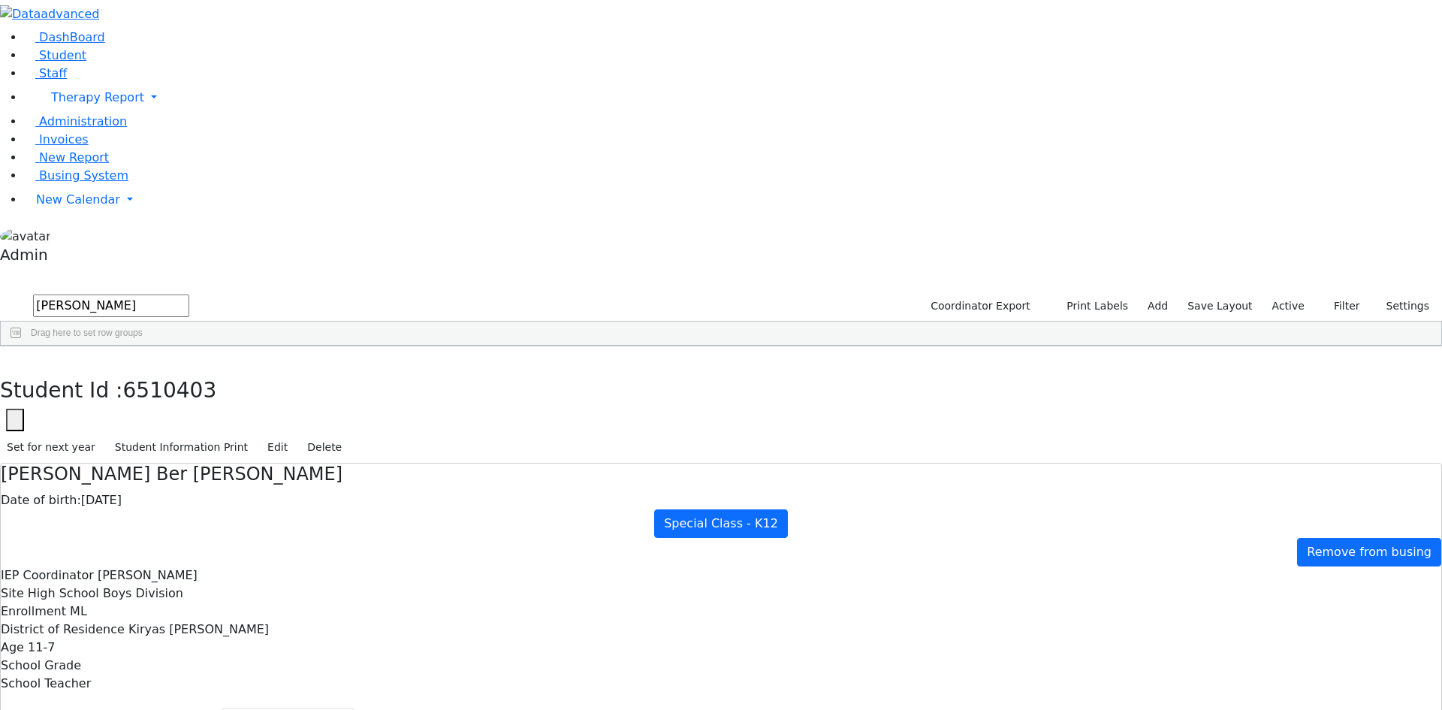
click at [137, 433] on div "Feldman" at bounding box center [69, 443] width 137 height 21
select select "209"
click at [137, 412] on div "Feldman" at bounding box center [69, 422] width 137 height 21
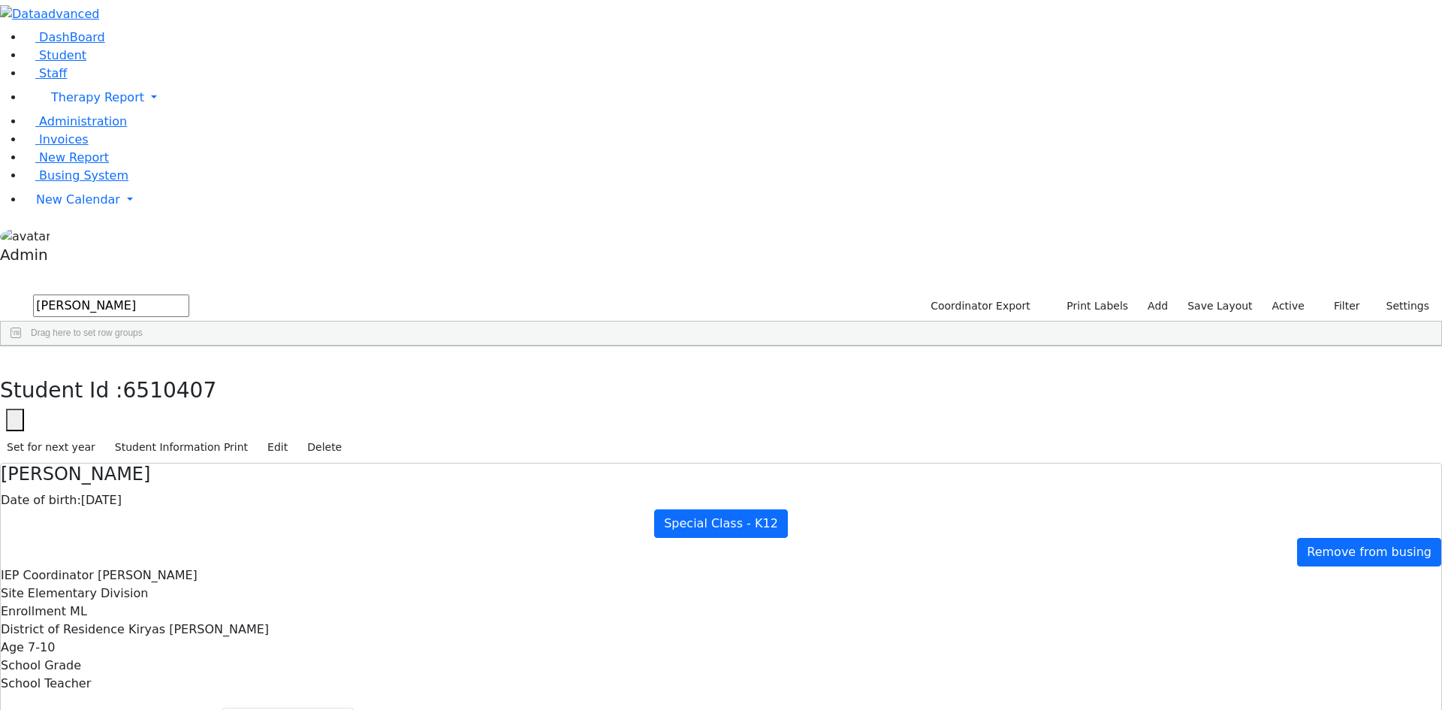
select select "209"
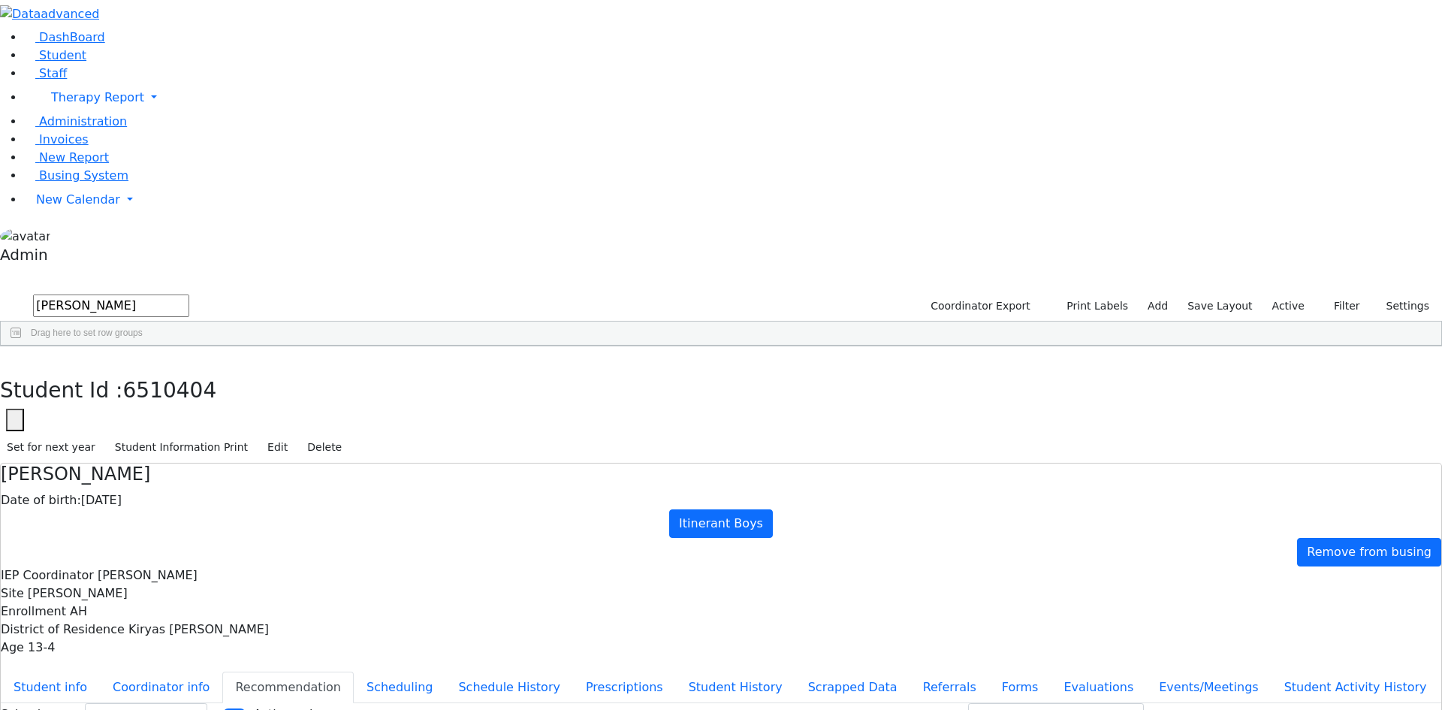
click at [134, 370] on div "Feldman" at bounding box center [69, 380] width 137 height 21
select select "209"
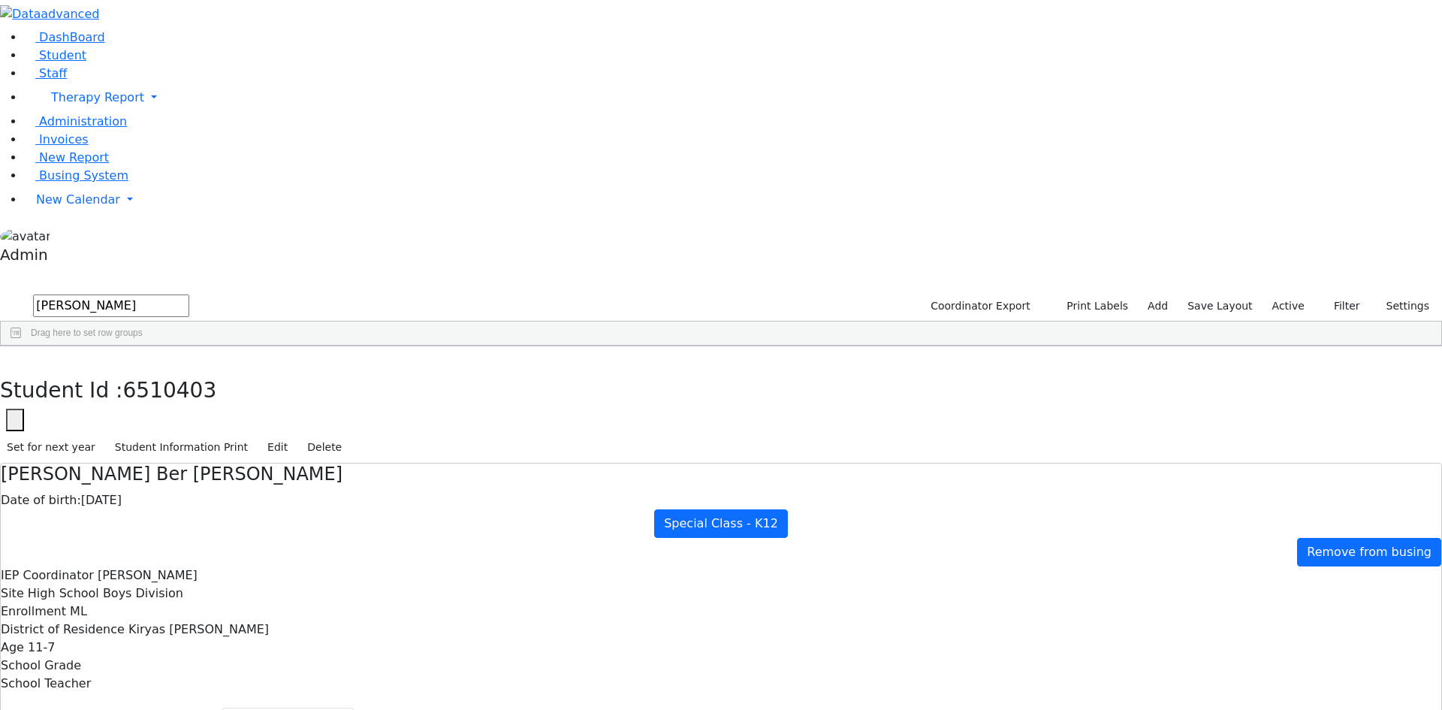
click at [137, 294] on input "[PERSON_NAME]" at bounding box center [111, 305] width 156 height 23
type input "fis"
click at [137, 454] on div "[PERSON_NAME]" at bounding box center [69, 464] width 137 height 21
select select "209"
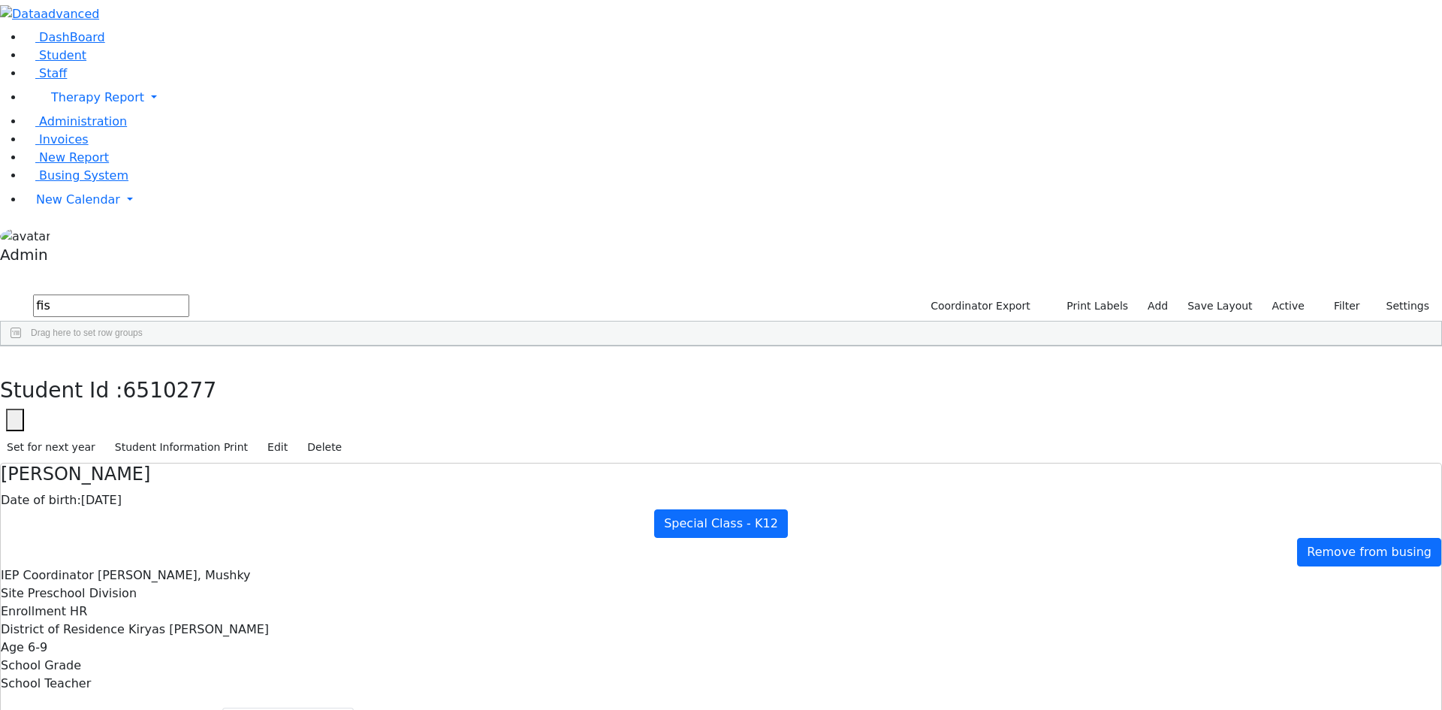
click at [95, 294] on input "fis" at bounding box center [111, 305] width 156 height 23
type input "[PERSON_NAME]"
click at [137, 433] on div "Frankel" at bounding box center [69, 443] width 137 height 21
select select "209"
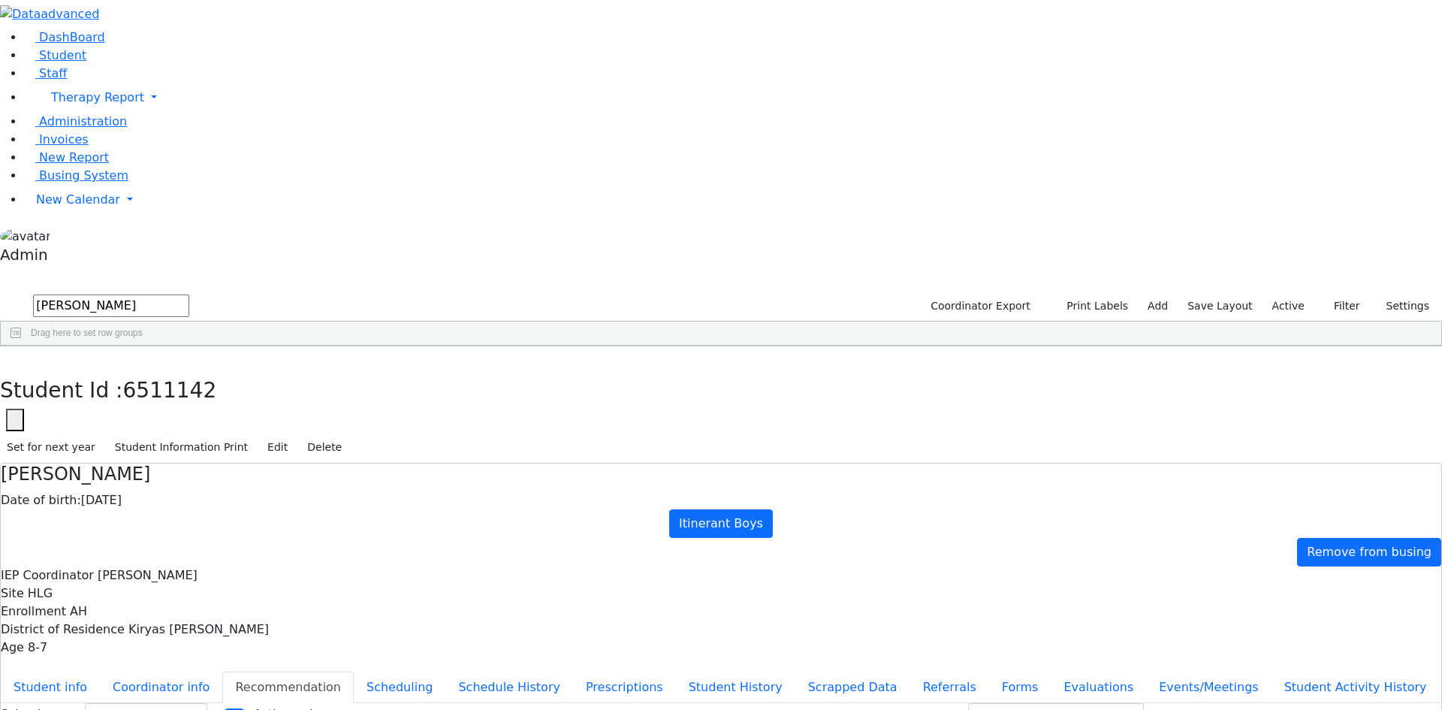
drag, startPoint x: 151, startPoint y: 65, endPoint x: 20, endPoint y: 46, distance: 132.0
click at [20, 46] on div "DashBoard Student Staff Therapy Report Student Old Calendar Report Admin" at bounding box center [721, 442] width 1442 height 884
type input "[PERSON_NAME]"
click at [137, 370] on div "Freund" at bounding box center [69, 380] width 137 height 21
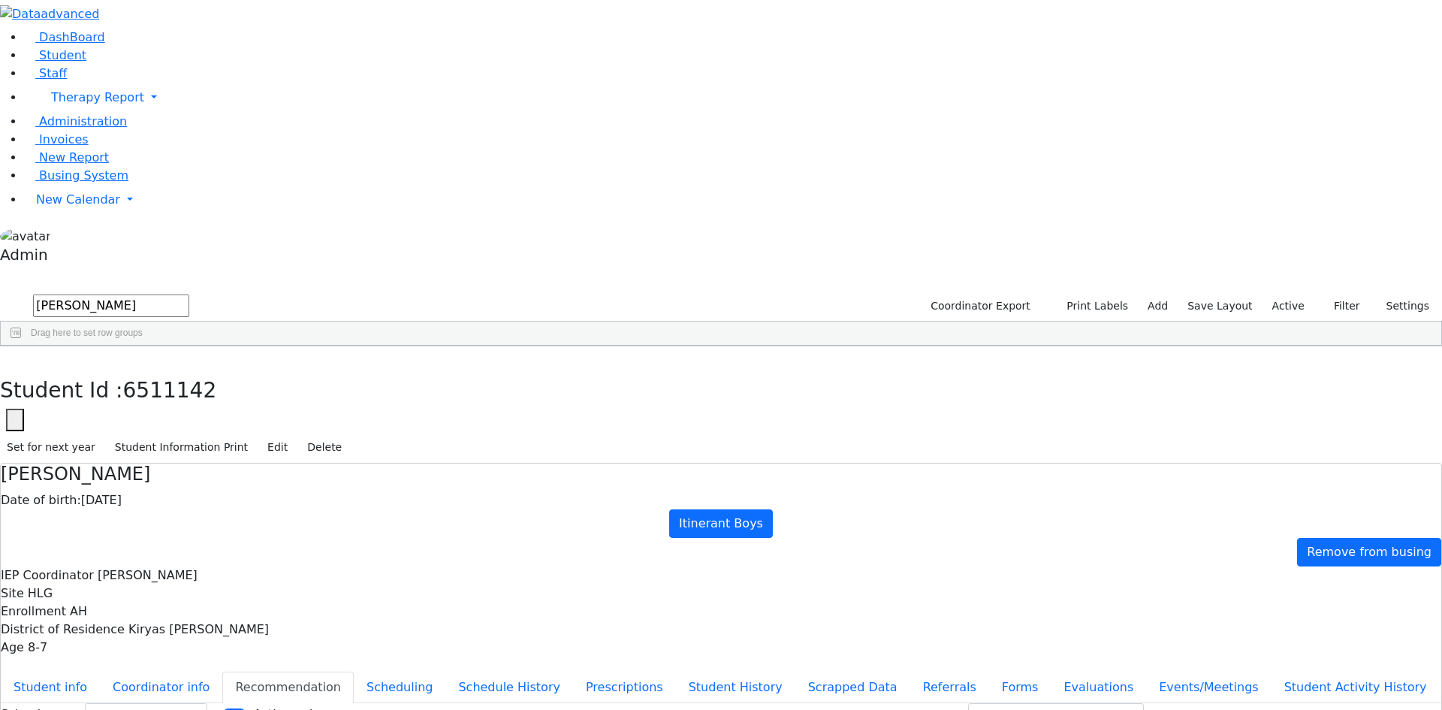
select select "209"
click at [137, 391] on div "Freund" at bounding box center [69, 401] width 137 height 21
select select "209"
click at [177, 294] on input "[PERSON_NAME]" at bounding box center [111, 305] width 156 height 23
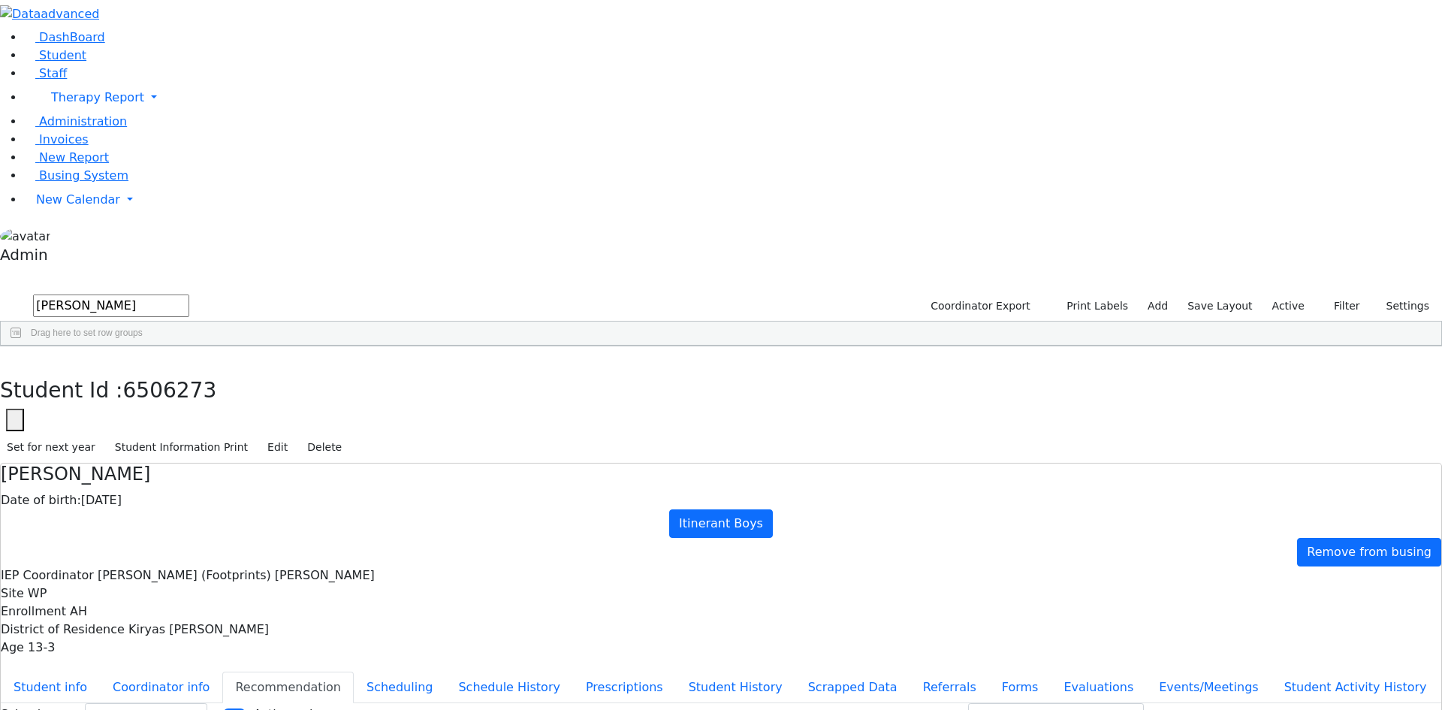
type input "[PERSON_NAME]"
click at [137, 518] on div "[PERSON_NAME]" at bounding box center [69, 528] width 137 height 21
select select "209"
click at [137, 433] on div "[PERSON_NAME]" at bounding box center [69, 443] width 137 height 21
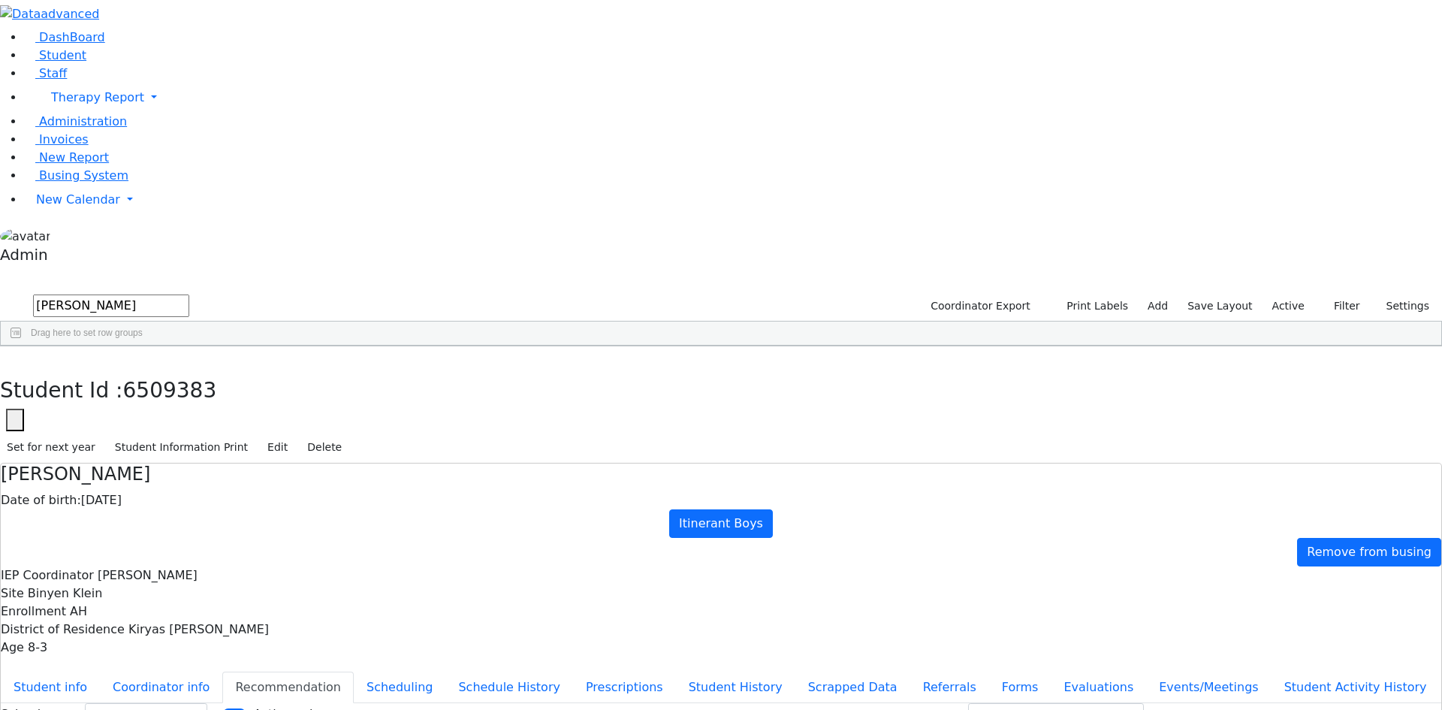
click at [137, 433] on div "[PERSON_NAME]" at bounding box center [69, 443] width 137 height 21
select select "209"
click at [137, 539] on div "[PERSON_NAME]" at bounding box center [69, 549] width 137 height 21
select select "209"
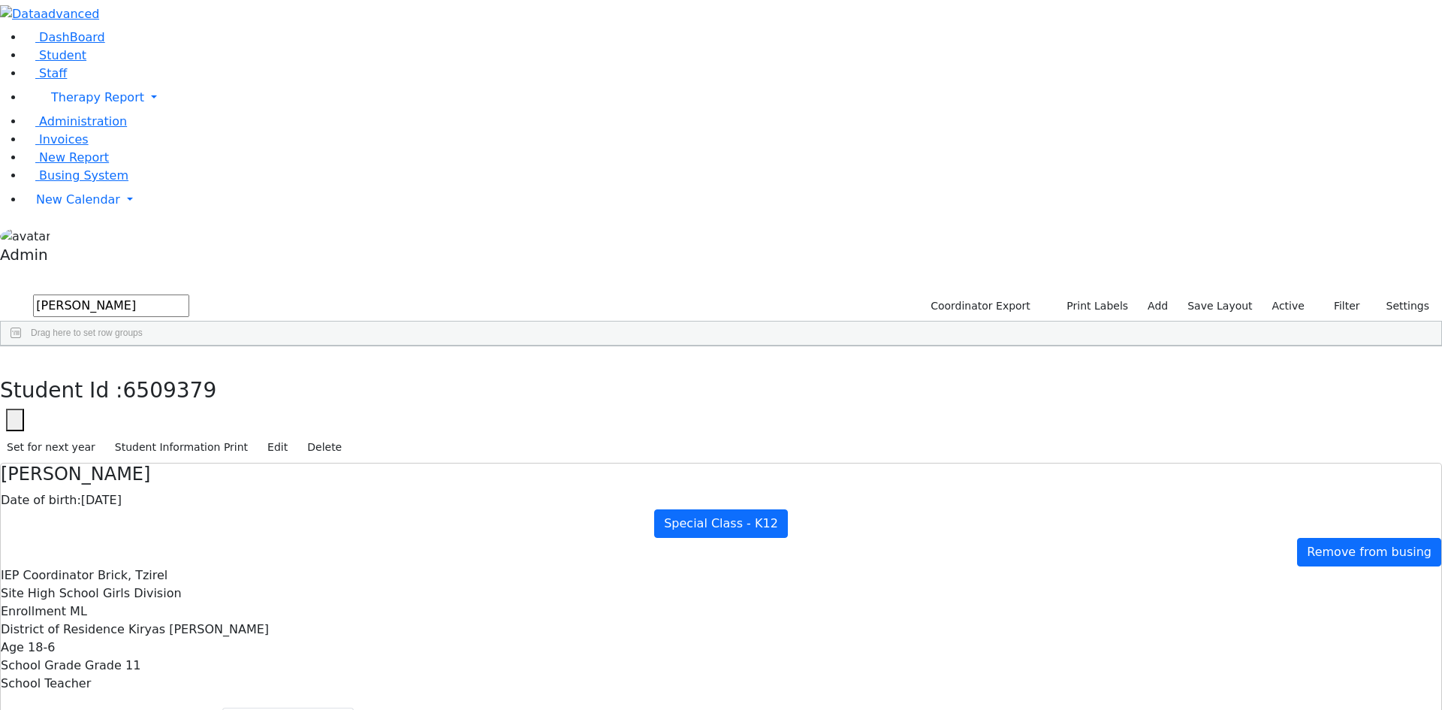
drag, startPoint x: 167, startPoint y: 64, endPoint x: 38, endPoint y: 57, distance: 128.6
click at [39, 57] on div "DashBoard Student Staff Therapy Report Student Old Calendar Report Admin" at bounding box center [721, 460] width 1442 height 920
type input "gross"
click at [137, 454] on div "Gross" at bounding box center [69, 464] width 137 height 21
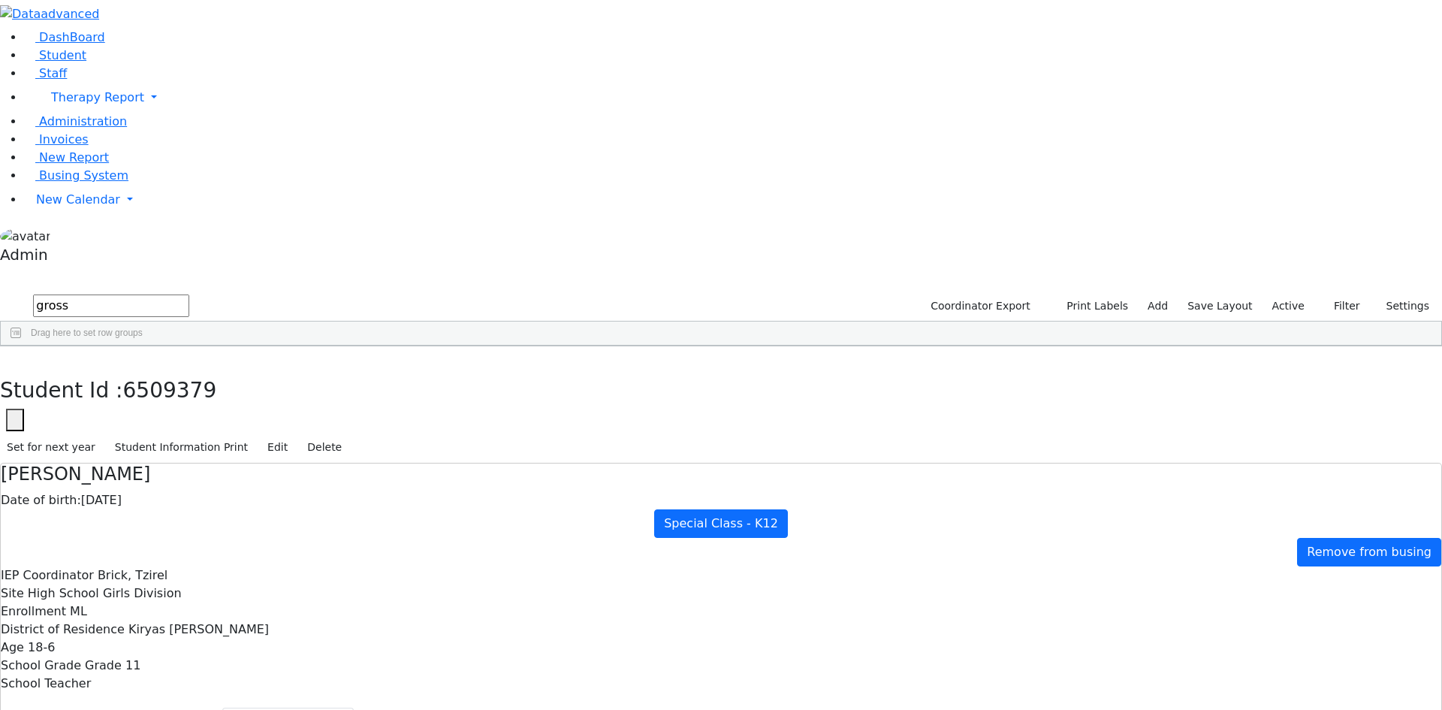
select select "209"
